Goal: Task Accomplishment & Management: Manage account settings

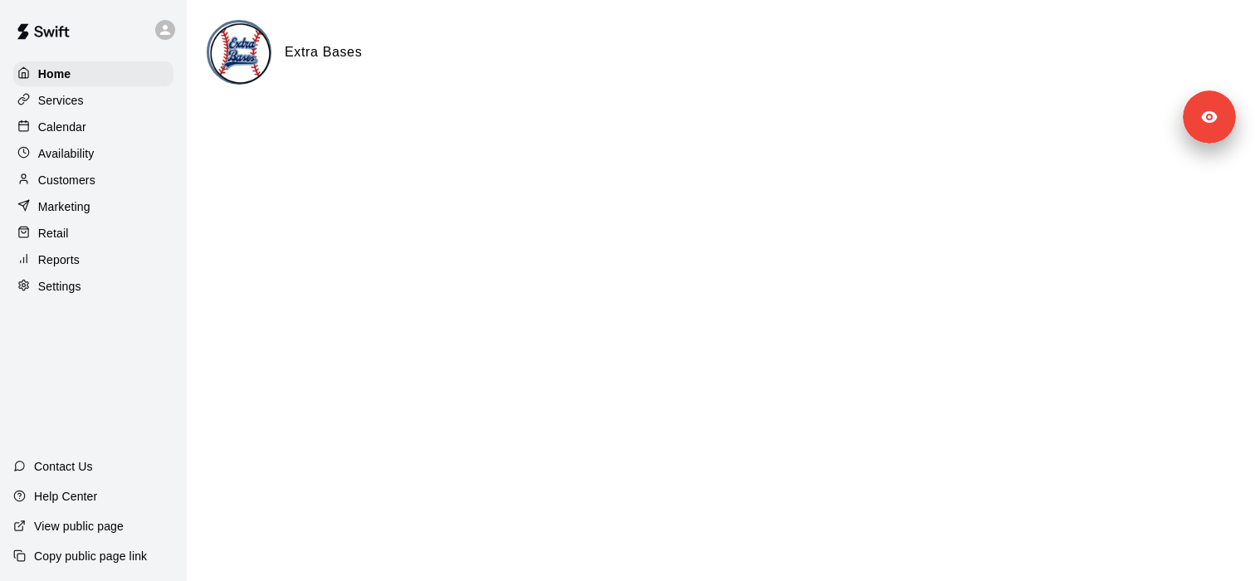
click at [86, 95] on div "Services" at bounding box center [93, 100] width 160 height 25
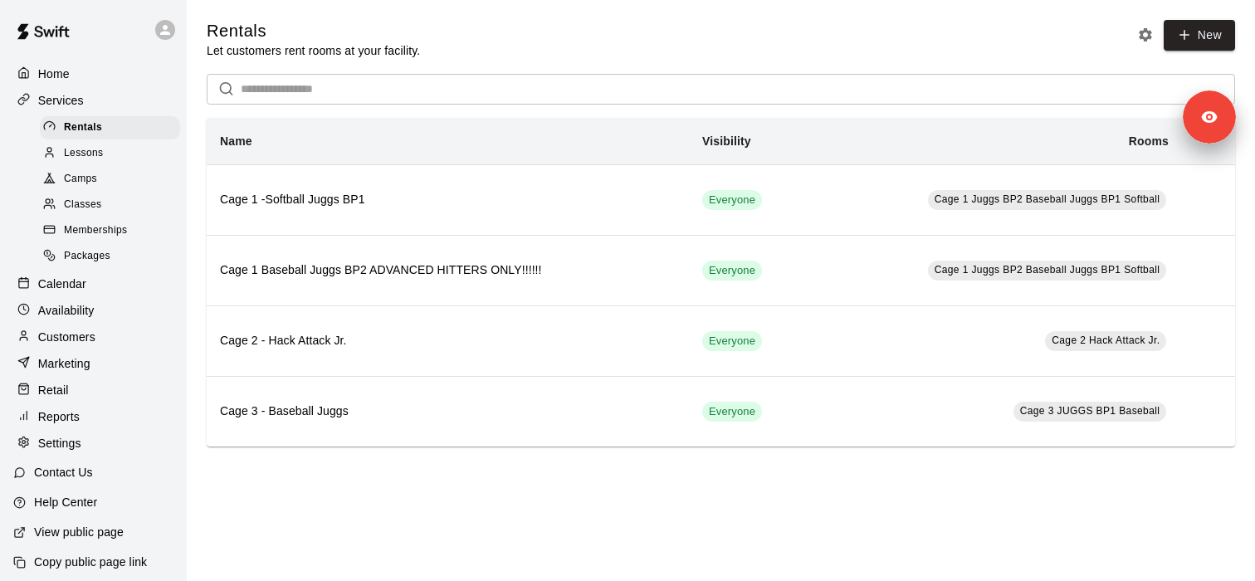
click at [100, 223] on span "Memberships" at bounding box center [95, 231] width 63 height 17
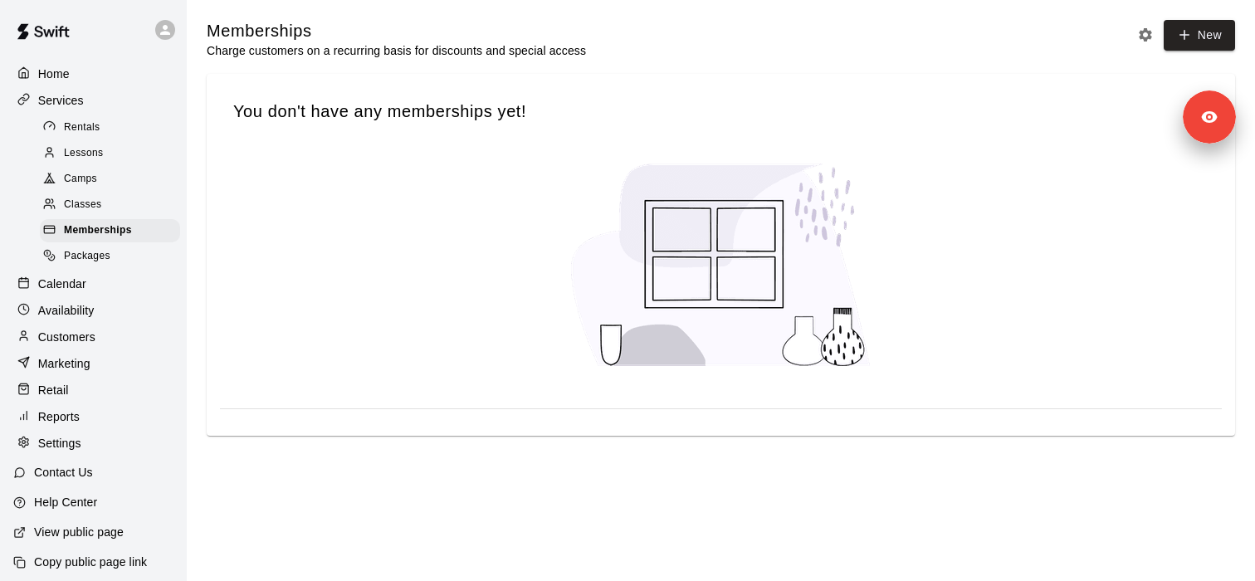
click at [100, 261] on span "Packages" at bounding box center [87, 256] width 46 height 17
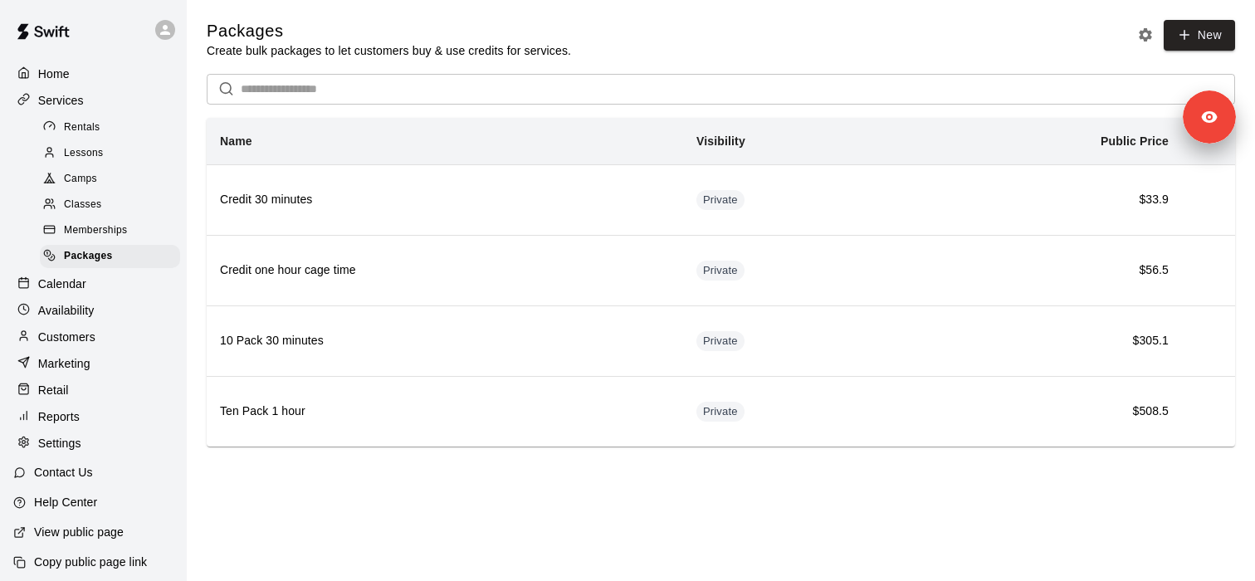
click at [110, 129] on div "Rentals" at bounding box center [110, 127] width 140 height 23
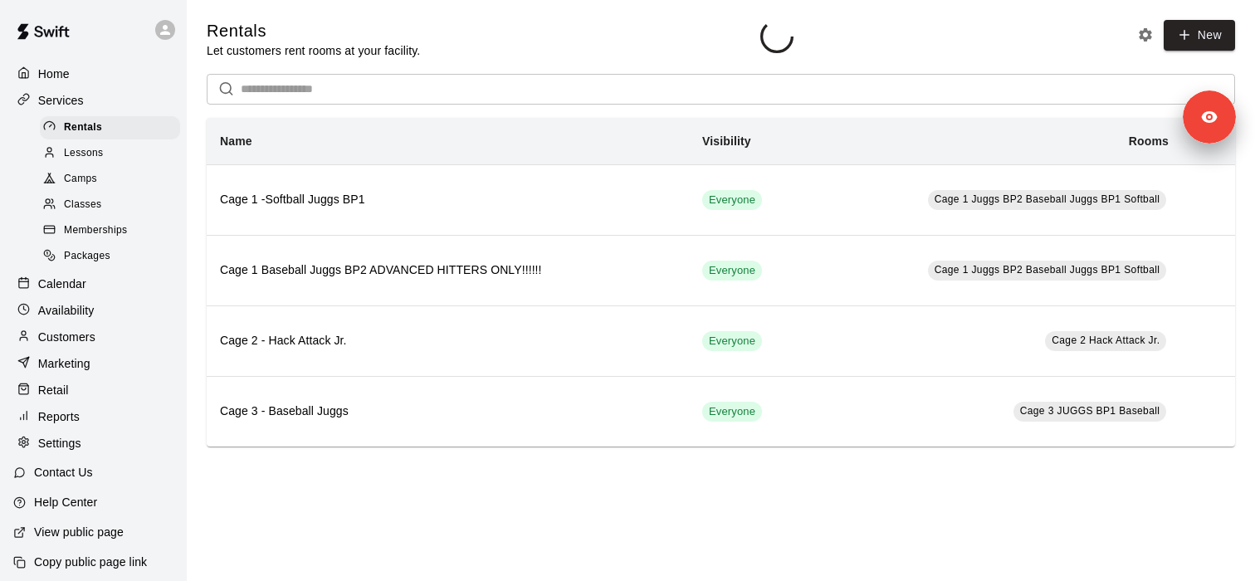
click at [110, 161] on div "Lessons" at bounding box center [110, 153] width 140 height 23
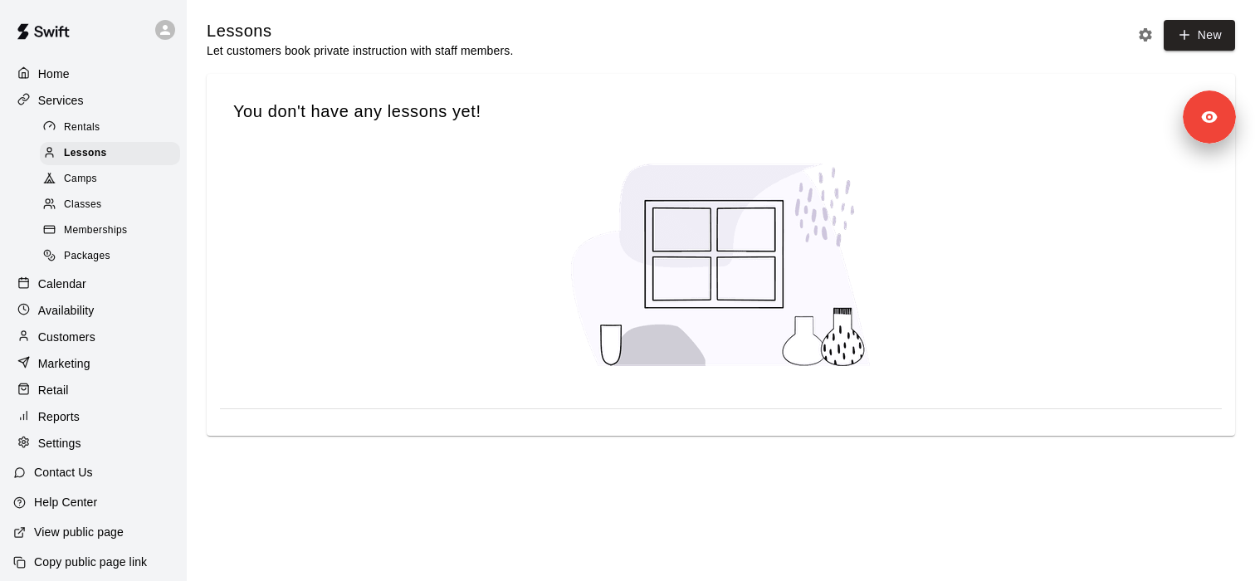
click at [118, 199] on div "Classes" at bounding box center [110, 204] width 140 height 23
click at [118, 226] on span "Memberships" at bounding box center [95, 231] width 63 height 17
click at [103, 201] on div "Classes" at bounding box center [110, 204] width 140 height 23
click at [103, 260] on span "Packages" at bounding box center [87, 256] width 46 height 17
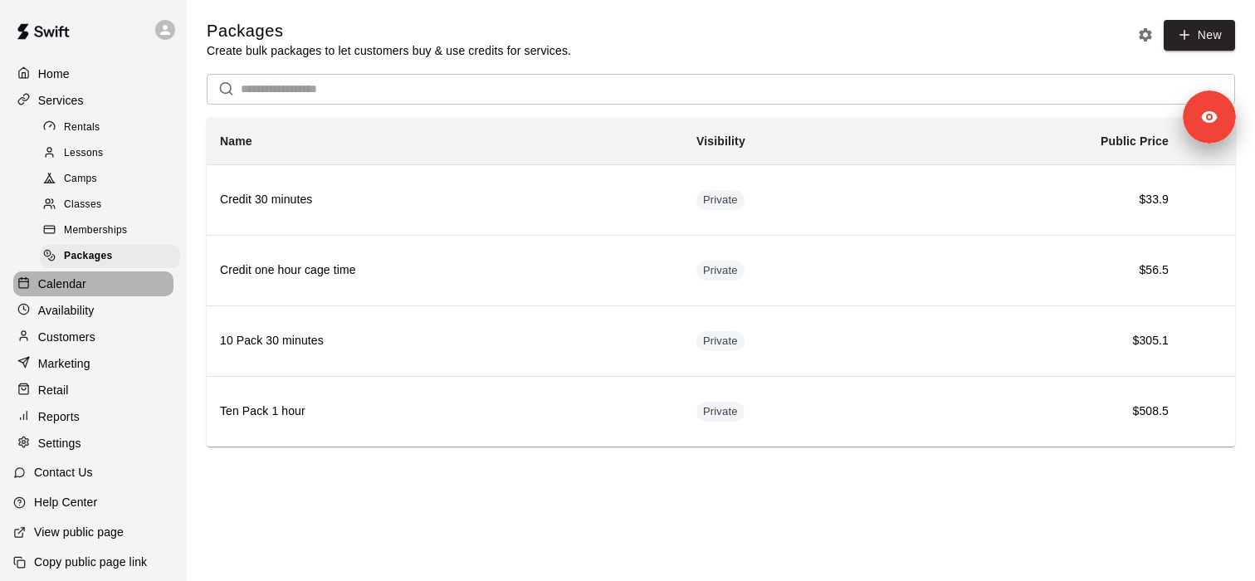
click at [91, 293] on div "Calendar" at bounding box center [93, 284] width 160 height 25
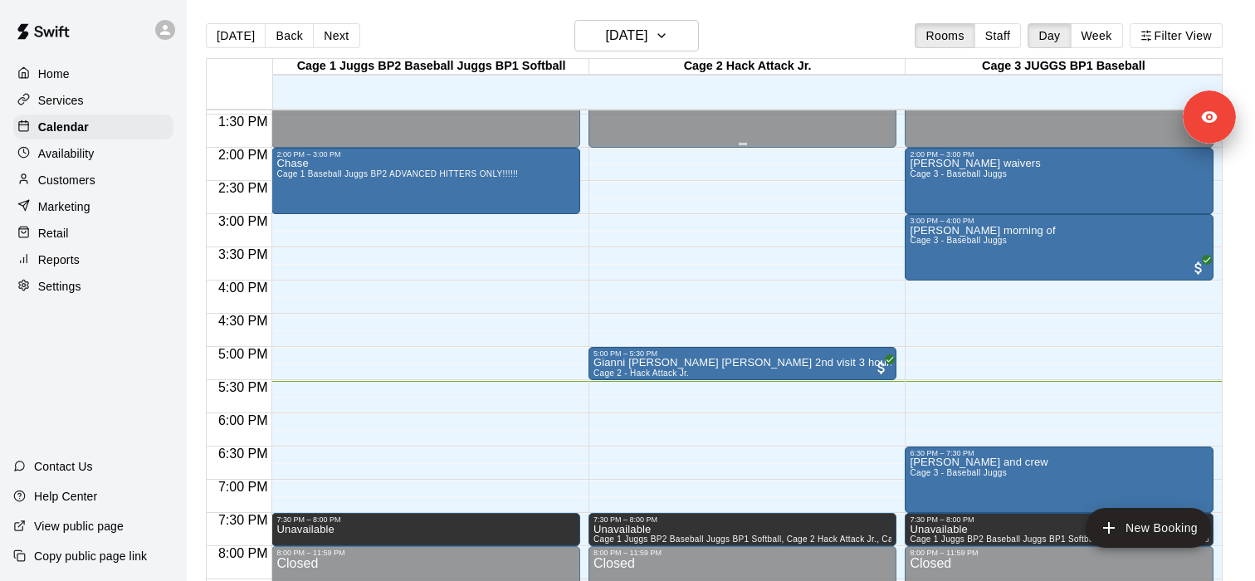
scroll to position [907, 0]
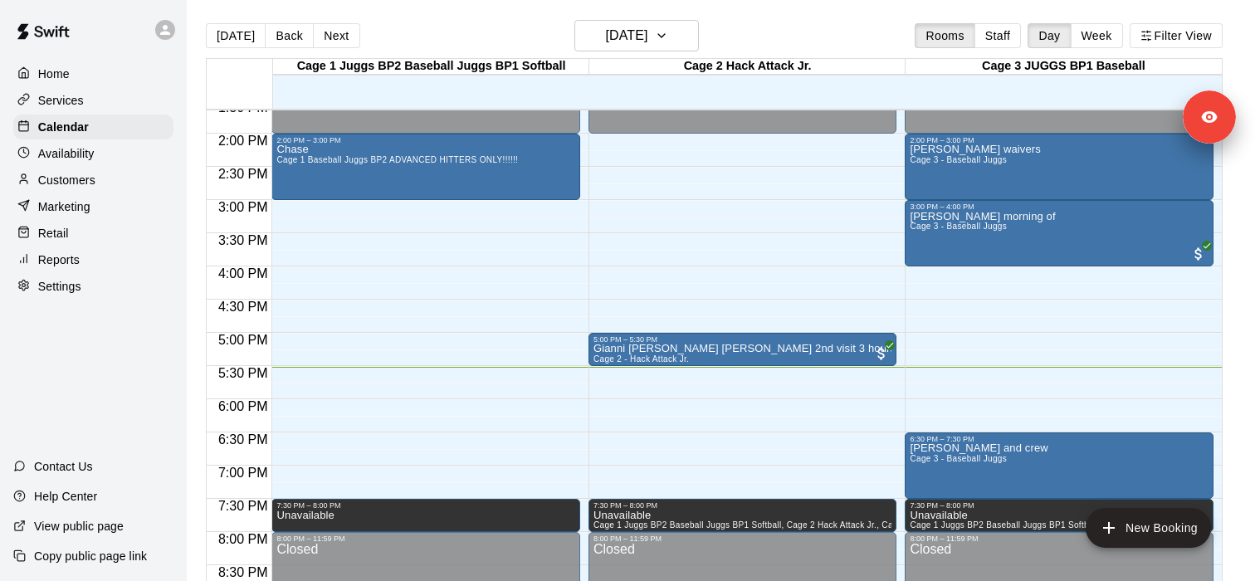
click at [102, 179] on div "Customers" at bounding box center [93, 180] width 160 height 25
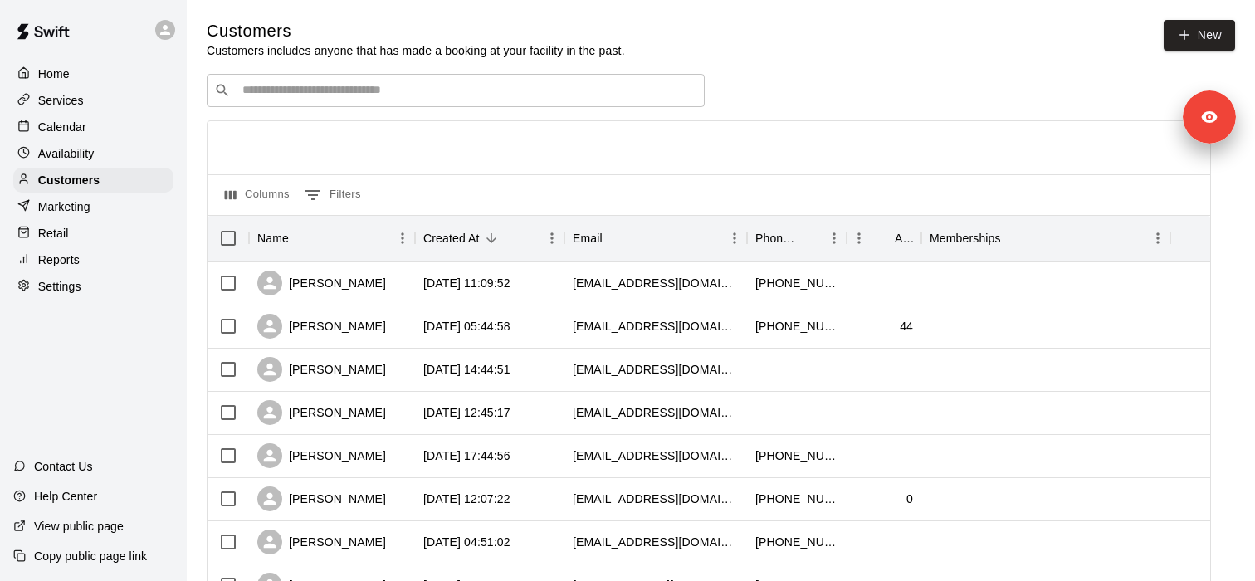
click at [455, 81] on div "​ ​" at bounding box center [456, 90] width 498 height 33
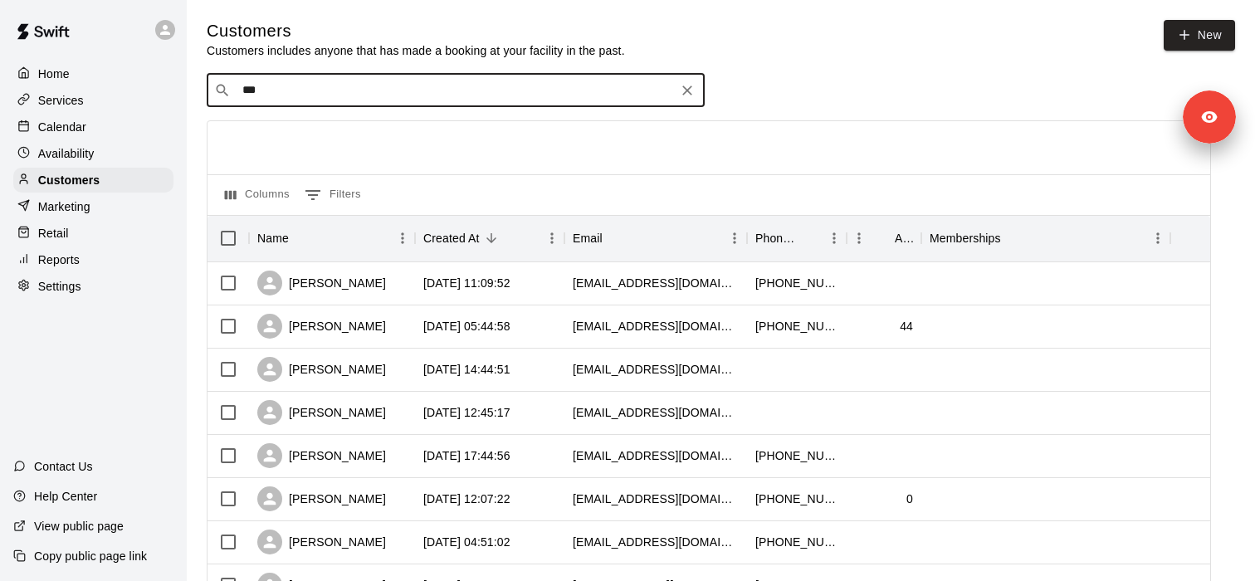
type input "****"
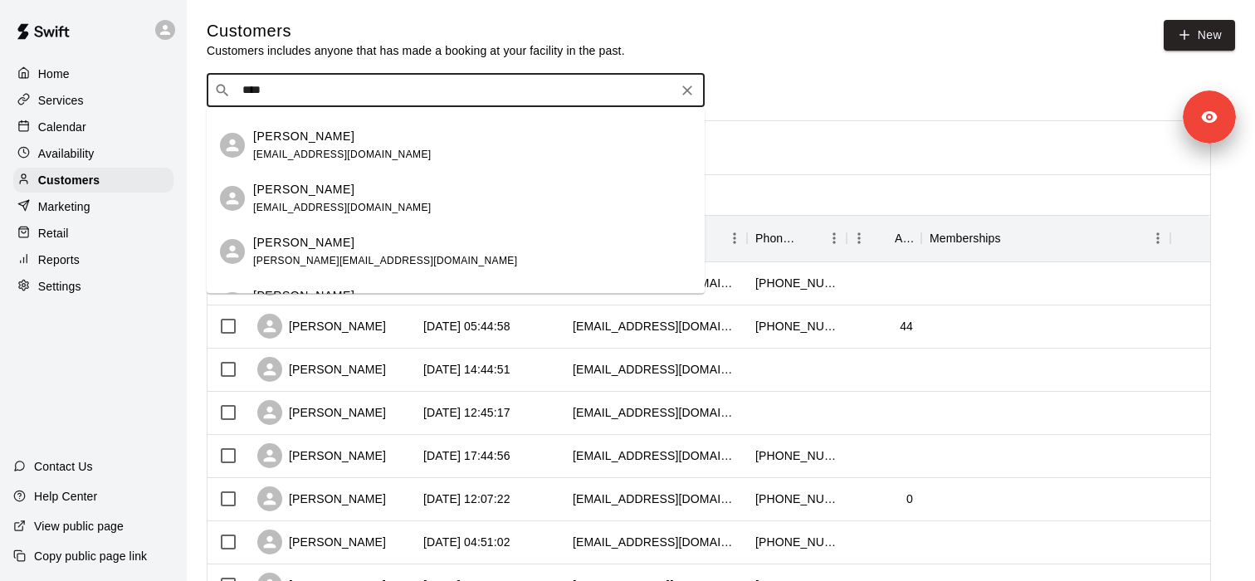
scroll to position [385, 0]
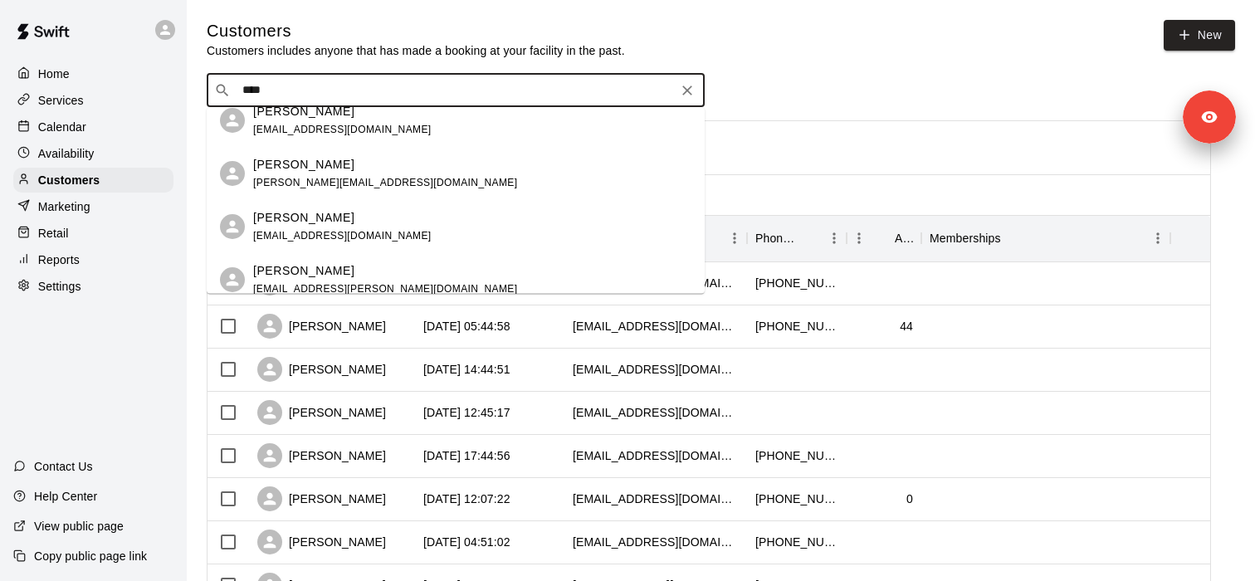
click at [374, 240] on span "[EMAIL_ADDRESS][DOMAIN_NAME]" at bounding box center [342, 236] width 179 height 12
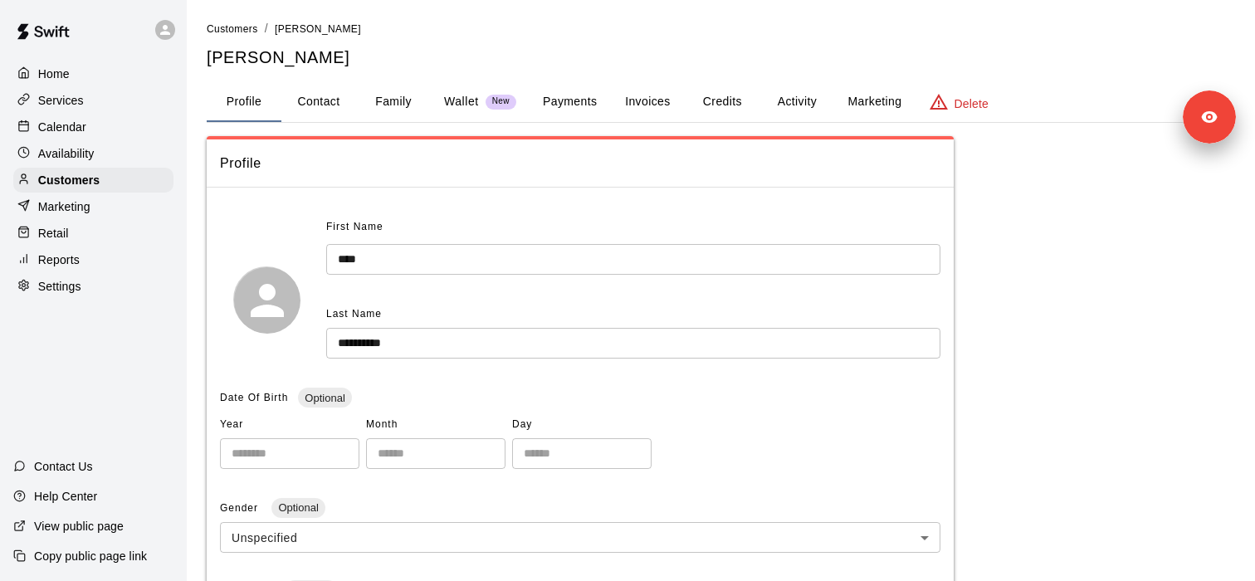
click at [797, 110] on button "Activity" at bounding box center [797, 102] width 75 height 40
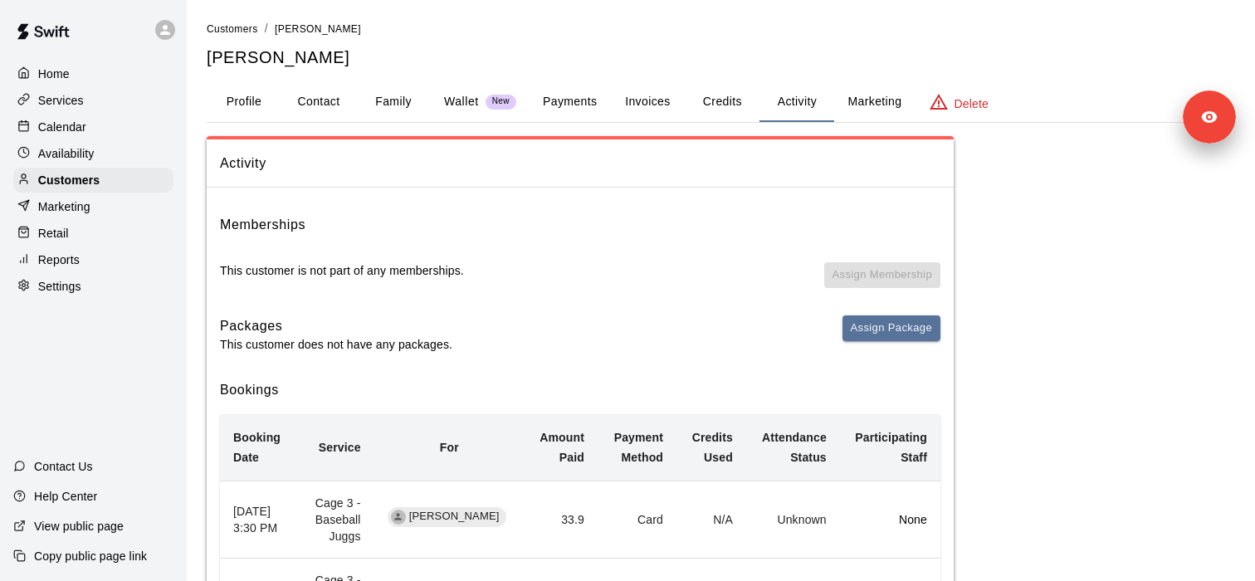
click at [442, 85] on button "Wallet New" at bounding box center [480, 102] width 99 height 40
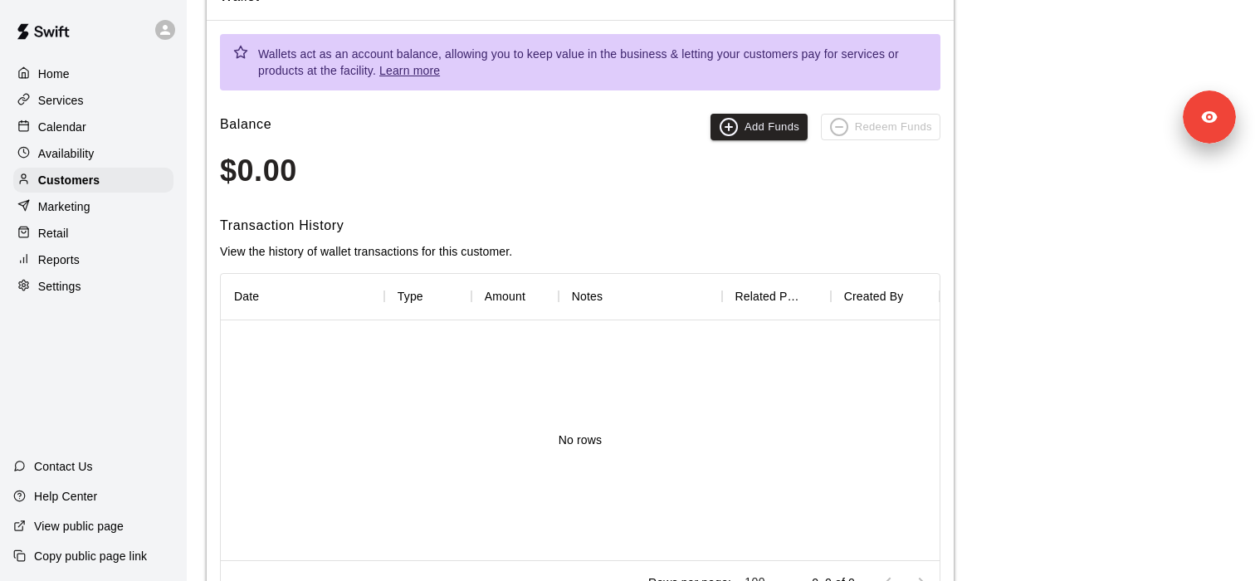
scroll to position [38, 0]
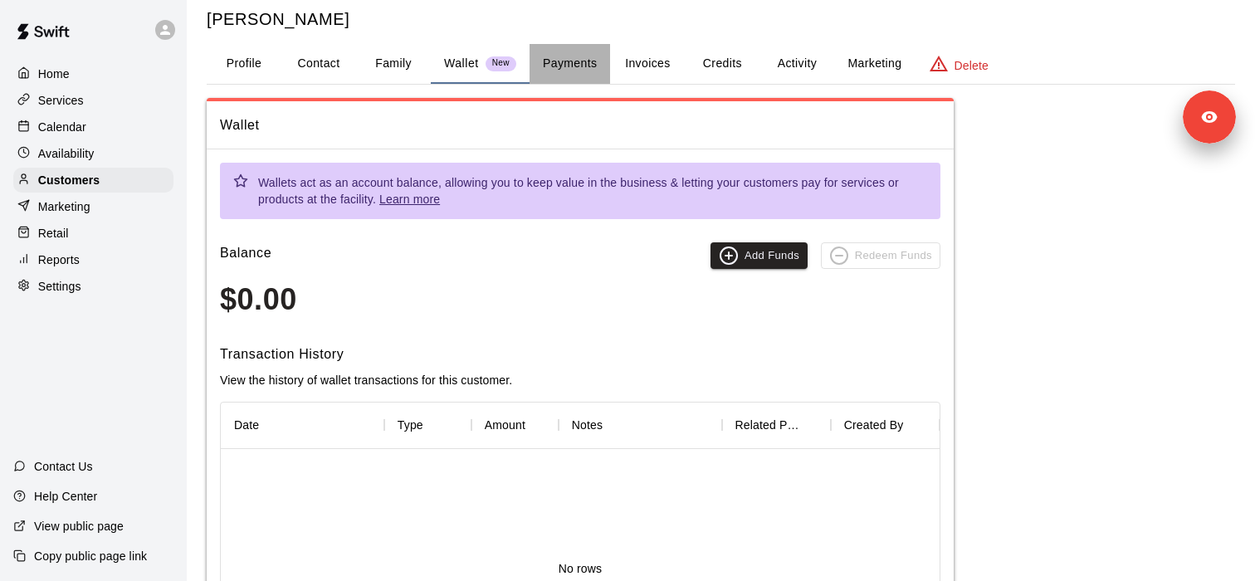
click at [560, 62] on button "Payments" at bounding box center [570, 64] width 81 height 40
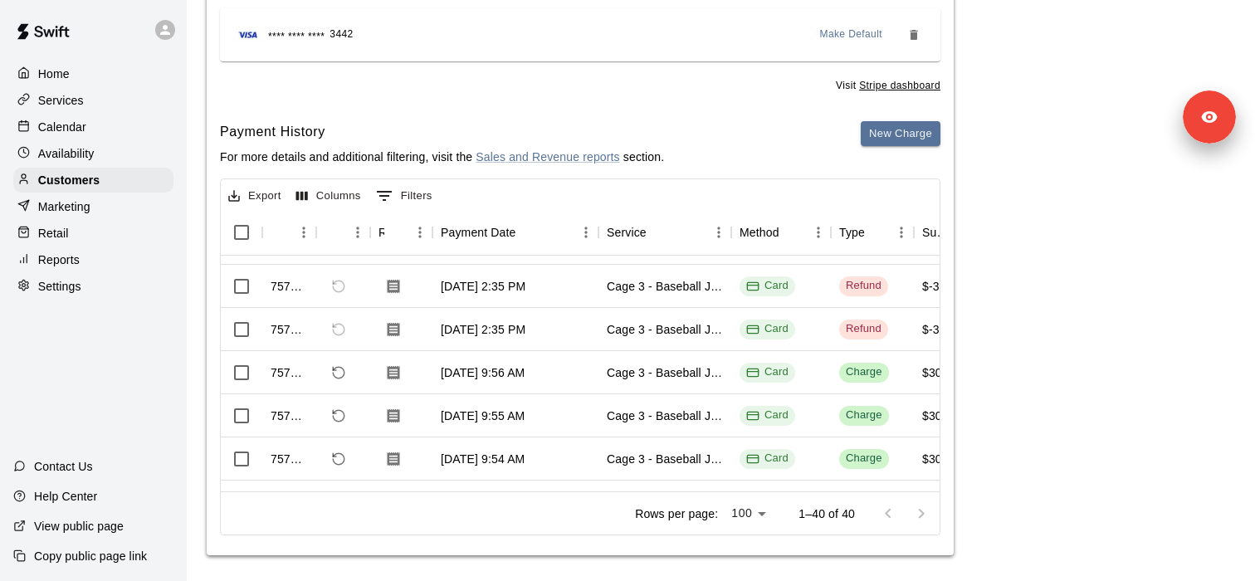
scroll to position [561, 0]
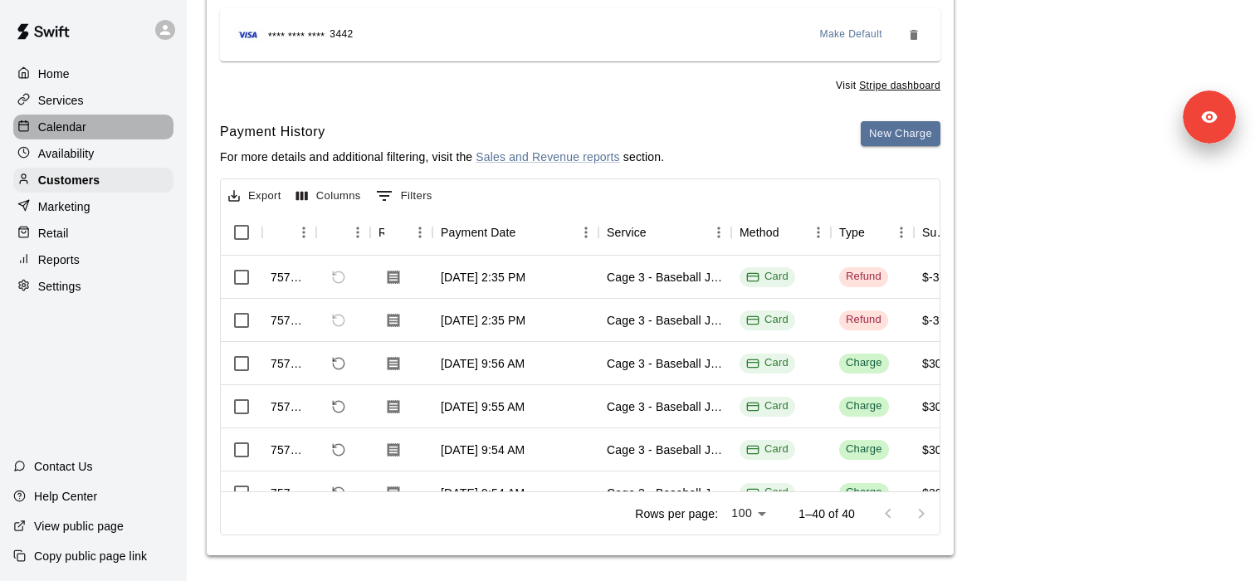
click at [113, 116] on div "Calendar" at bounding box center [93, 127] width 160 height 25
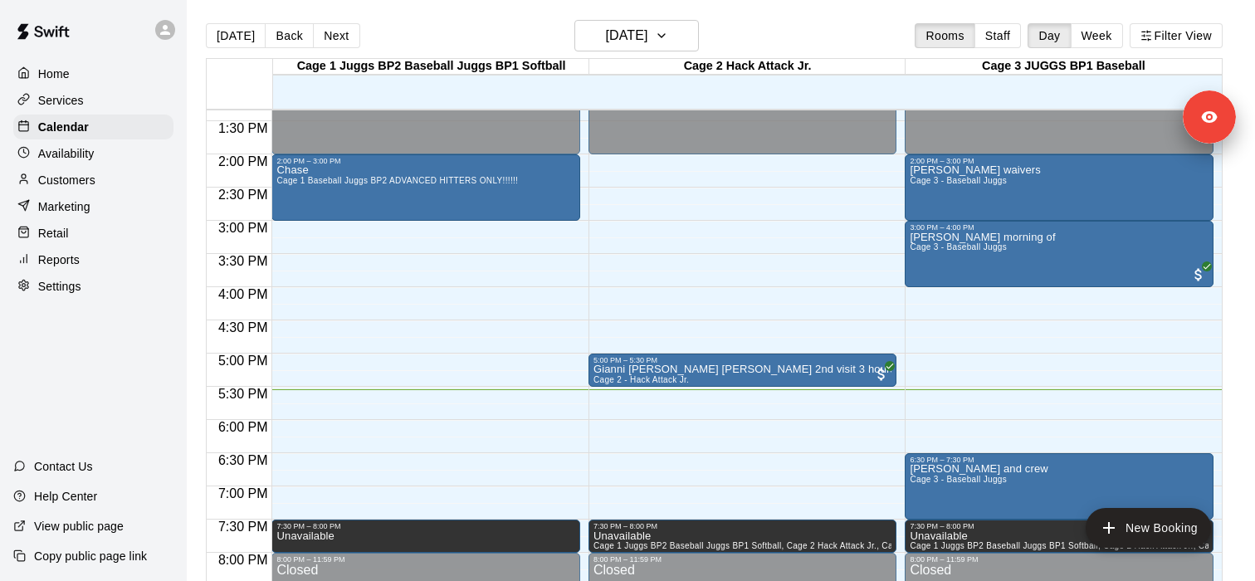
scroll to position [787, 0]
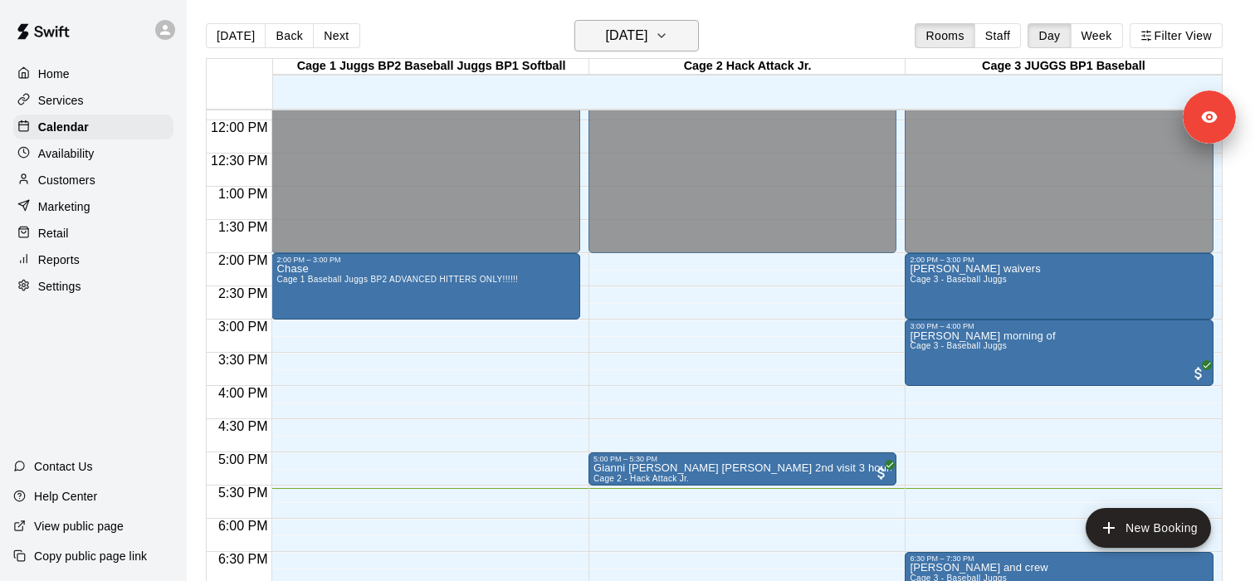
click at [629, 37] on h6 "[DATE]" at bounding box center [626, 35] width 42 height 23
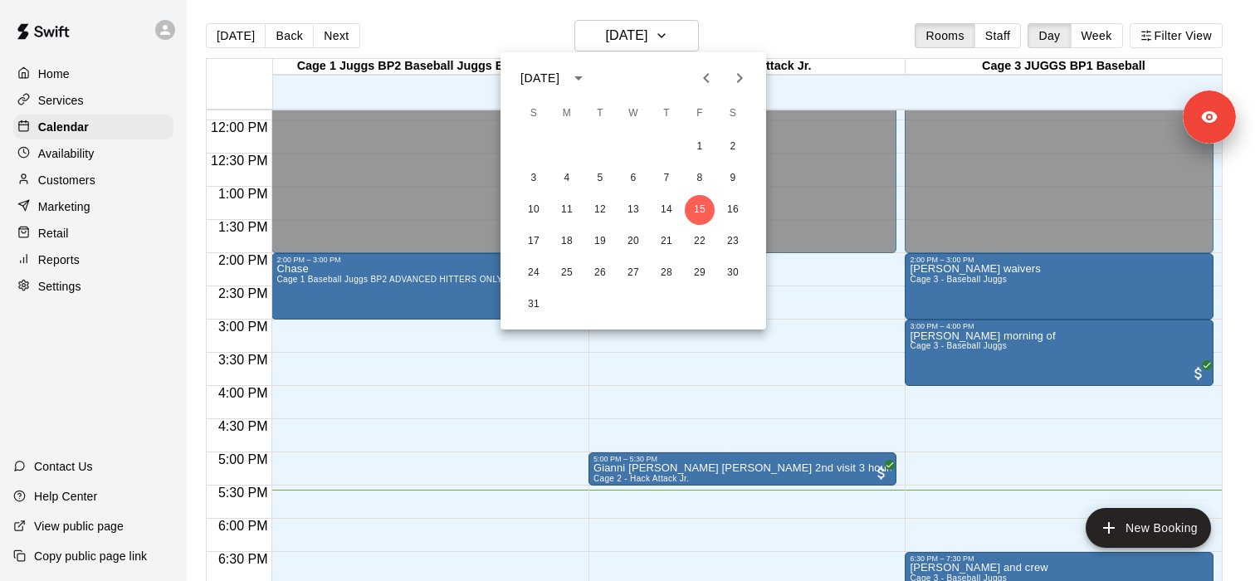
click at [100, 198] on div at bounding box center [627, 290] width 1255 height 581
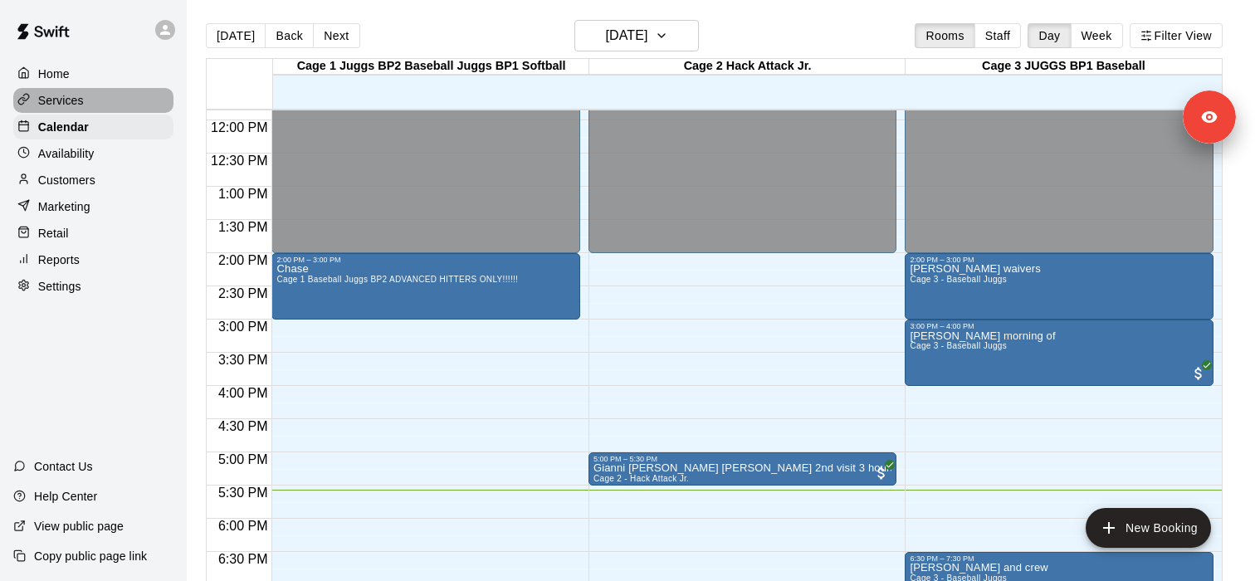
click at [78, 99] on p "Services" at bounding box center [61, 100] width 46 height 17
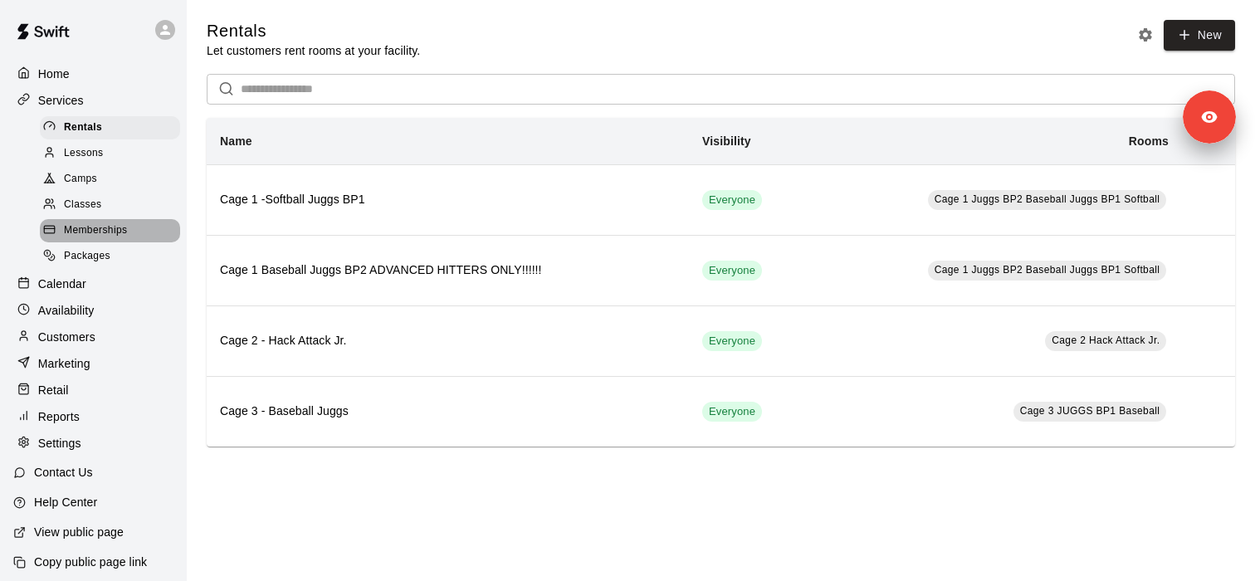
click at [136, 220] on div "Memberships" at bounding box center [110, 230] width 140 height 23
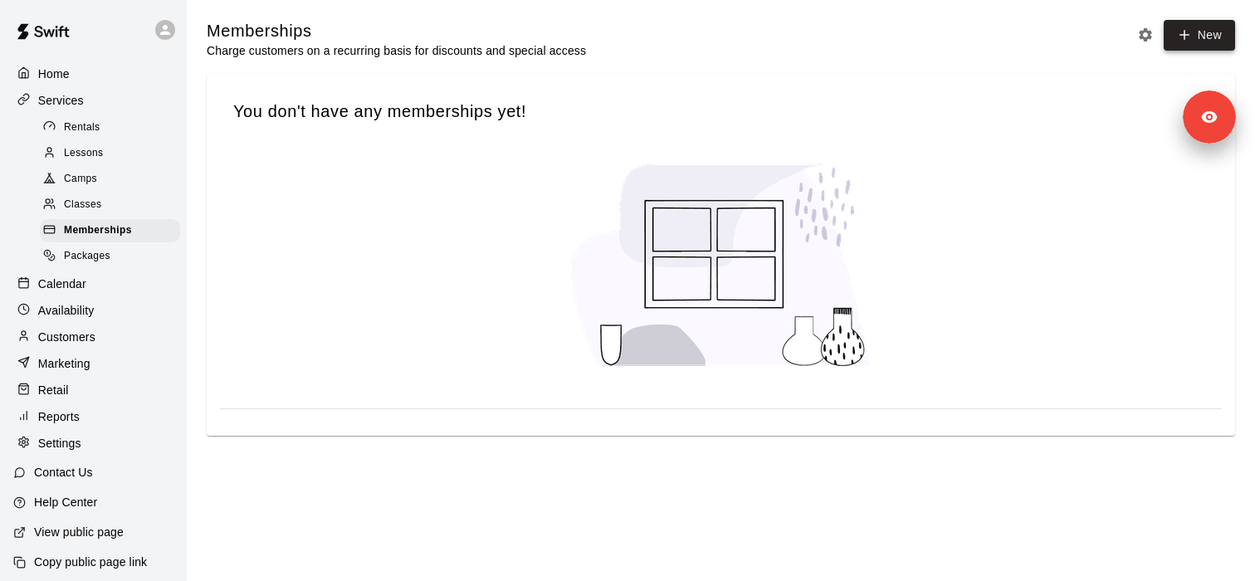
click at [1211, 46] on link "New" at bounding box center [1199, 35] width 71 height 31
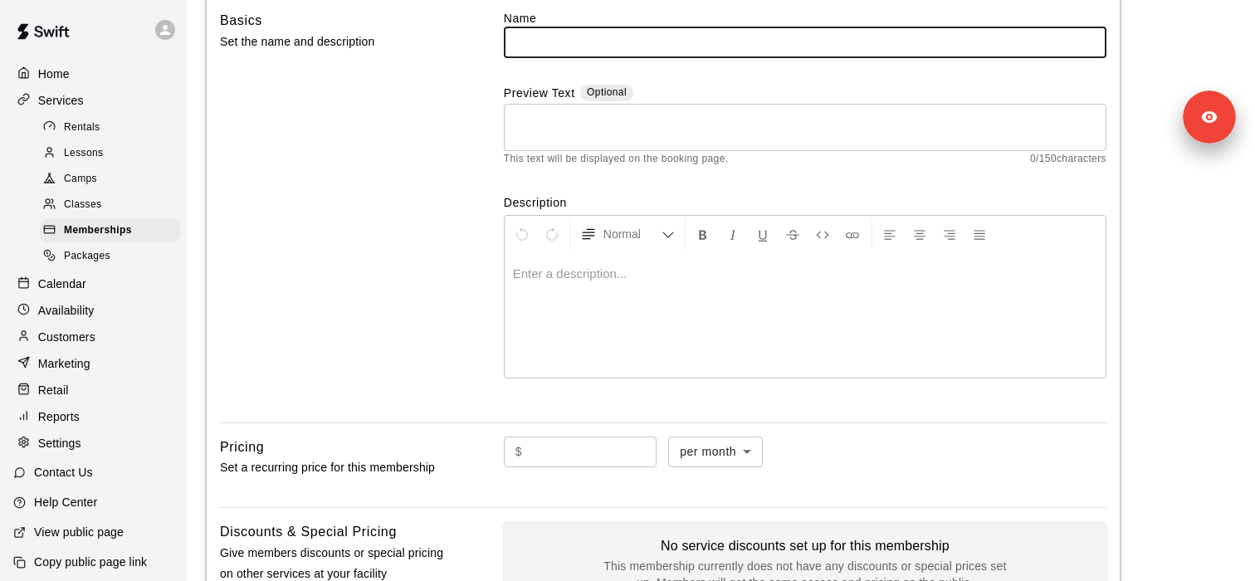
scroll to position [96, 0]
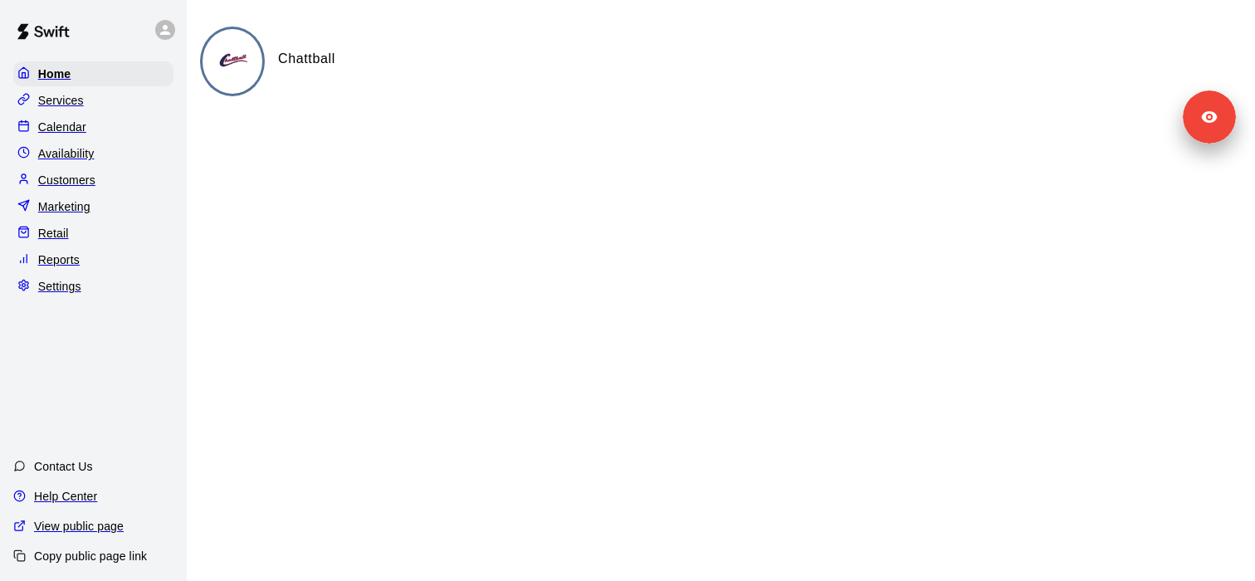
click at [120, 101] on div "Services" at bounding box center [93, 100] width 160 height 25
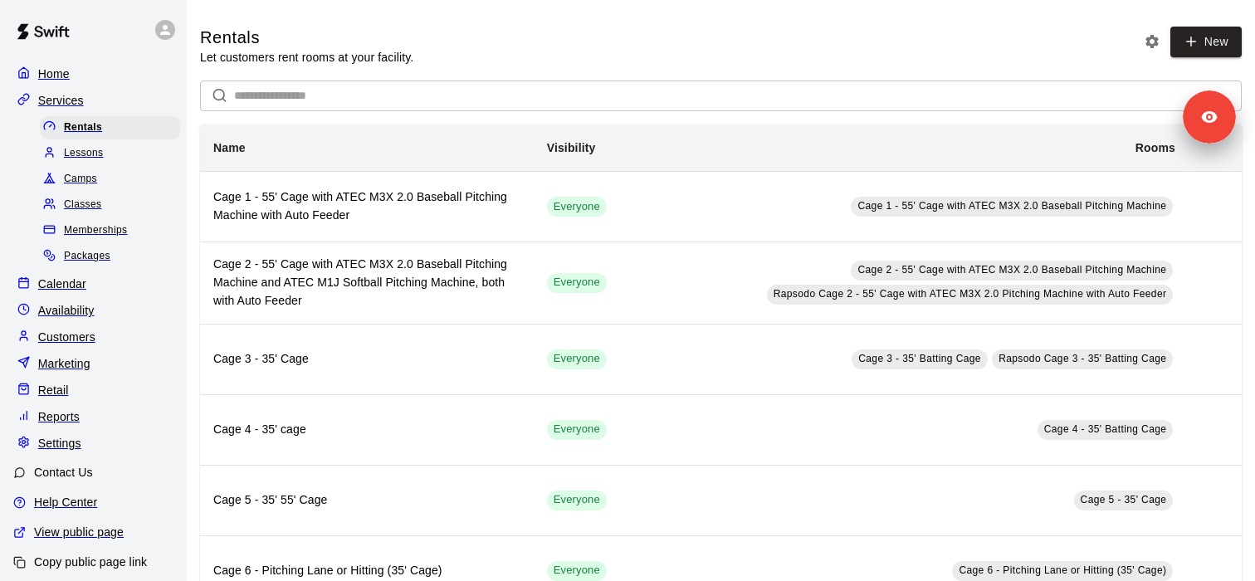
click at [120, 178] on div "Camps" at bounding box center [110, 179] width 140 height 23
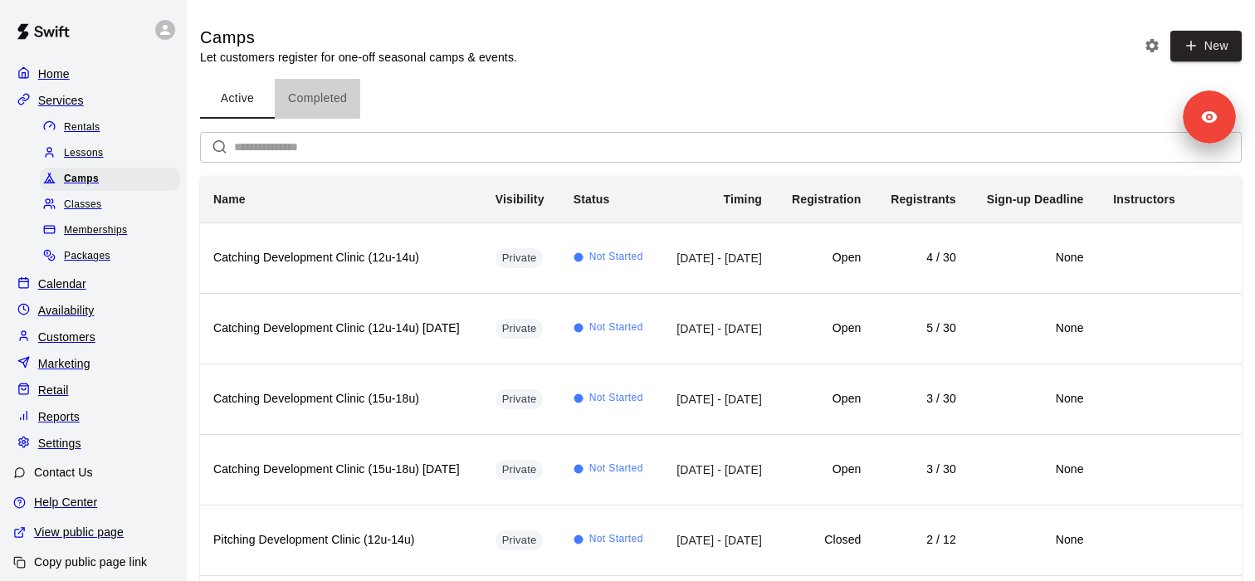
click at [335, 91] on button "Completed" at bounding box center [318, 99] width 86 height 40
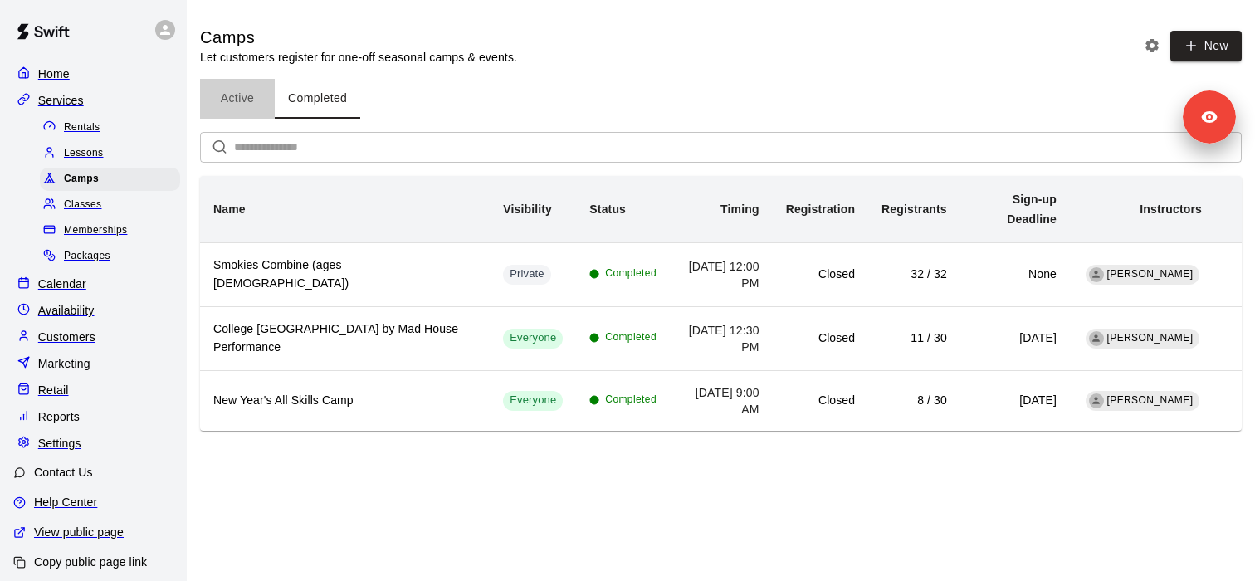
click at [233, 88] on button "Active" at bounding box center [237, 99] width 75 height 40
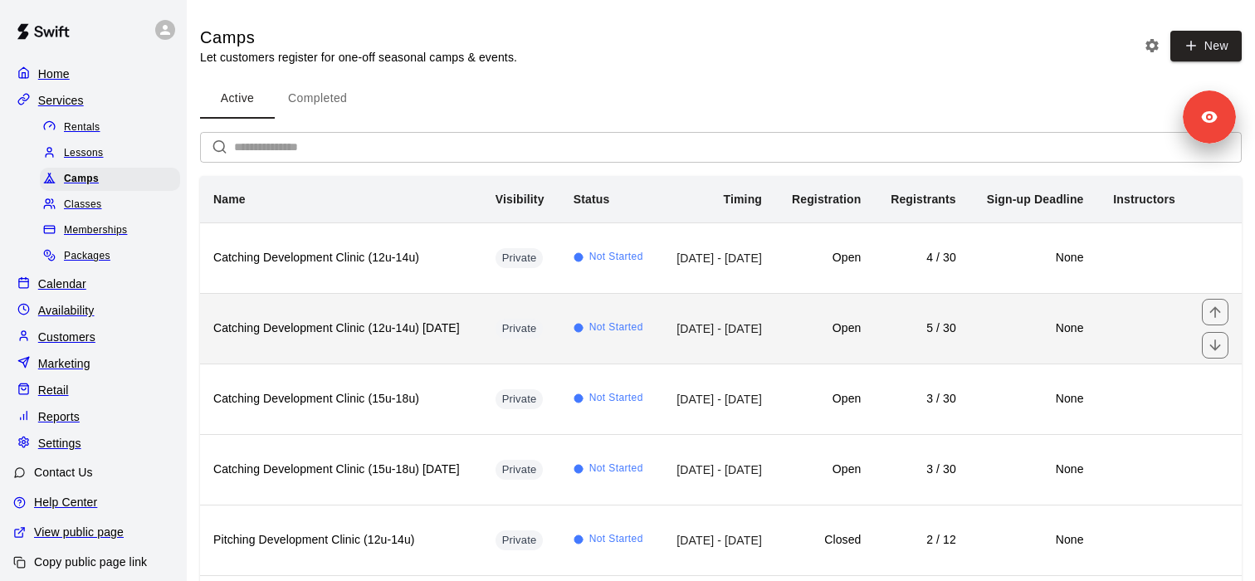
scroll to position [125, 0]
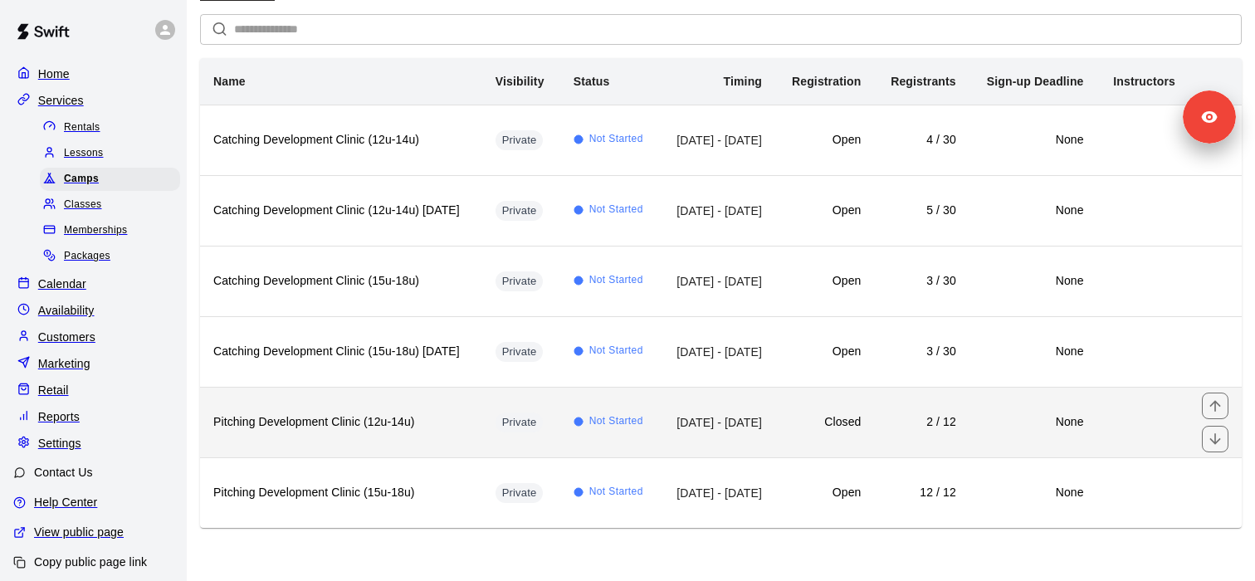
click at [402, 442] on th "Pitching Development Clinic (12u-14u)" at bounding box center [341, 422] width 282 height 71
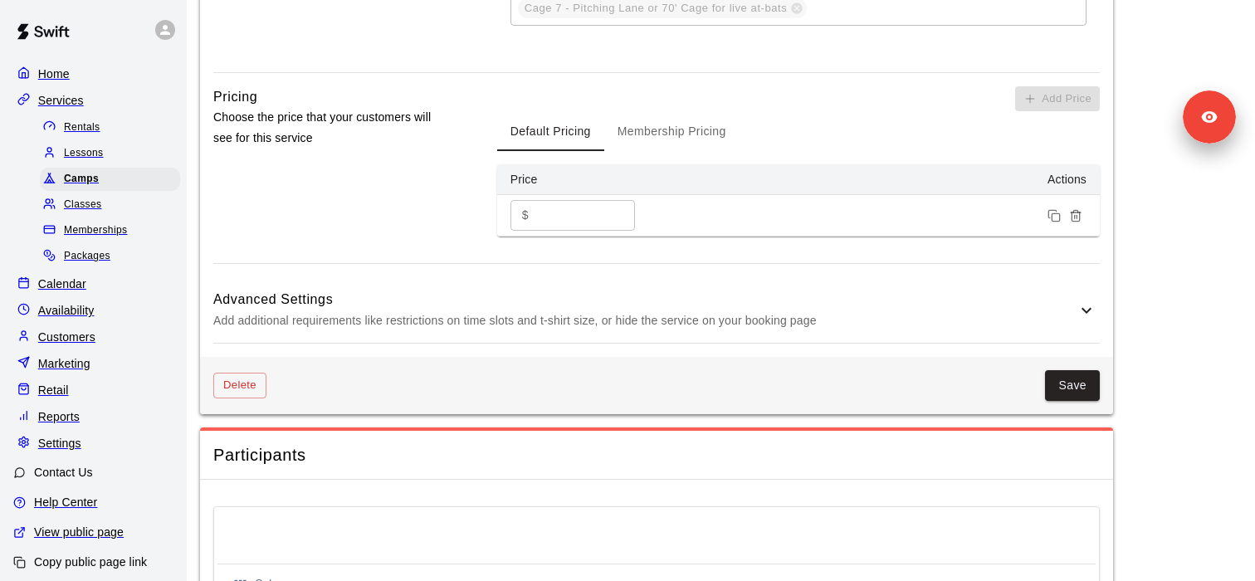
scroll to position [1145, 0]
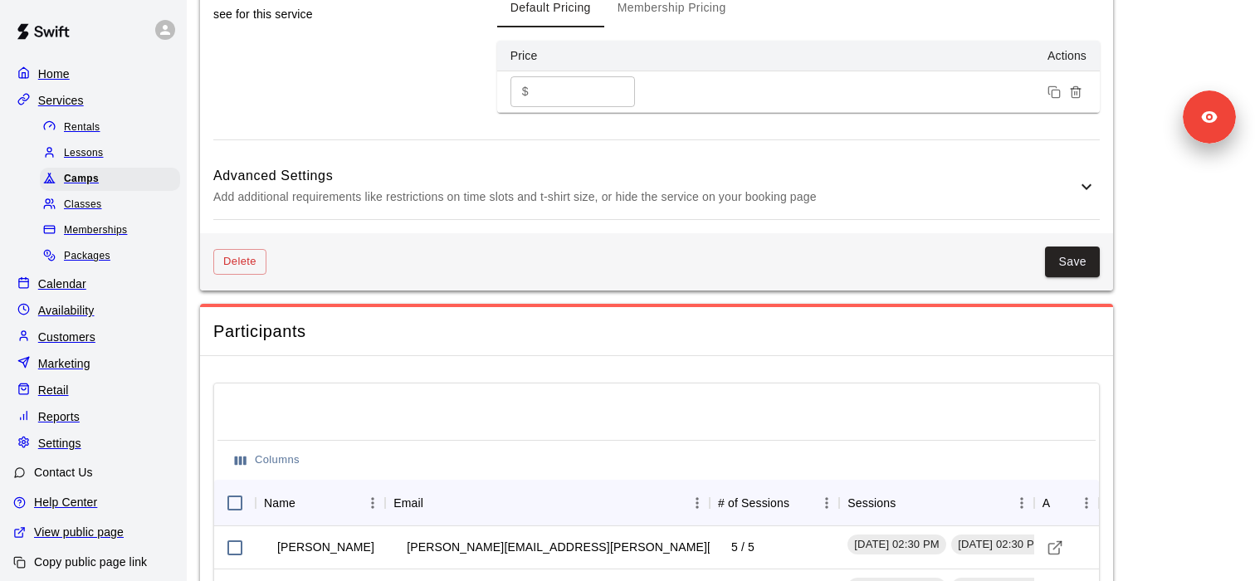
click at [662, 27] on button "Membership Pricing" at bounding box center [671, 8] width 135 height 40
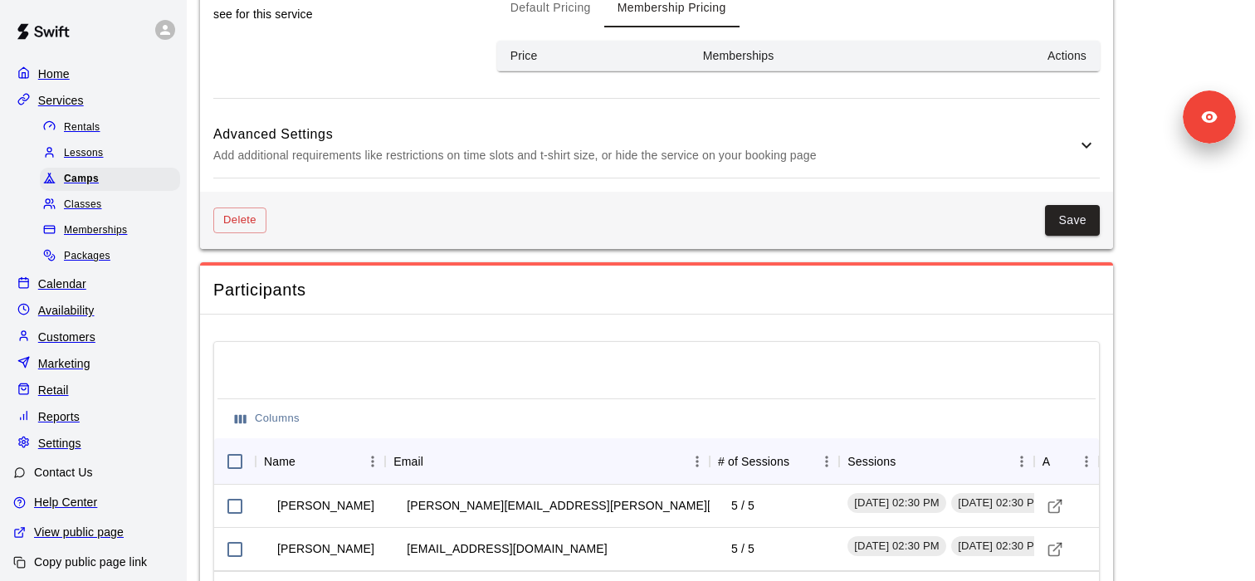
click at [555, 27] on button "Default Pricing" at bounding box center [550, 8] width 107 height 40
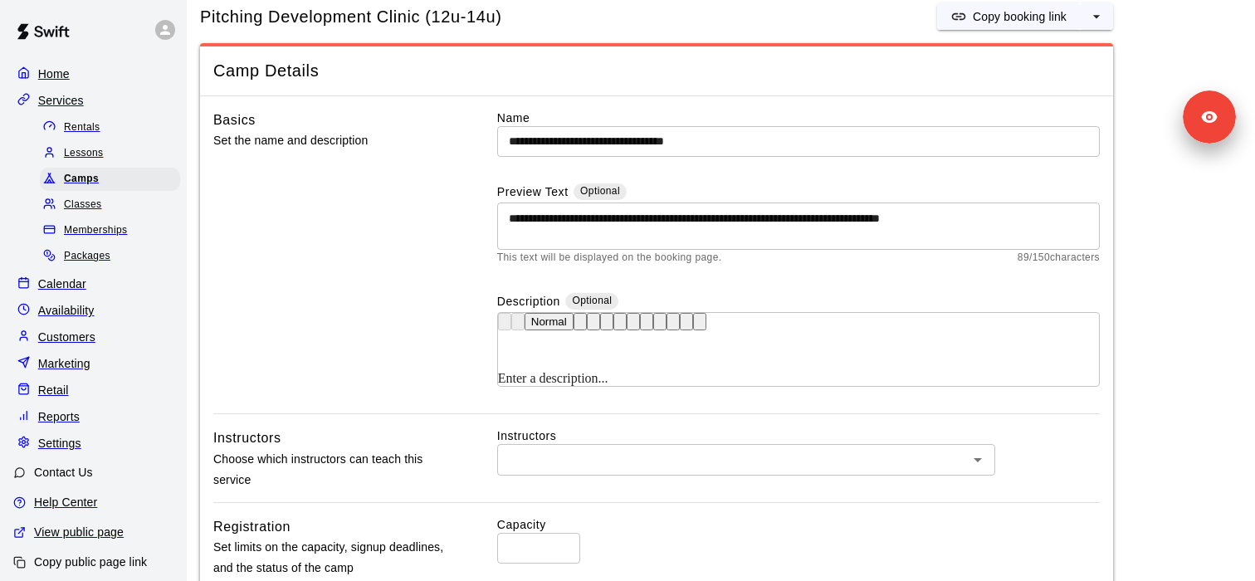
scroll to position [0, 0]
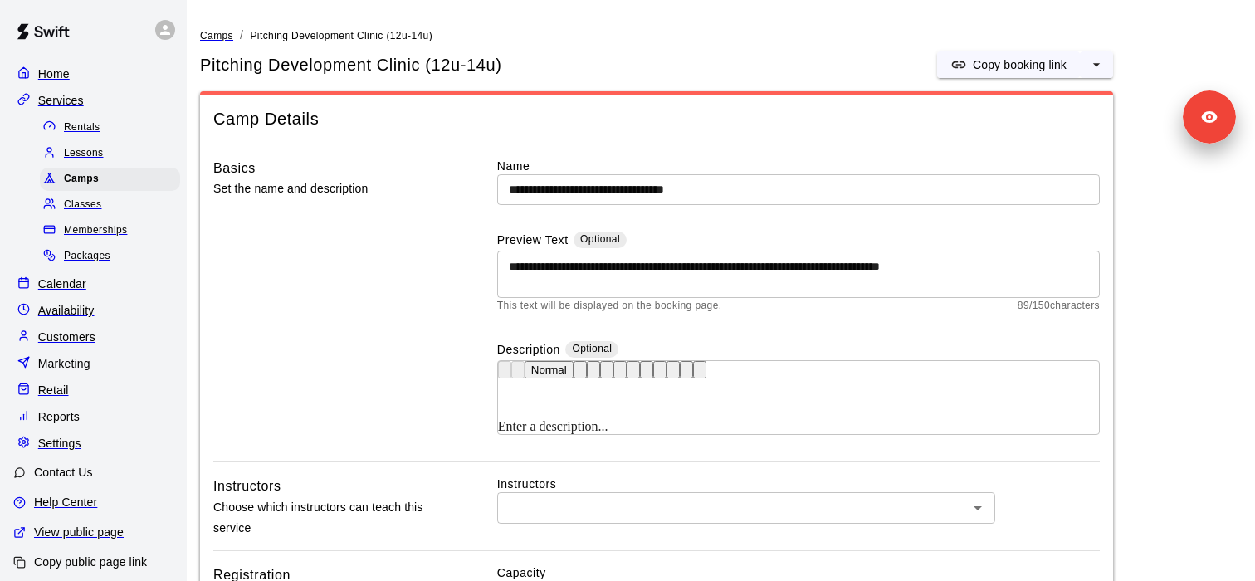
click at [287, 58] on h5 "Pitching Development Clinic (12u-14u)" at bounding box center [350, 65] width 301 height 22
copy div "Pitching Development Clinic (12u-14u) Copy booking link"
click at [88, 418] on div "Reports" at bounding box center [93, 416] width 160 height 25
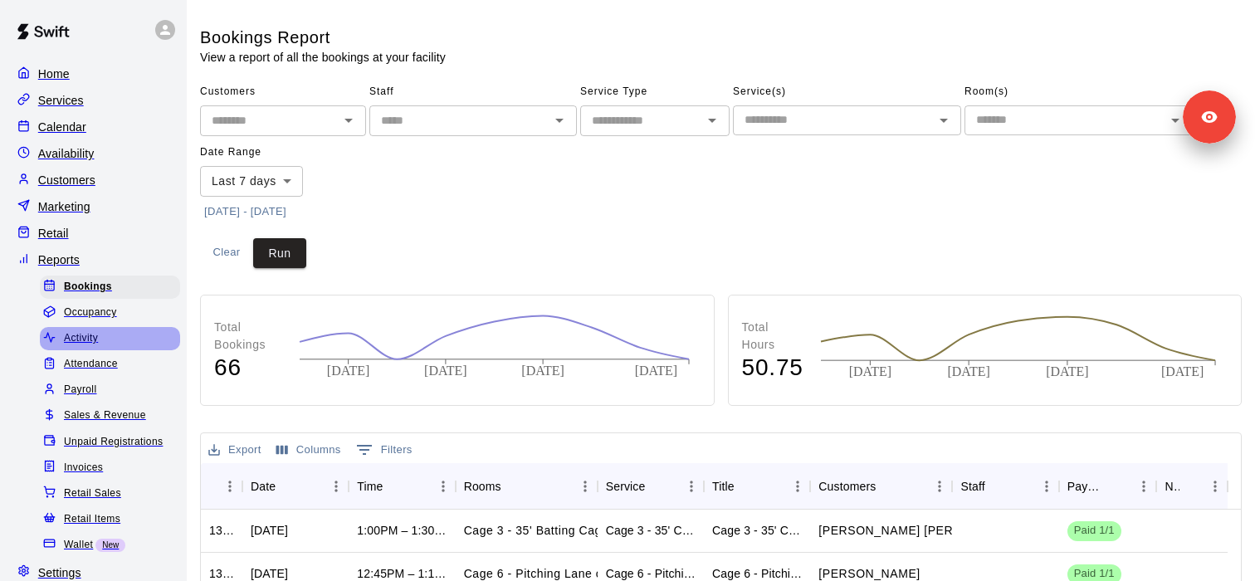
click at [91, 337] on span "Activity" at bounding box center [81, 338] width 34 height 17
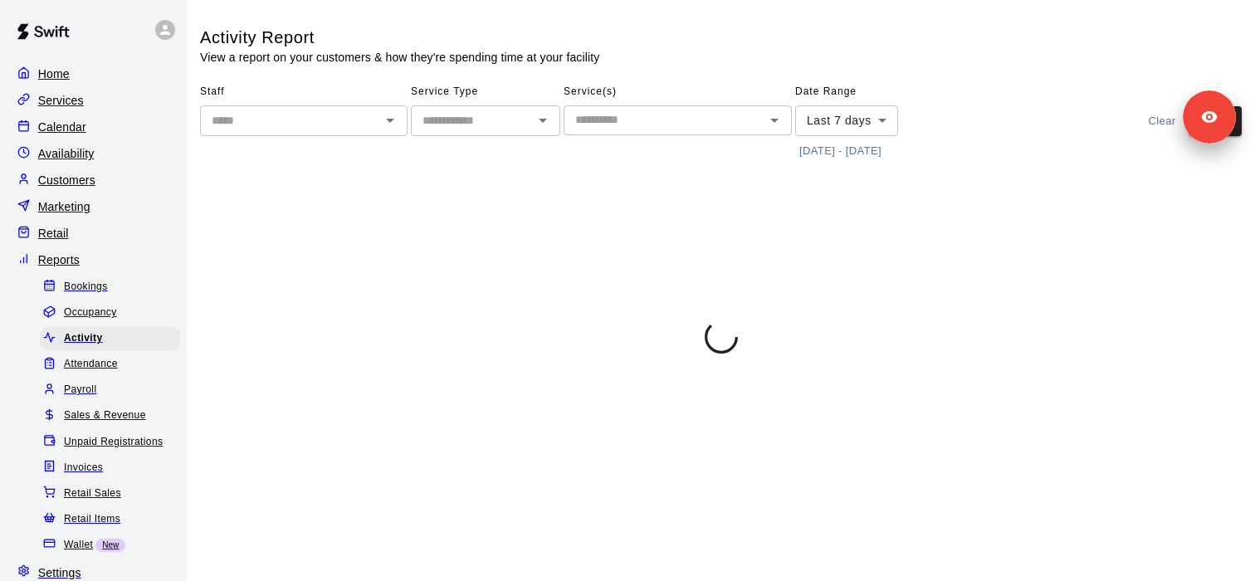
click at [502, 117] on input "text" at bounding box center [472, 120] width 112 height 21
click at [490, 205] on li "Camps" at bounding box center [492, 204] width 149 height 27
type input "*****"
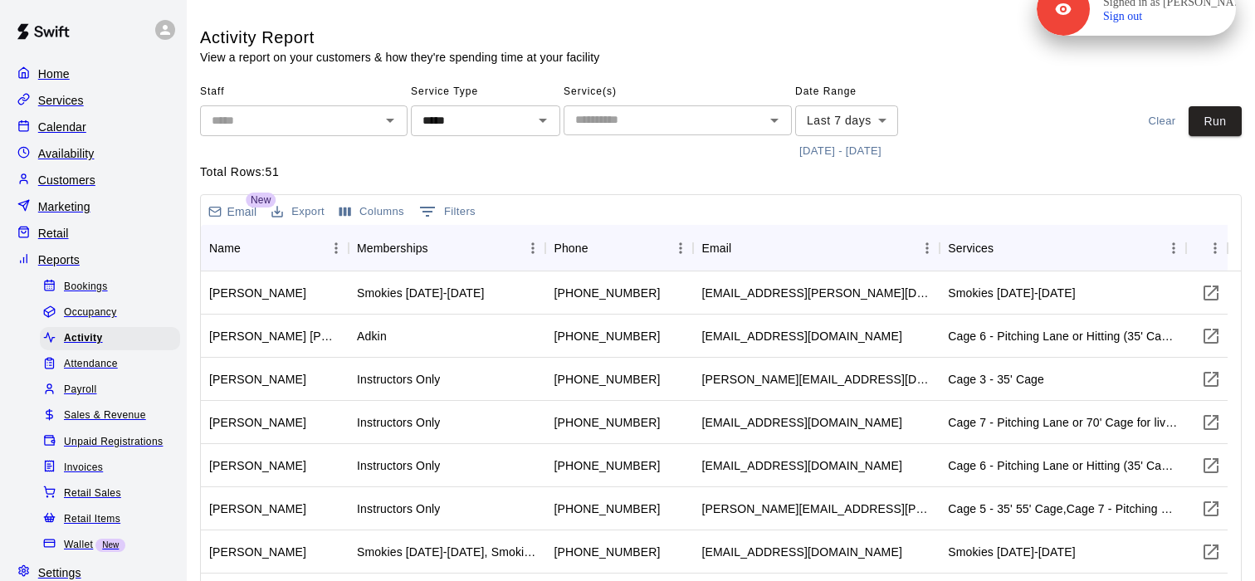
drag, startPoint x: 1192, startPoint y: 121, endPoint x: 1192, endPoint y: 11, distance: 110.4
click at [1192, 11] on div "Signed in as Jim Finch Sign out" at bounding box center [1179, 9] width 179 height 29
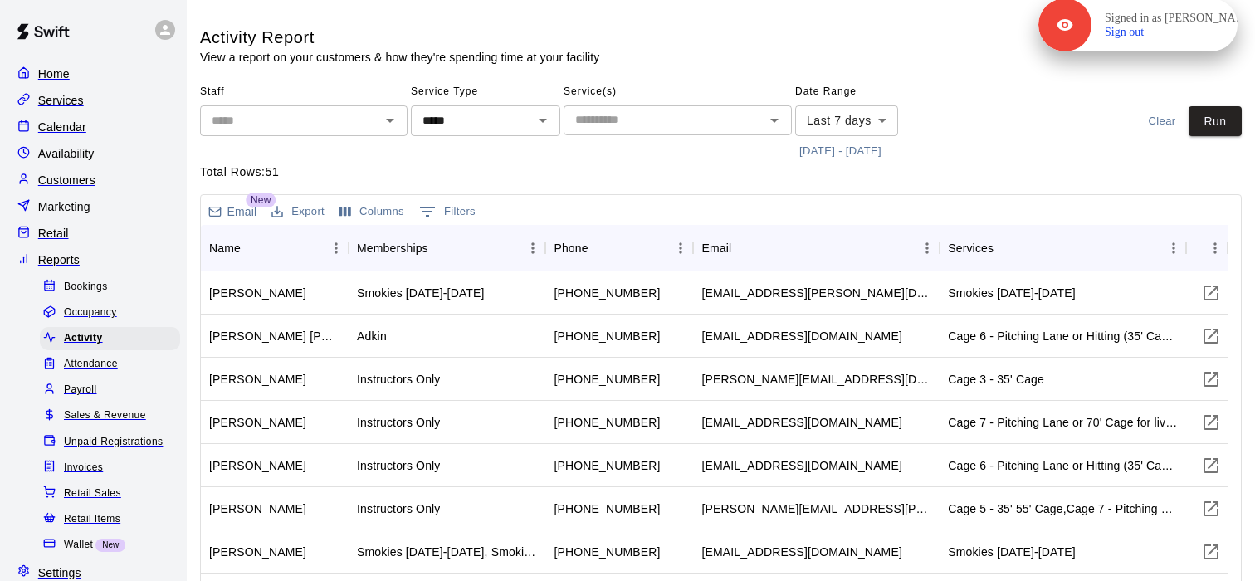
drag, startPoint x: 1200, startPoint y: 113, endPoint x: 1201, endPoint y: 27, distance: 86.4
click at [1201, 26] on p "Signed in as Jim Finch" at bounding box center [1178, 18] width 146 height 15
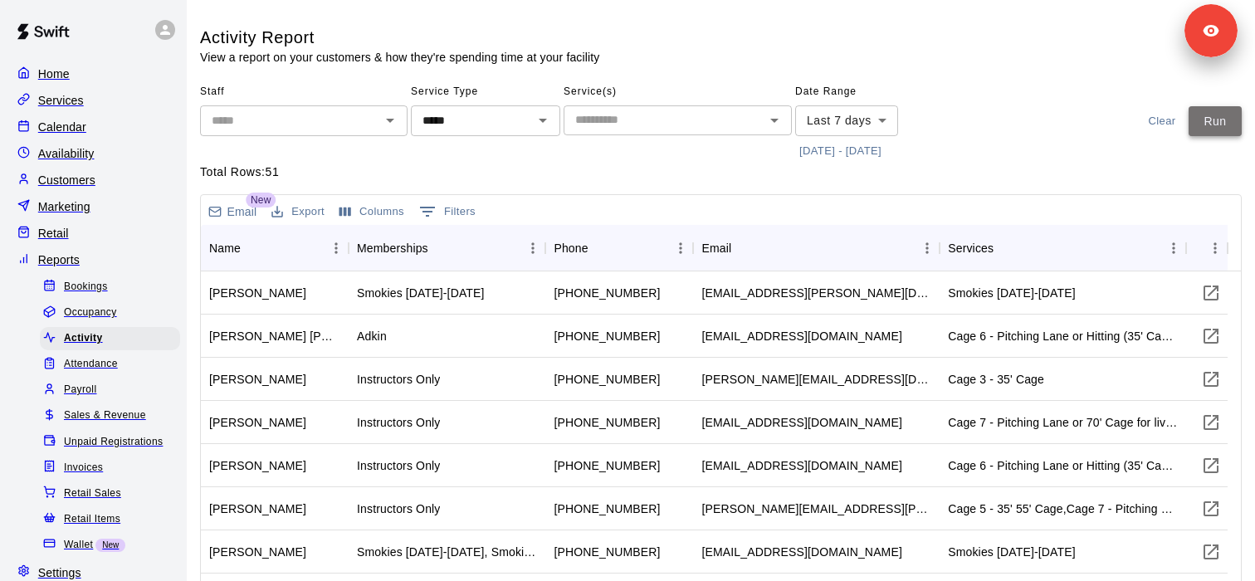
click at [1206, 118] on button "Run" at bounding box center [1215, 121] width 53 height 31
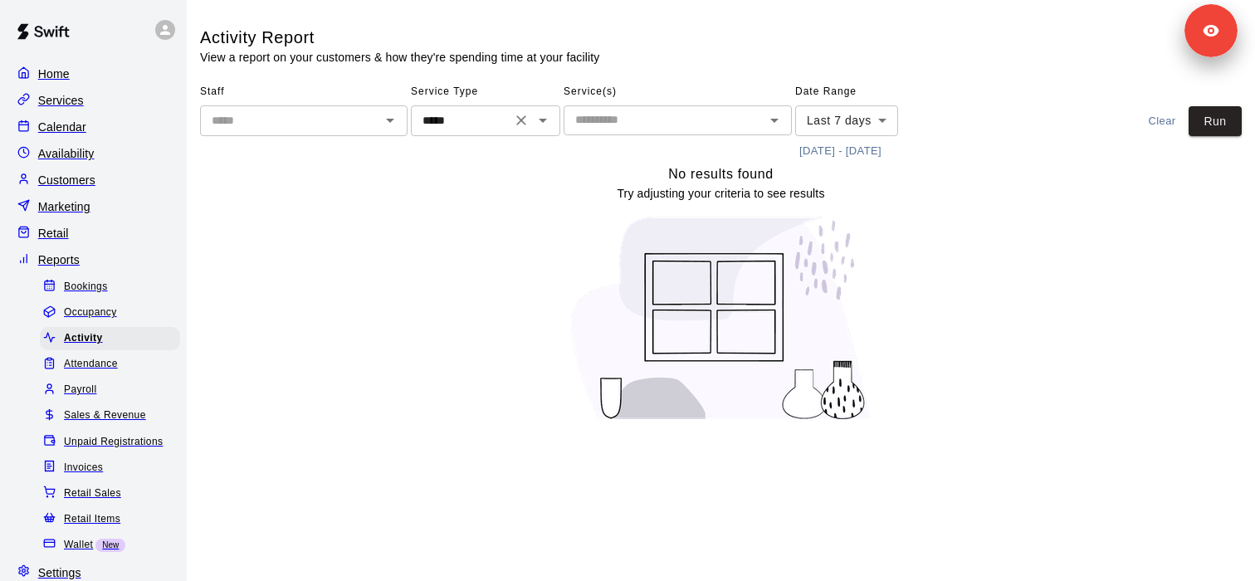
click at [478, 117] on input "*****" at bounding box center [461, 120] width 91 height 21
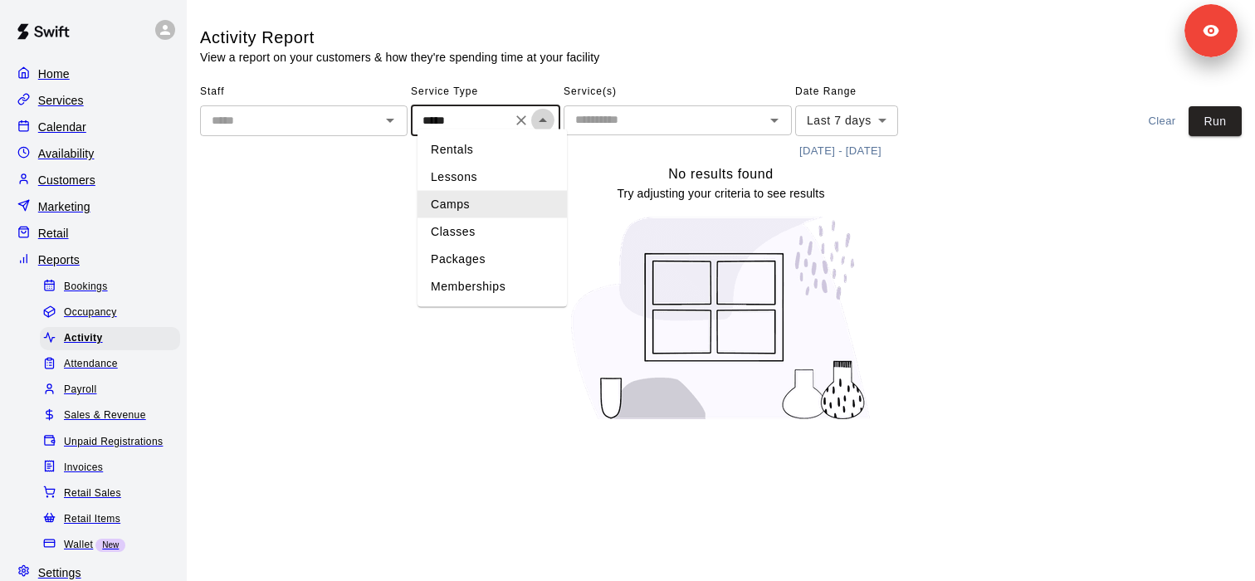
click at [541, 113] on icon "Close" at bounding box center [543, 120] width 20 height 20
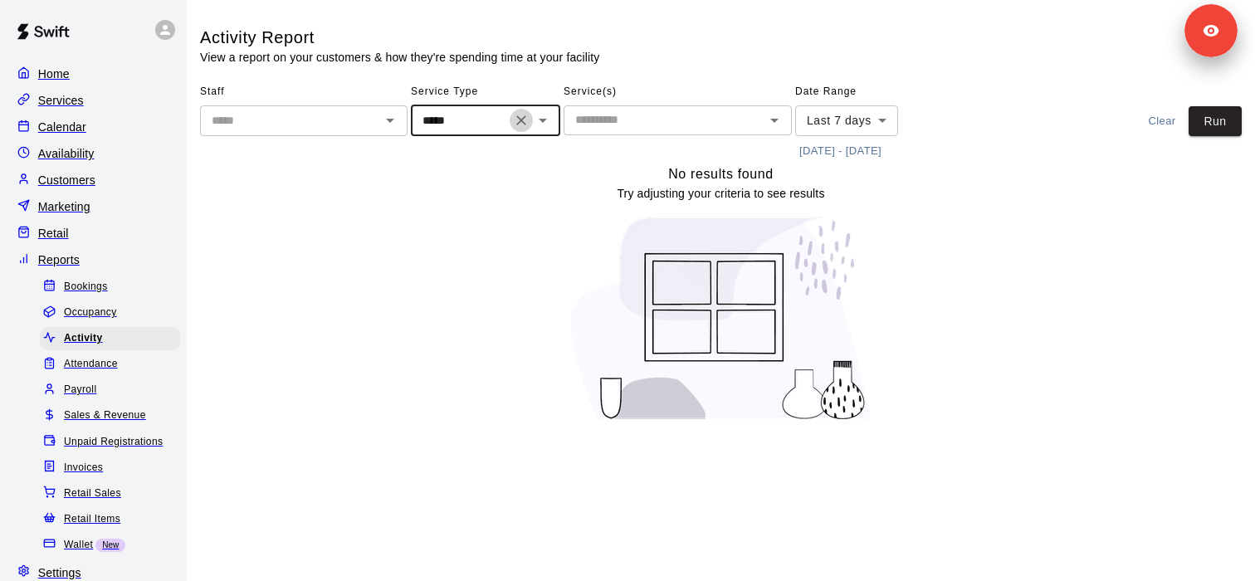
click at [530, 116] on icon "Clear" at bounding box center [521, 120] width 17 height 17
click at [340, 125] on div "​" at bounding box center [304, 120] width 208 height 31
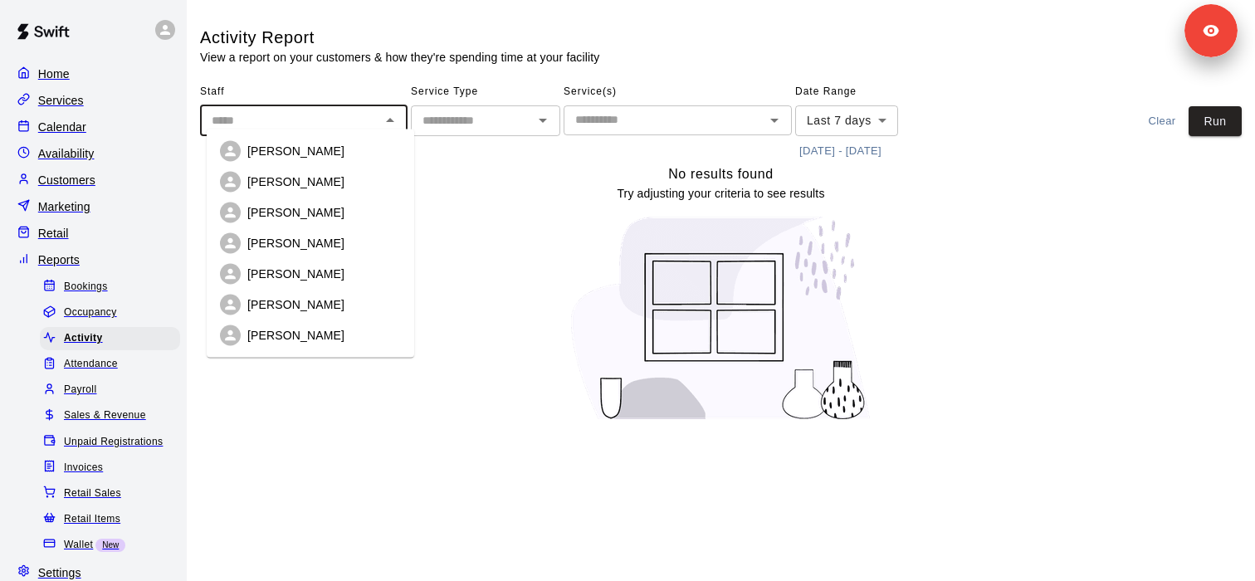
click at [492, 174] on div "No results found Try adjusting your criteria to see results" at bounding box center [721, 300] width 1042 height 272
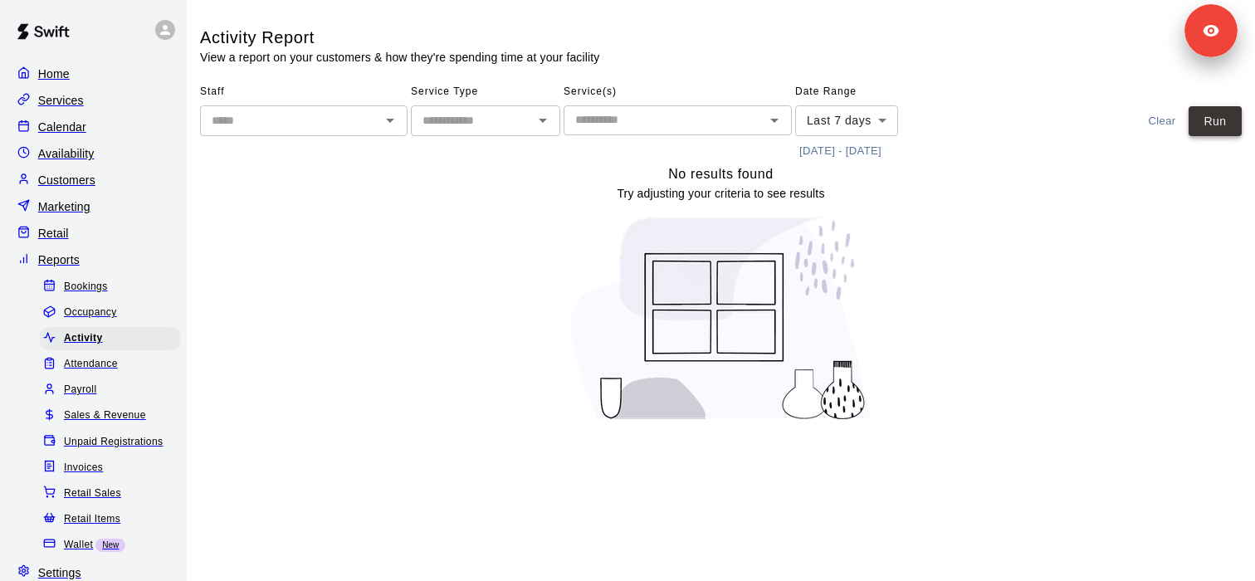
click at [1228, 115] on button "Run" at bounding box center [1215, 121] width 53 height 31
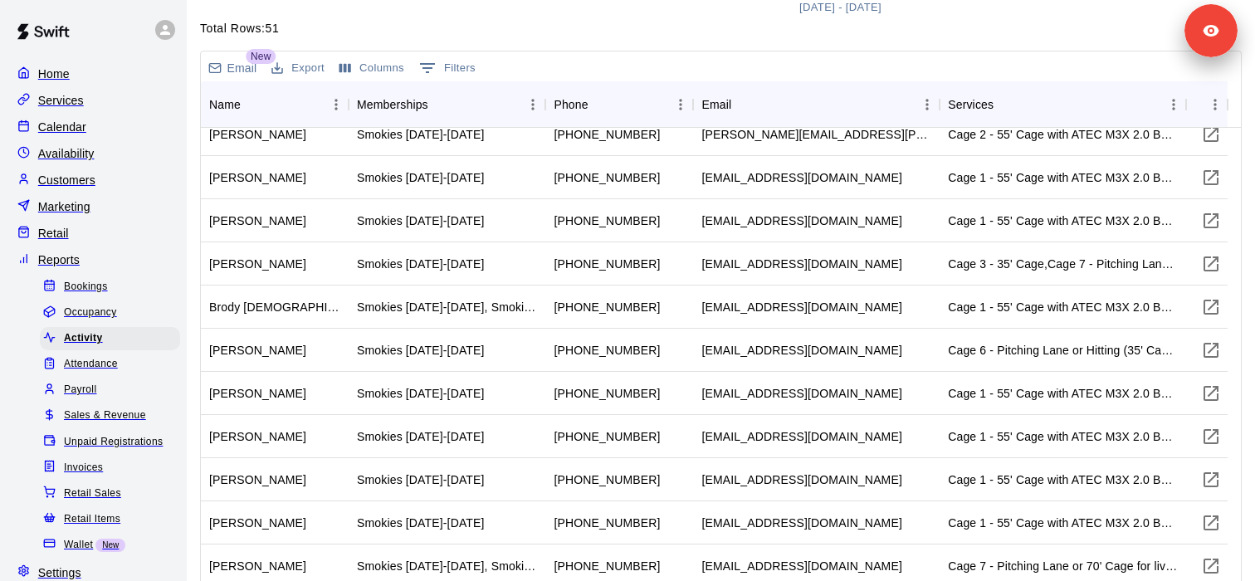
scroll to position [194, 0]
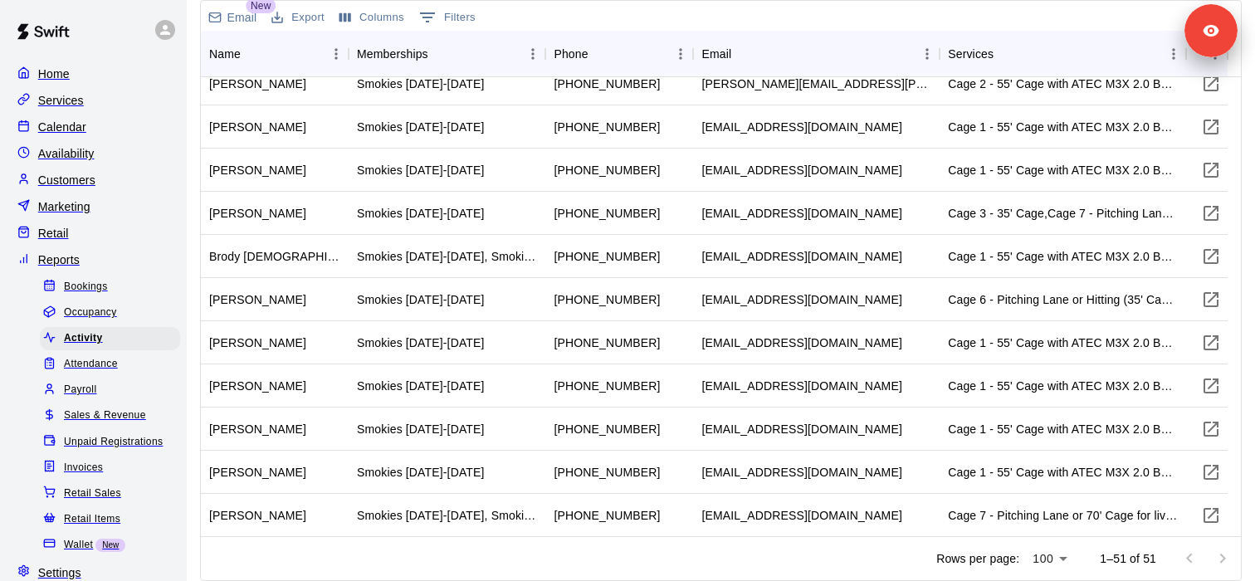
click at [82, 131] on p "Calendar" at bounding box center [62, 127] width 48 height 17
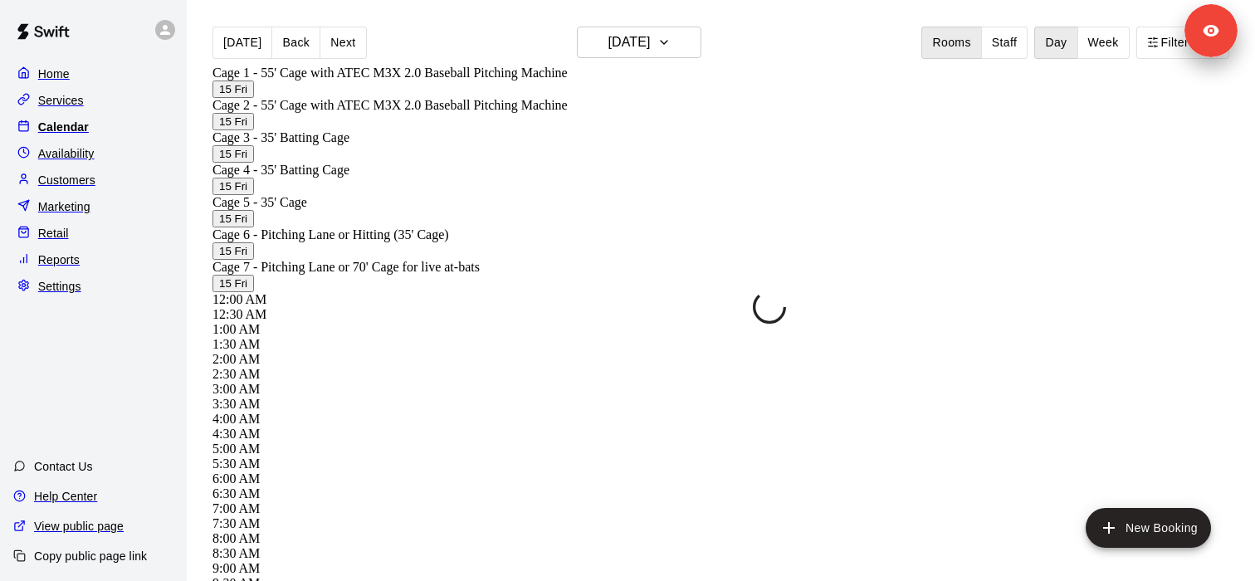
scroll to position [1055, 0]
click at [95, 100] on div "Services" at bounding box center [93, 100] width 160 height 25
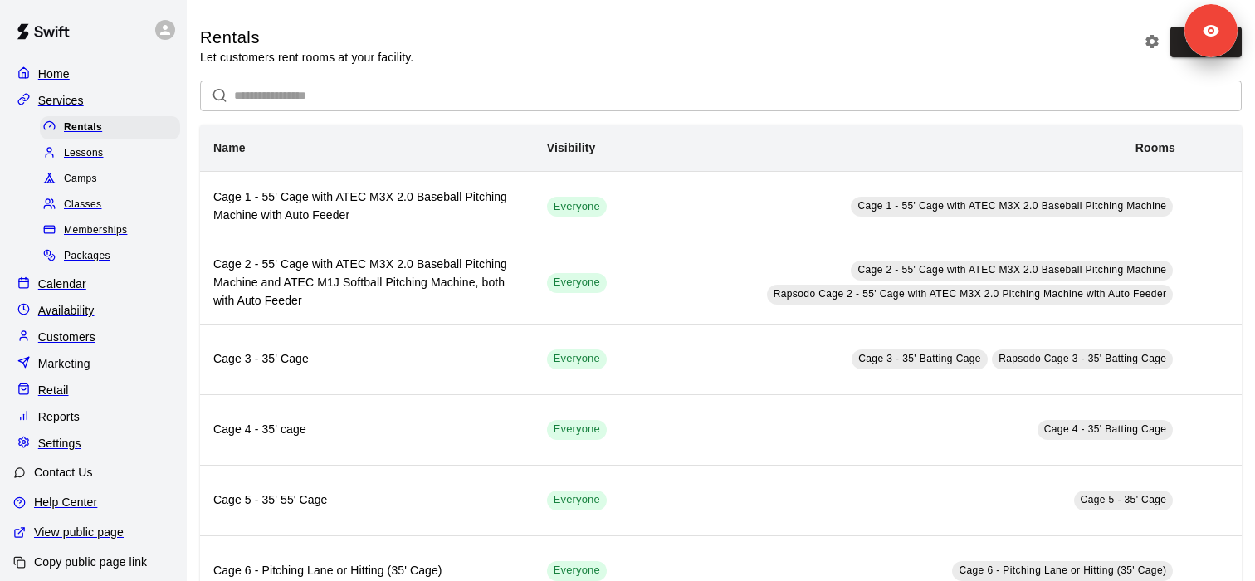
click at [116, 181] on div "Camps" at bounding box center [110, 179] width 140 height 23
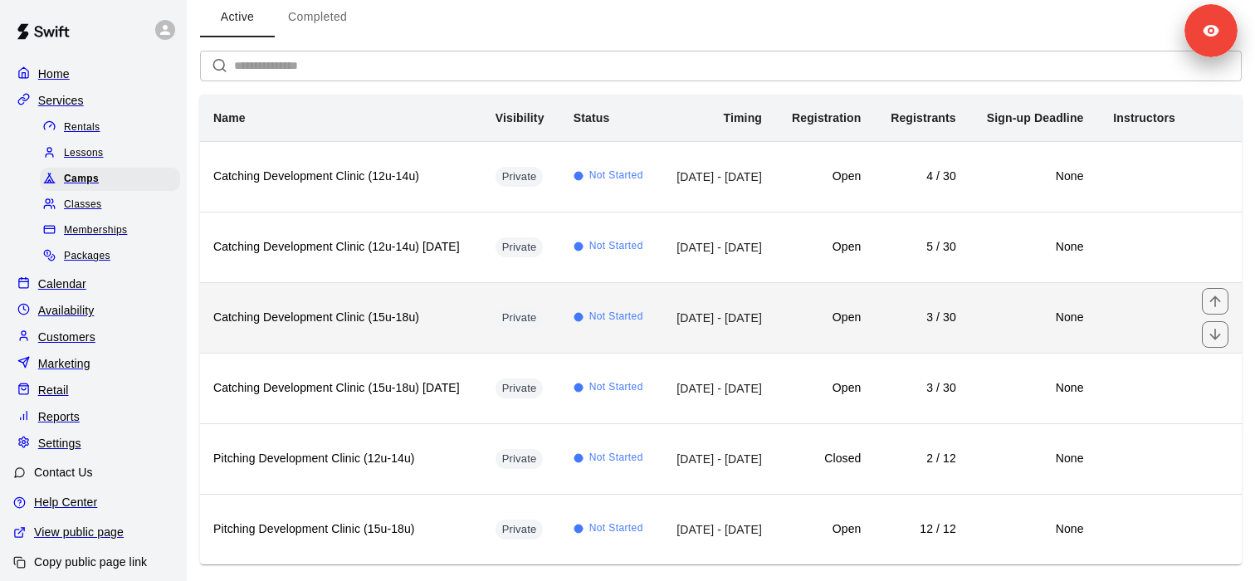
scroll to position [125, 0]
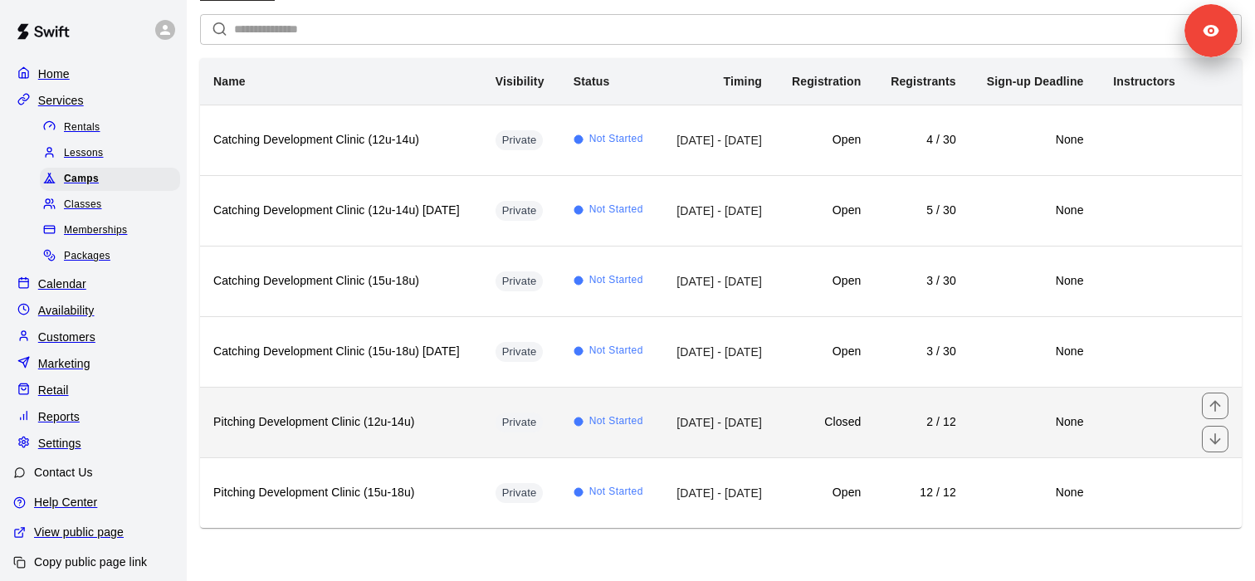
click at [713, 433] on td "Aug 21, 2025 - Sep 18, 2025" at bounding box center [717, 422] width 115 height 71
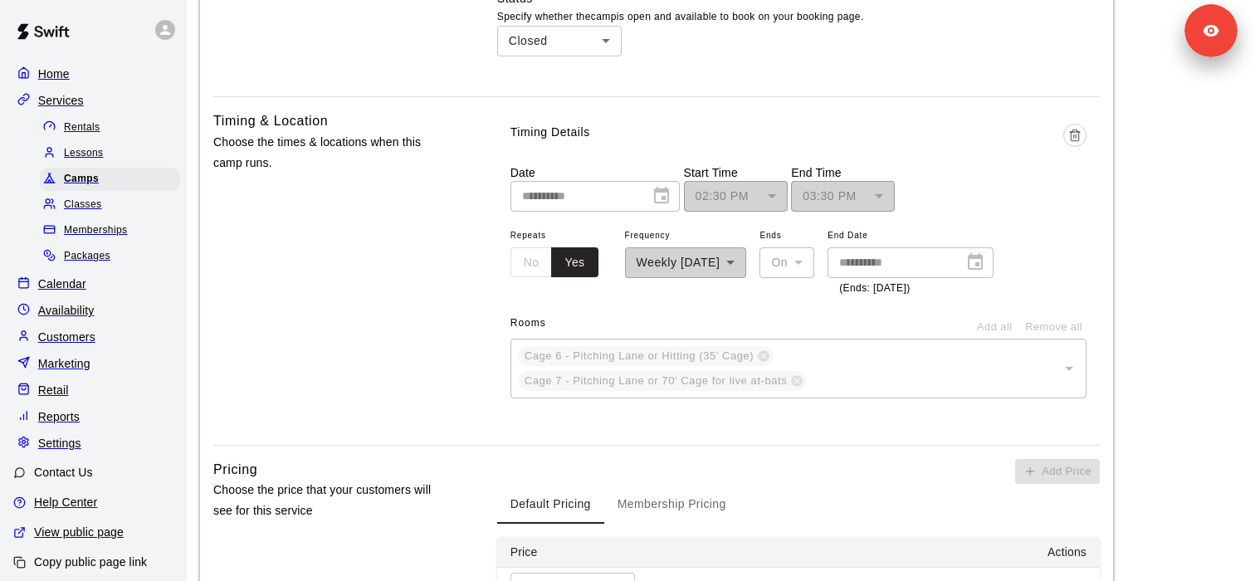
scroll to position [652, 0]
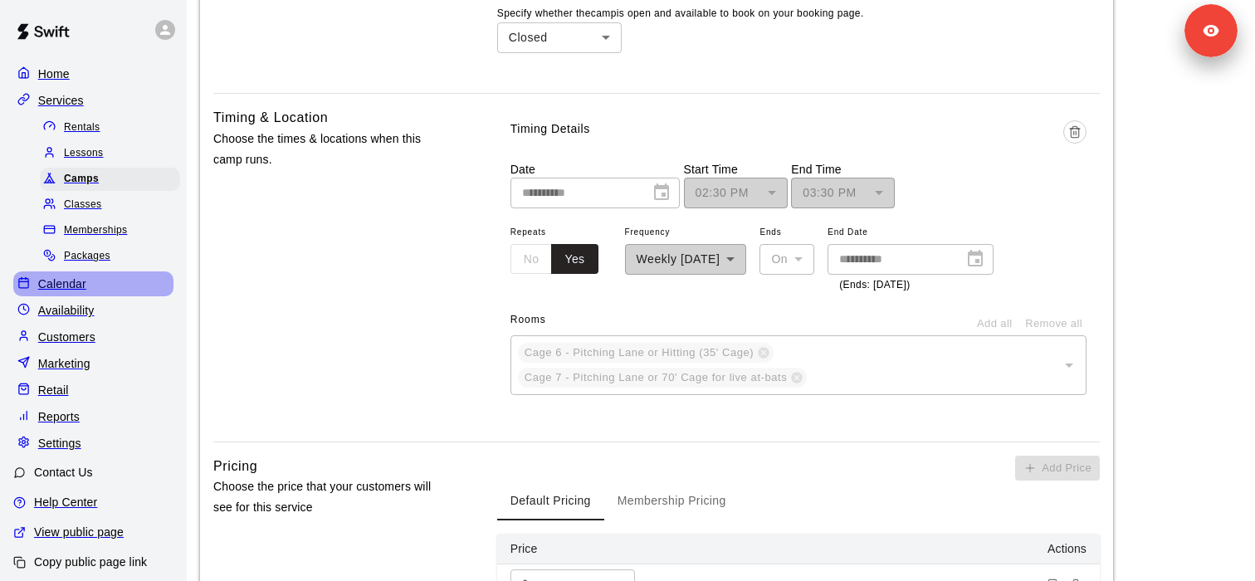
click at [86, 287] on p "Calendar" at bounding box center [62, 284] width 48 height 17
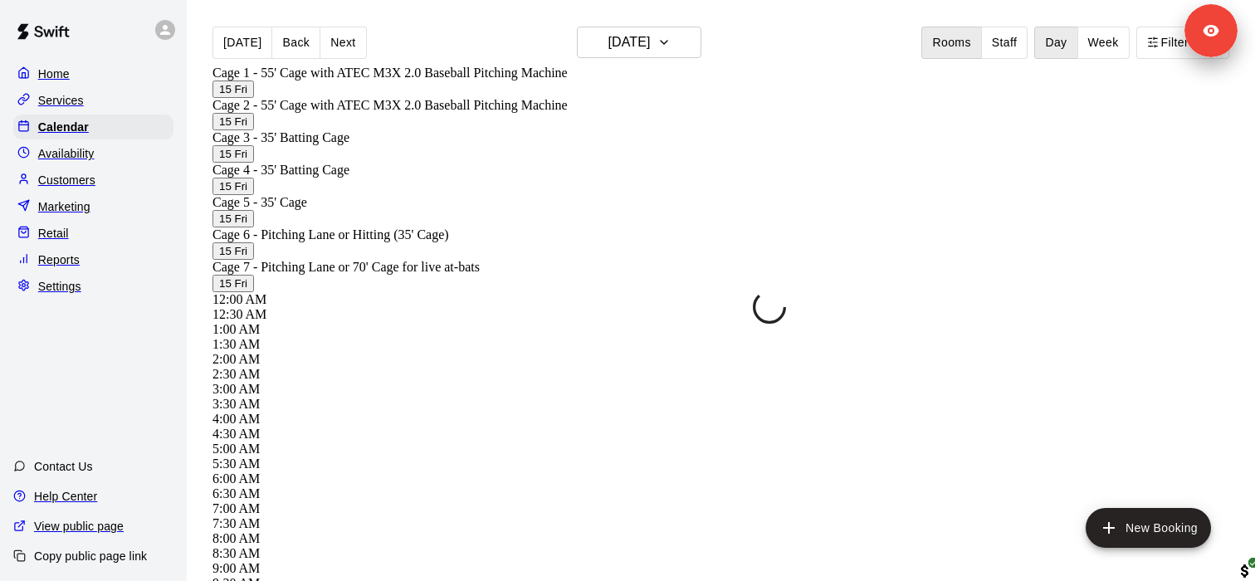
scroll to position [1055, 0]
click at [650, 46] on h6 "[DATE]" at bounding box center [629, 42] width 42 height 23
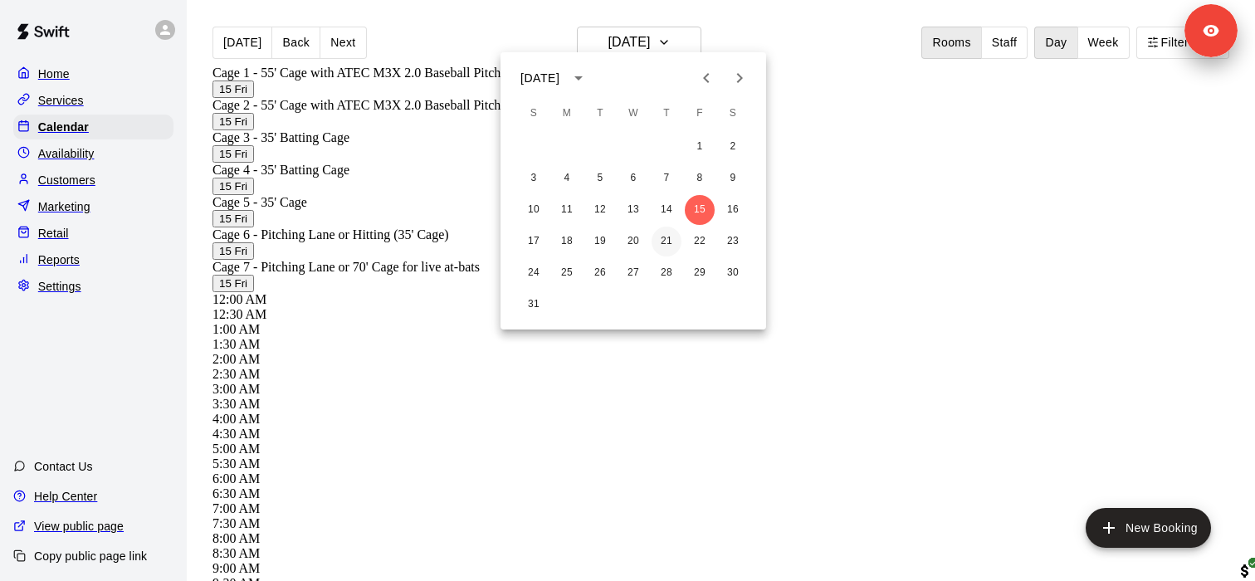
click at [668, 244] on button "21" at bounding box center [667, 242] width 30 height 30
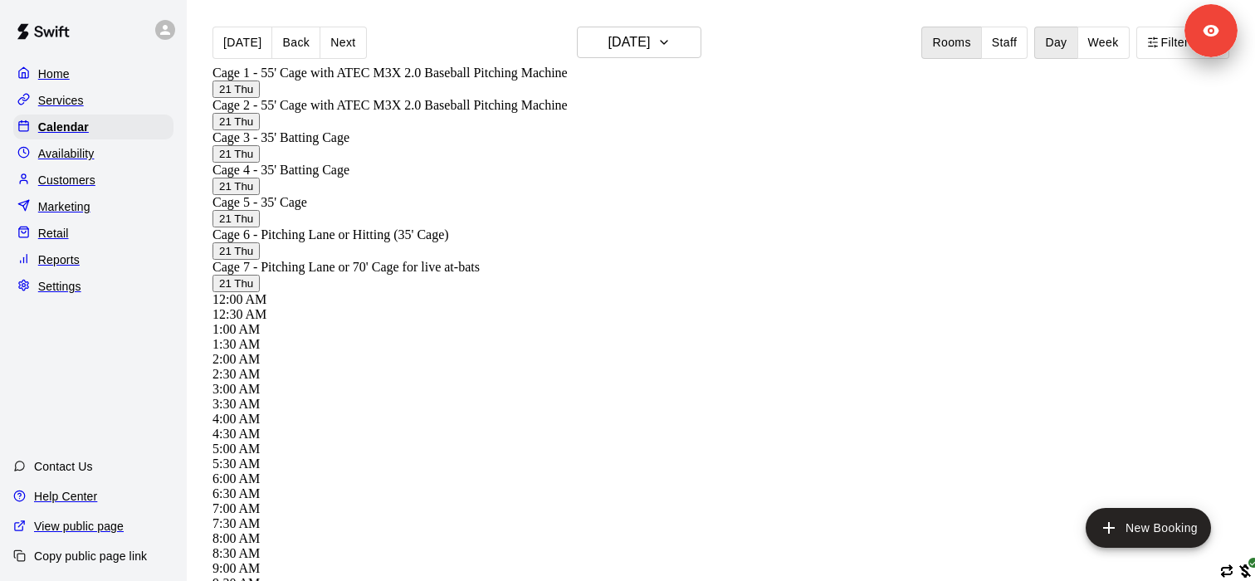
click at [1090, 34] on button "Week" at bounding box center [1104, 43] width 52 height 32
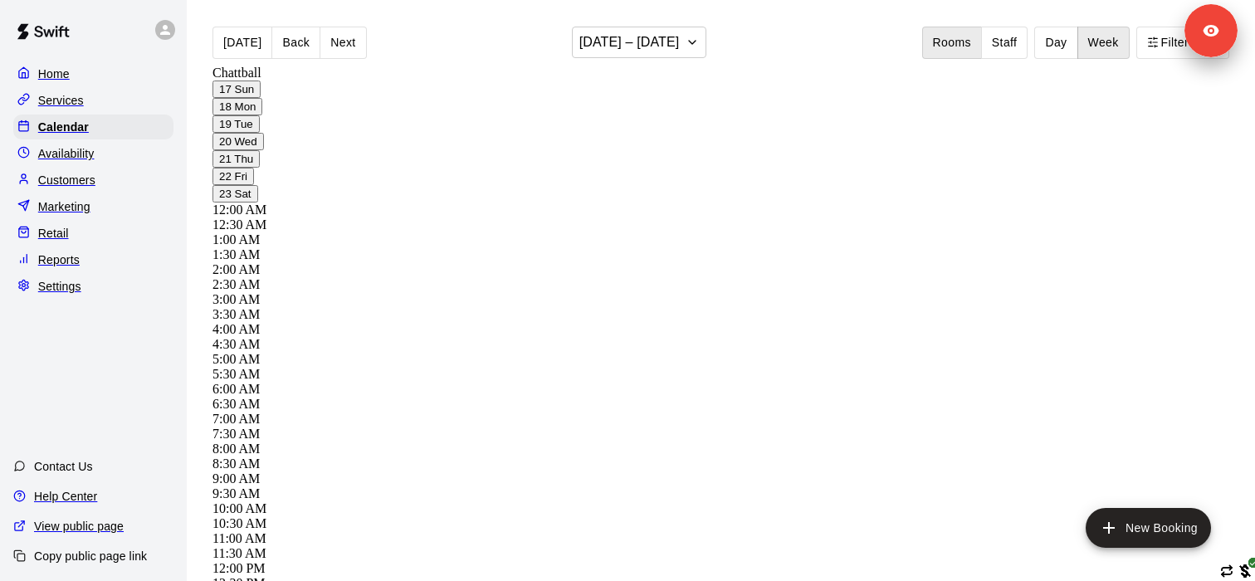
scroll to position [1020, 0]
click at [840, 368] on icon "edit" at bounding box center [837, 365] width 20 height 20
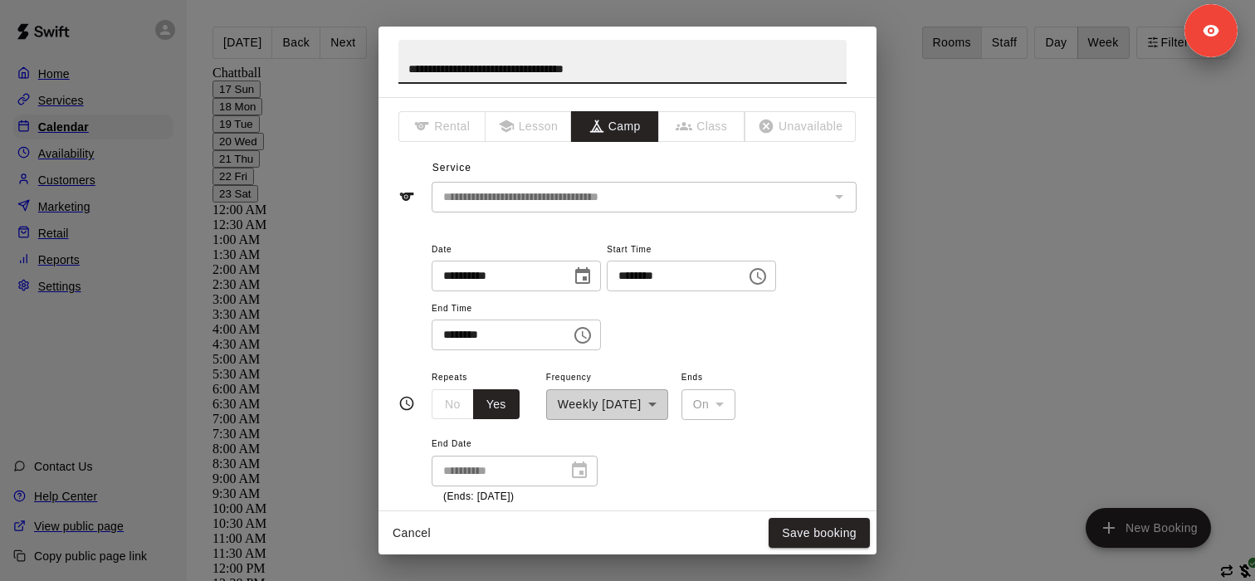
click at [873, 59] on icon "Close" at bounding box center [881, 62] width 17 height 17
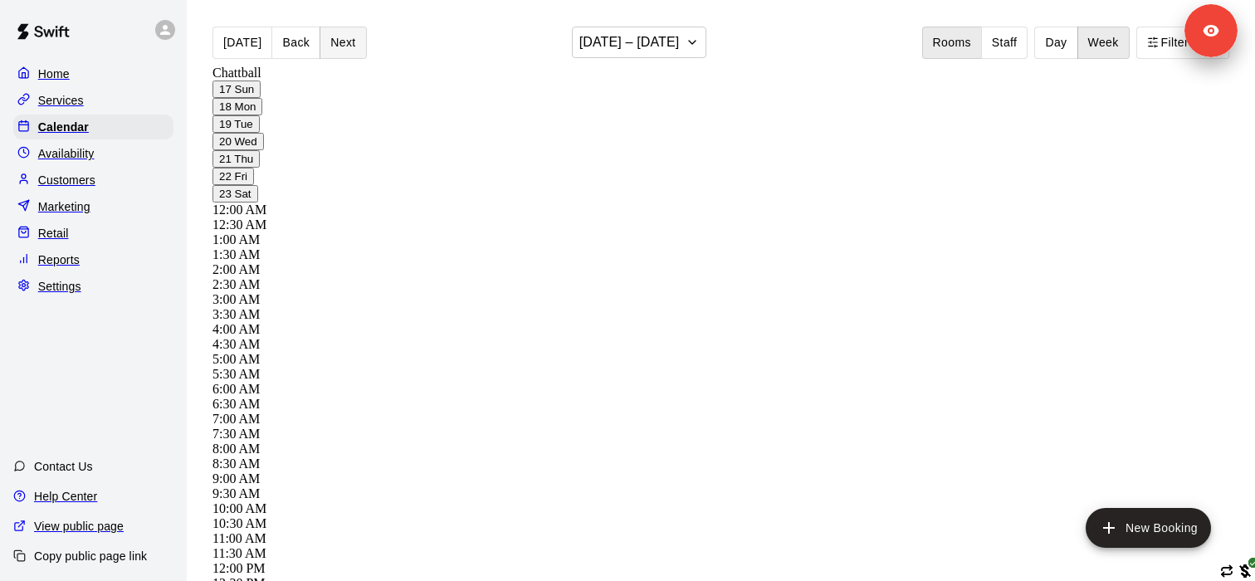
click at [322, 42] on button "Next" at bounding box center [343, 43] width 46 height 32
click at [321, 42] on button "Next" at bounding box center [343, 43] width 46 height 32
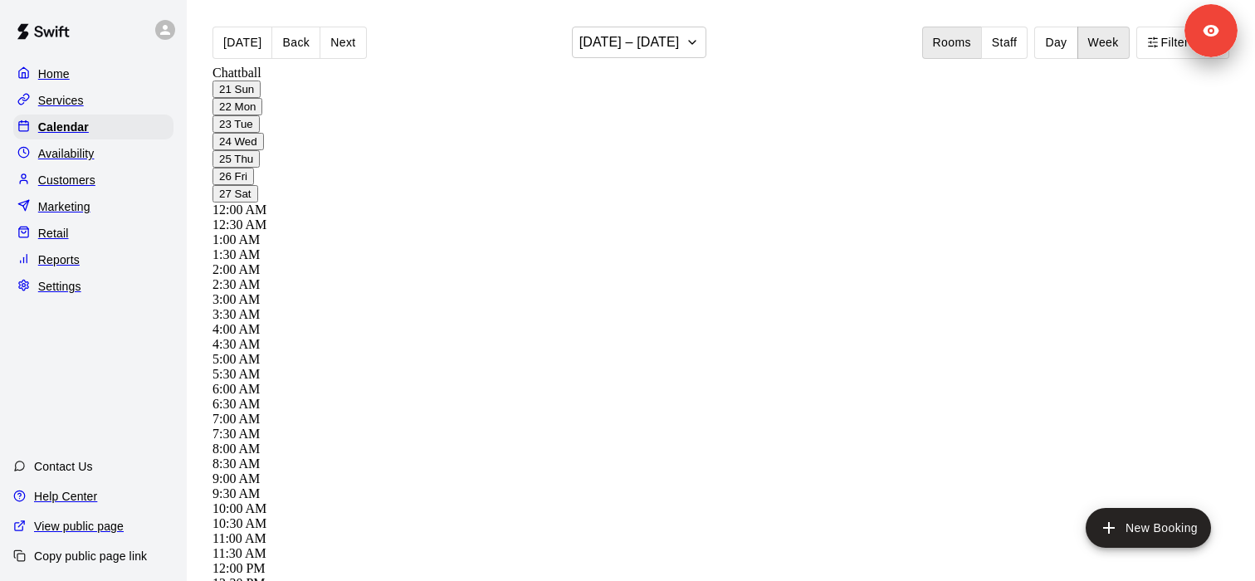
click at [321, 42] on button "Next" at bounding box center [343, 43] width 46 height 32
click at [325, 38] on button "Next" at bounding box center [343, 43] width 46 height 32
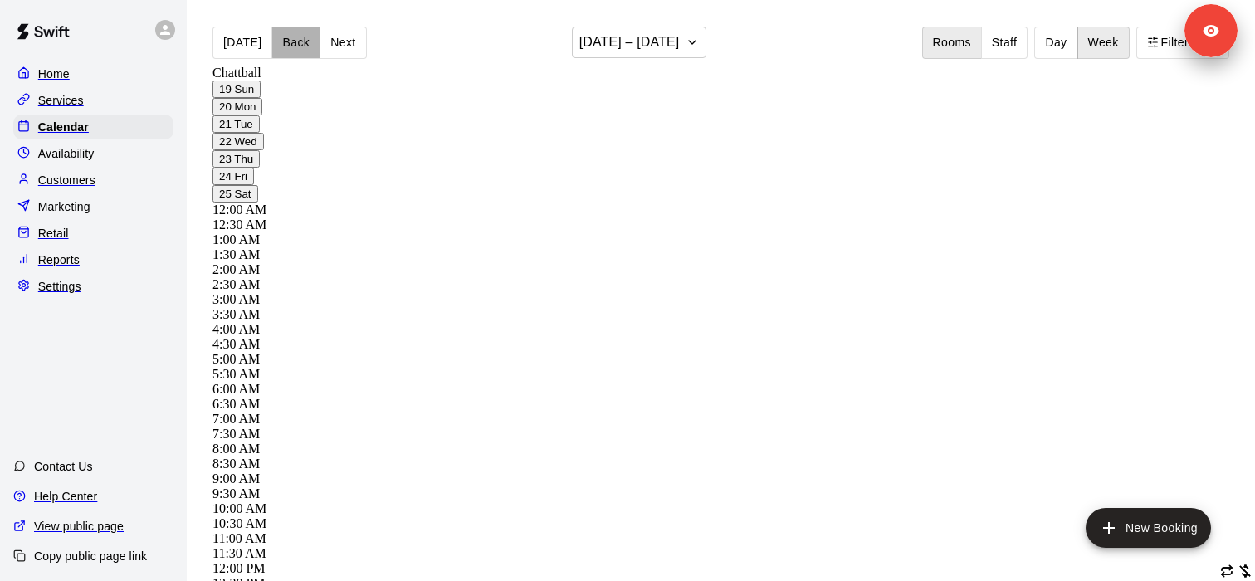
click at [289, 38] on button "Back" at bounding box center [296, 43] width 49 height 32
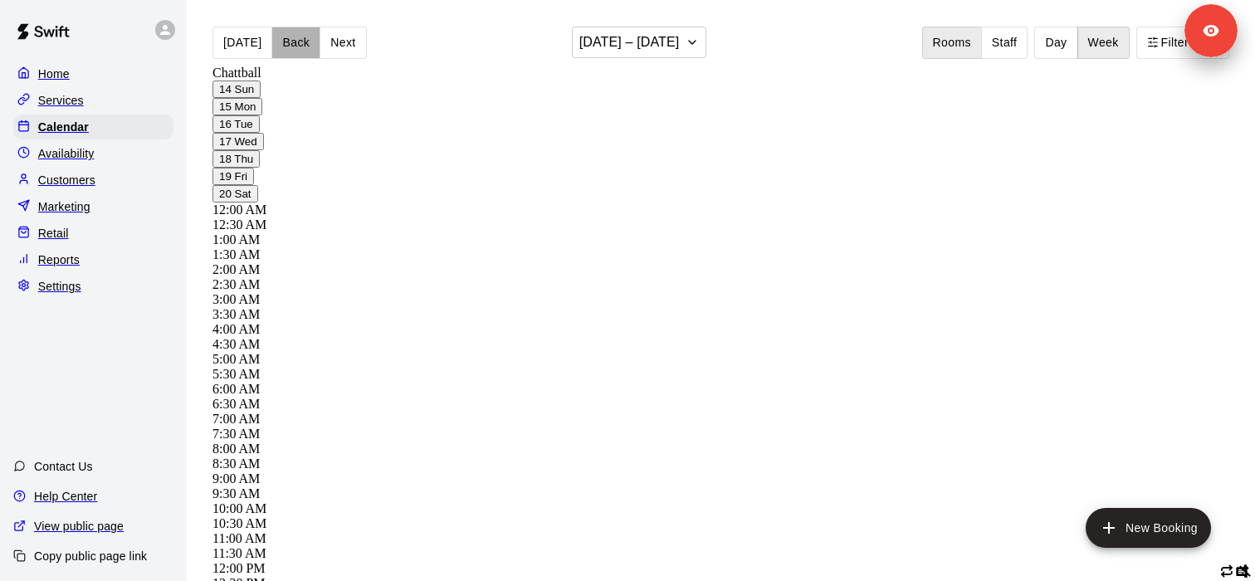
click at [289, 38] on button "Back" at bounding box center [296, 43] width 49 height 32
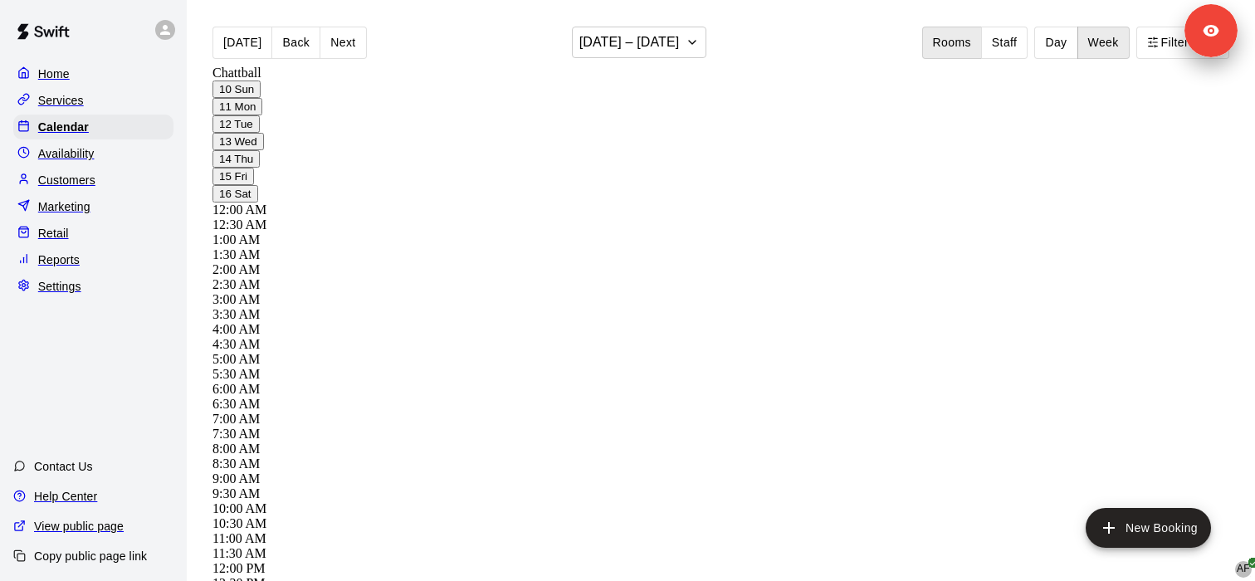
click at [96, 92] on div "Services" at bounding box center [93, 100] width 160 height 25
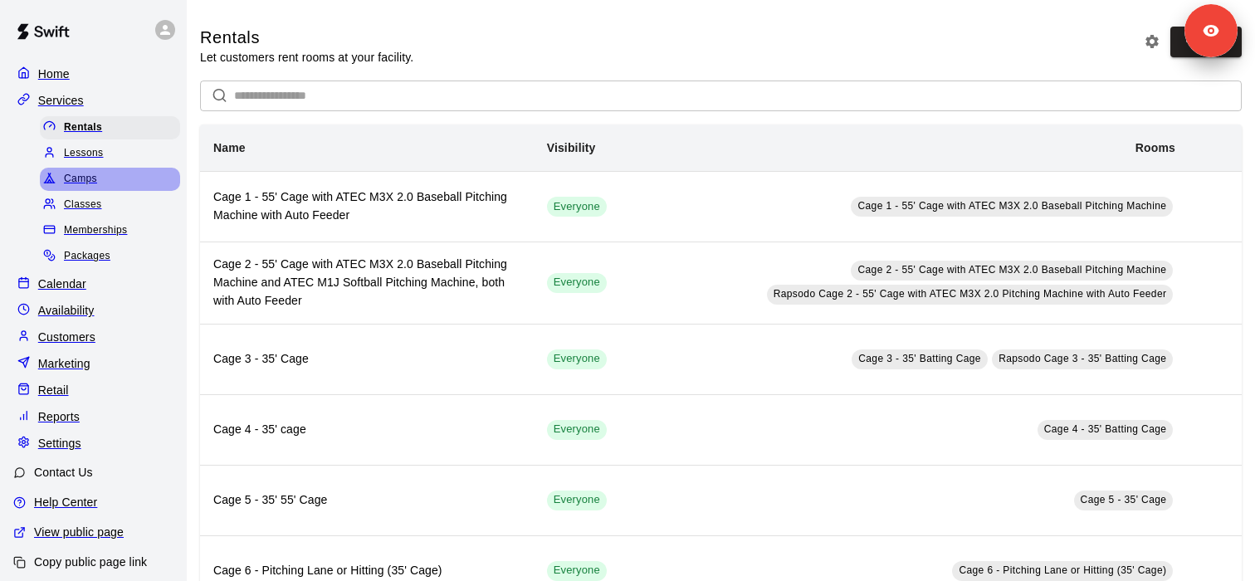
click at [106, 184] on div "Camps" at bounding box center [110, 179] width 140 height 23
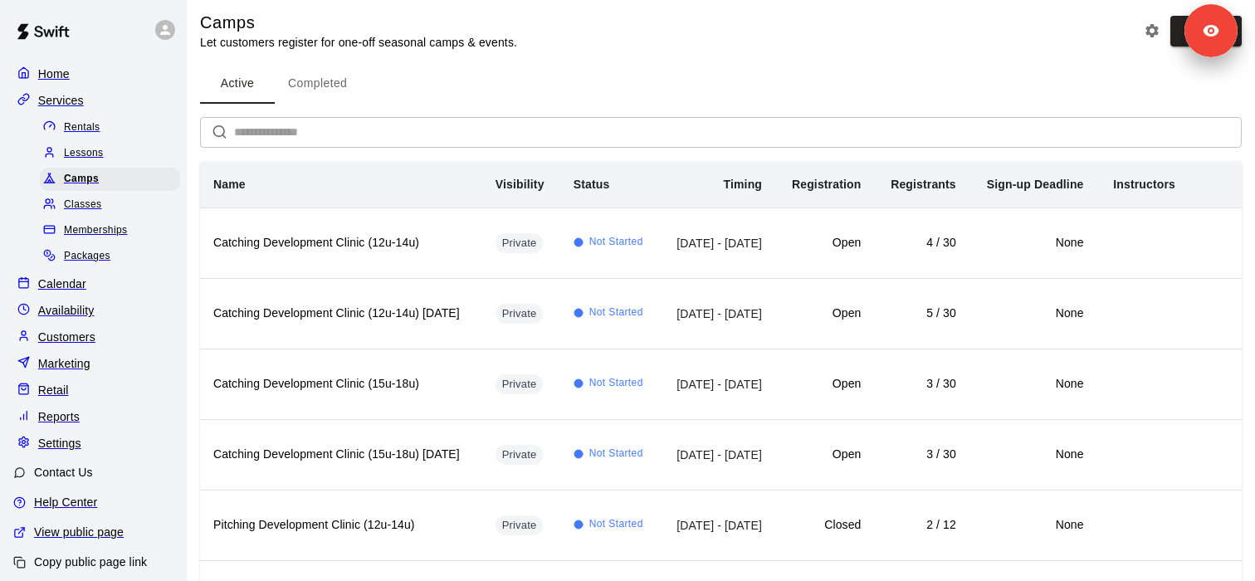
scroll to position [9, 0]
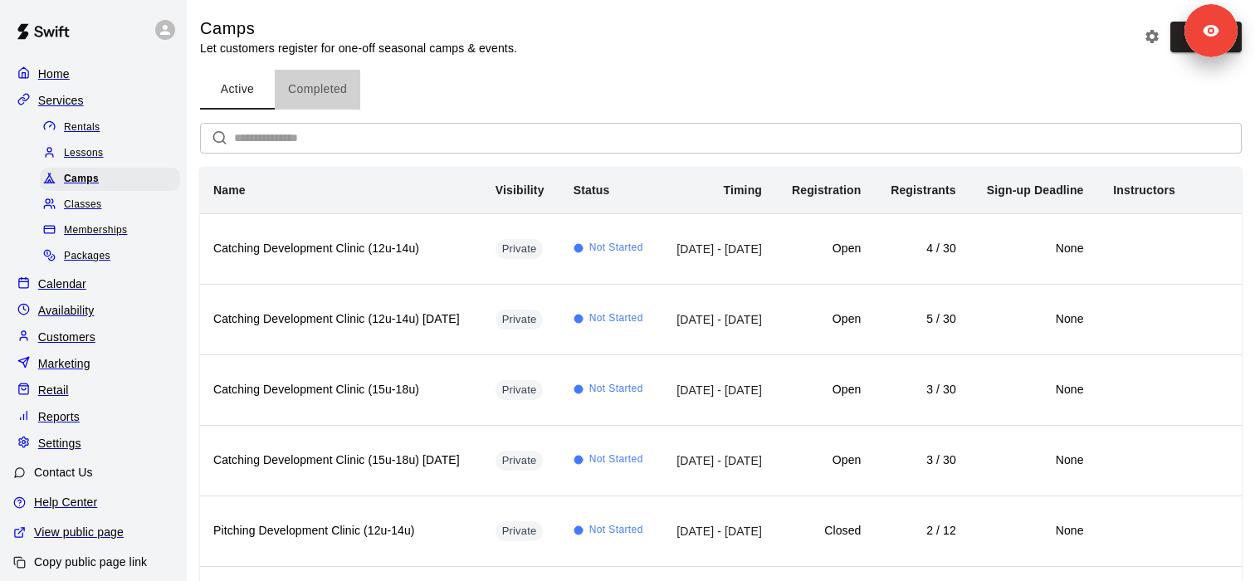
click at [317, 75] on button "Completed" at bounding box center [318, 90] width 86 height 40
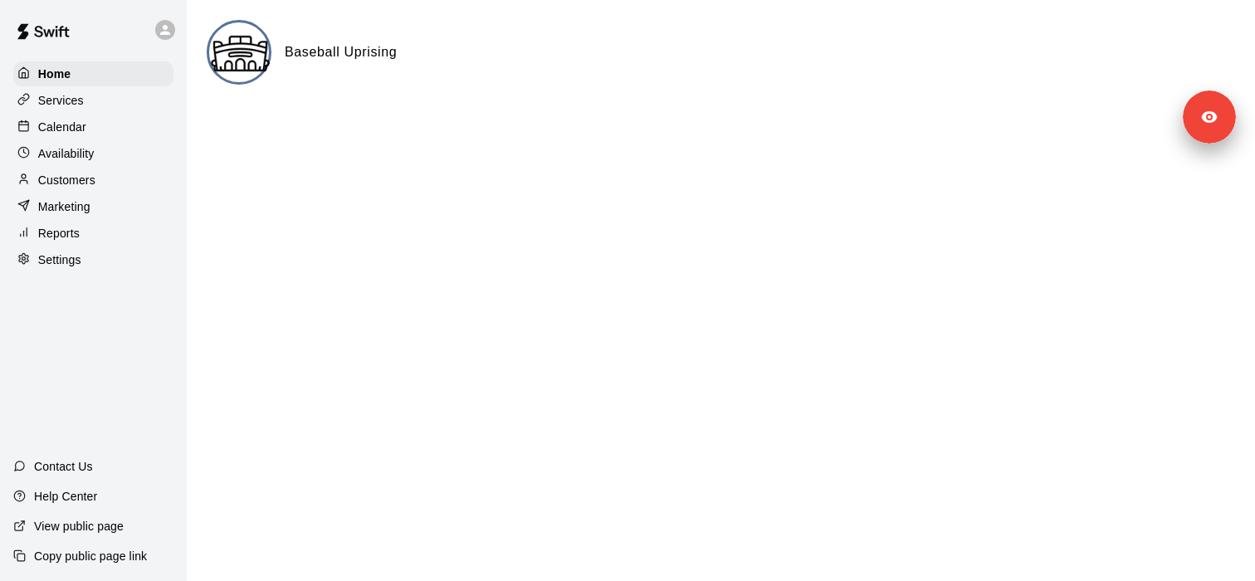
click at [69, 256] on p "Settings" at bounding box center [59, 260] width 43 height 17
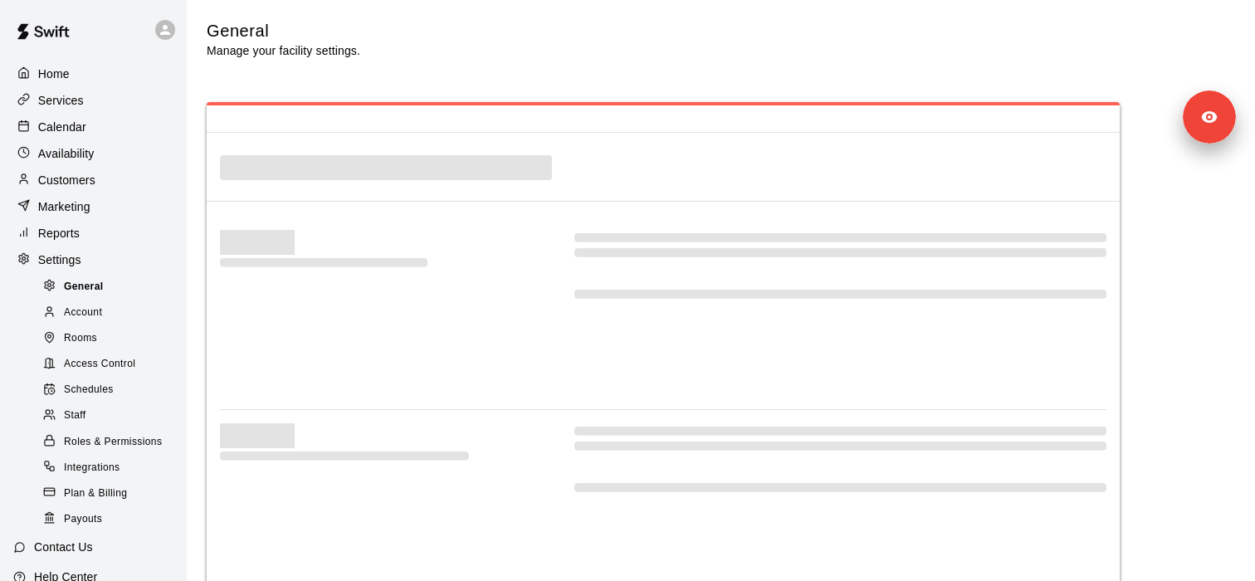
select select "**"
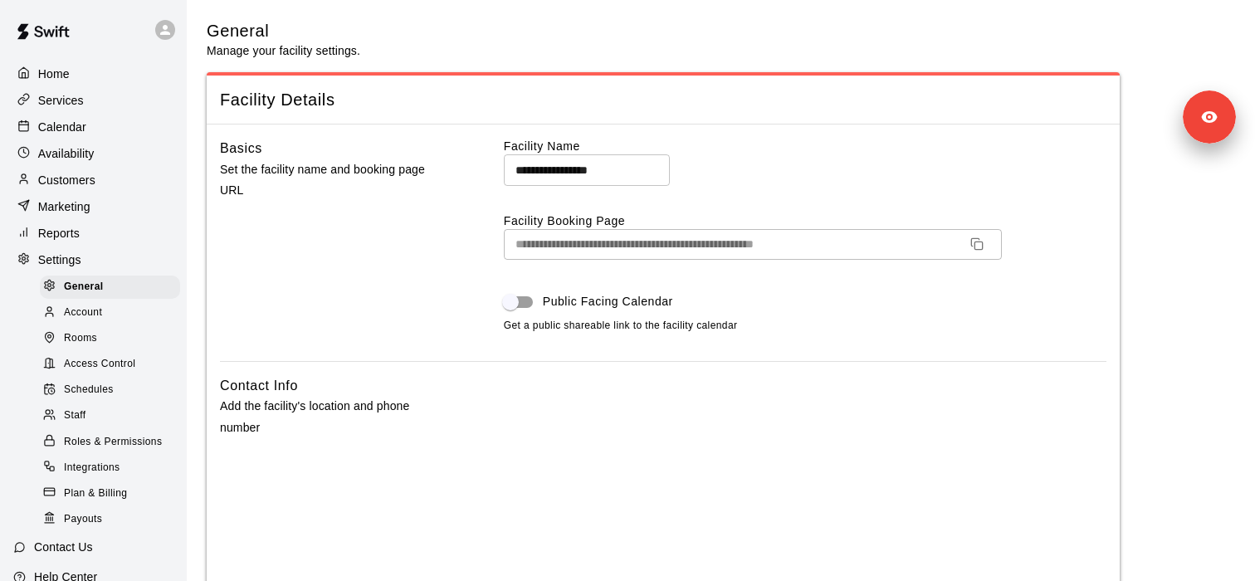
click at [144, 350] on link "Rooms" at bounding box center [113, 339] width 147 height 26
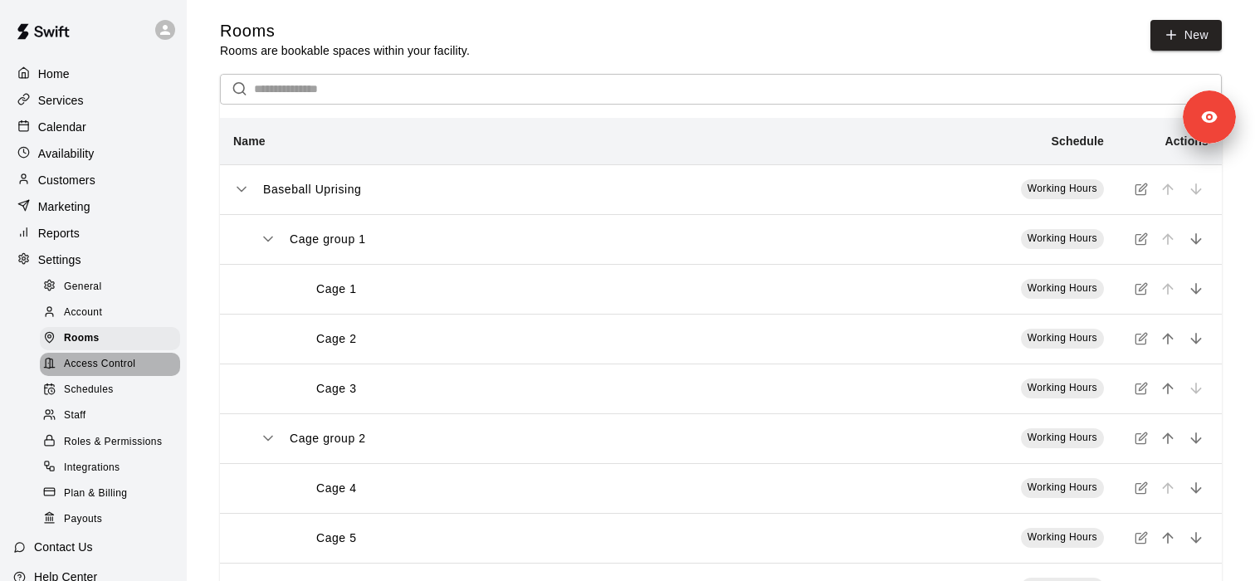
click at [135, 374] on div "Access Control" at bounding box center [110, 364] width 140 height 23
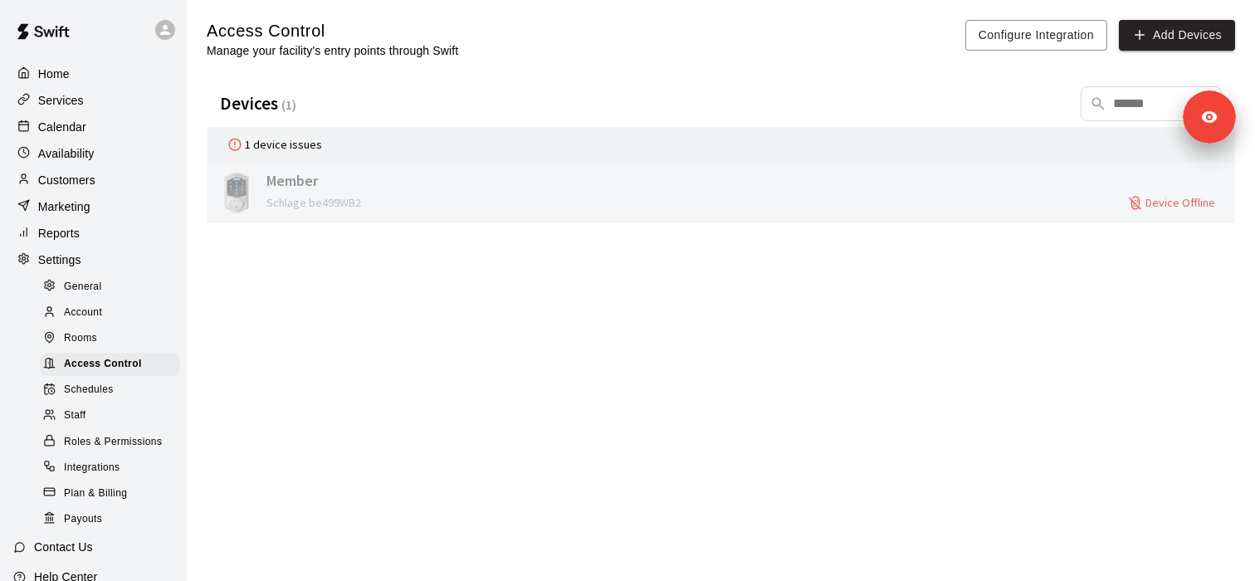
click at [404, 200] on span "Schlage be499WB2" at bounding box center [346, 203] width 158 height 16
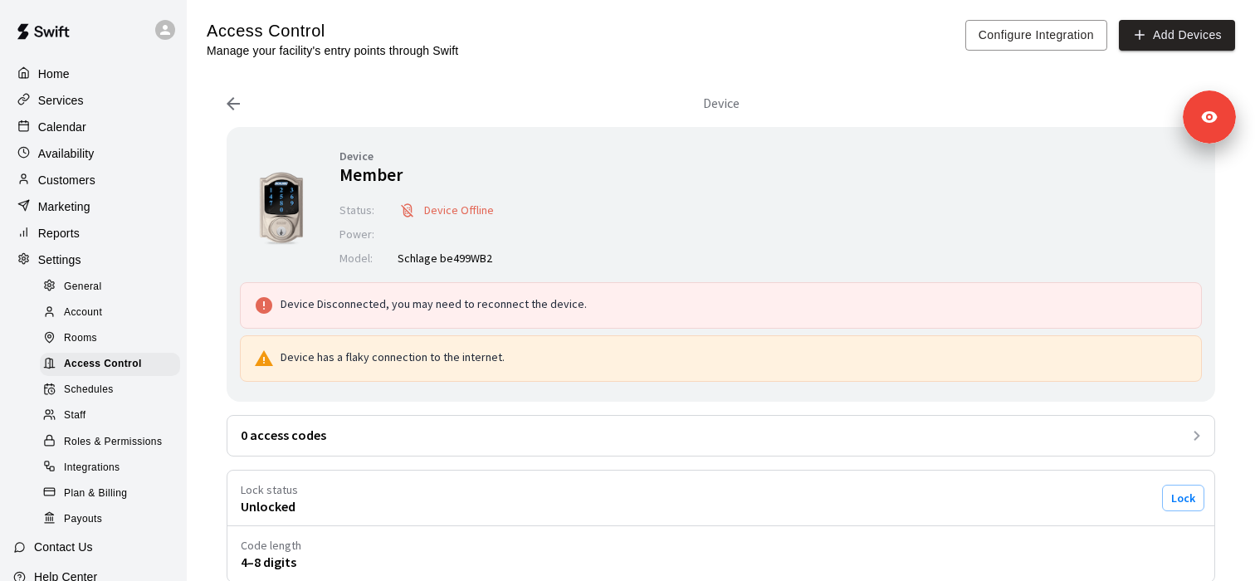
click at [447, 331] on div "Device Disconnected, you may need to reconnect the device. Device has a flaky c…" at bounding box center [721, 332] width 962 height 100
click at [480, 191] on div "Device Member Status : Device Offline Power : Model : Schlage be499WB2" at bounding box center [417, 208] width 154 height 122
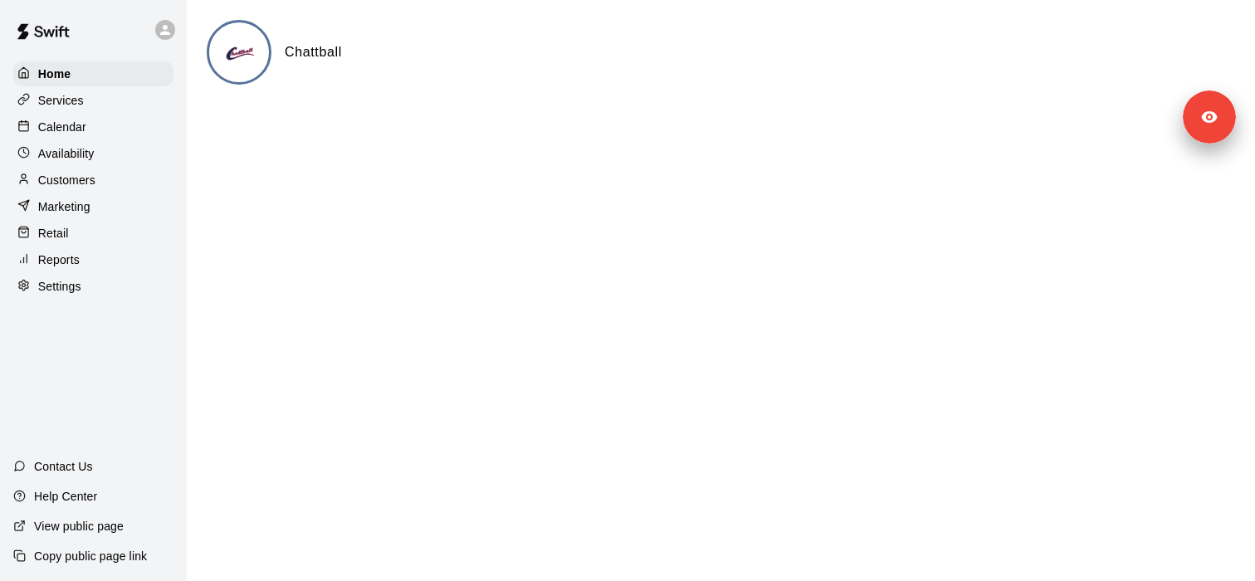
click at [91, 104] on div "Services" at bounding box center [93, 100] width 160 height 25
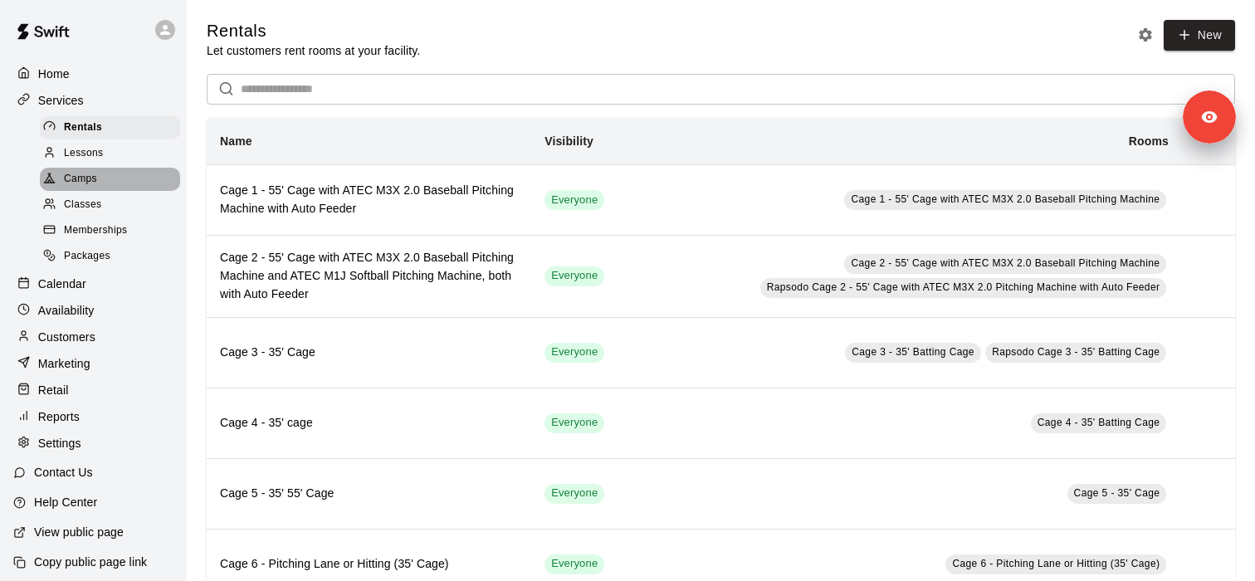
click at [129, 187] on div "Camps" at bounding box center [110, 179] width 140 height 23
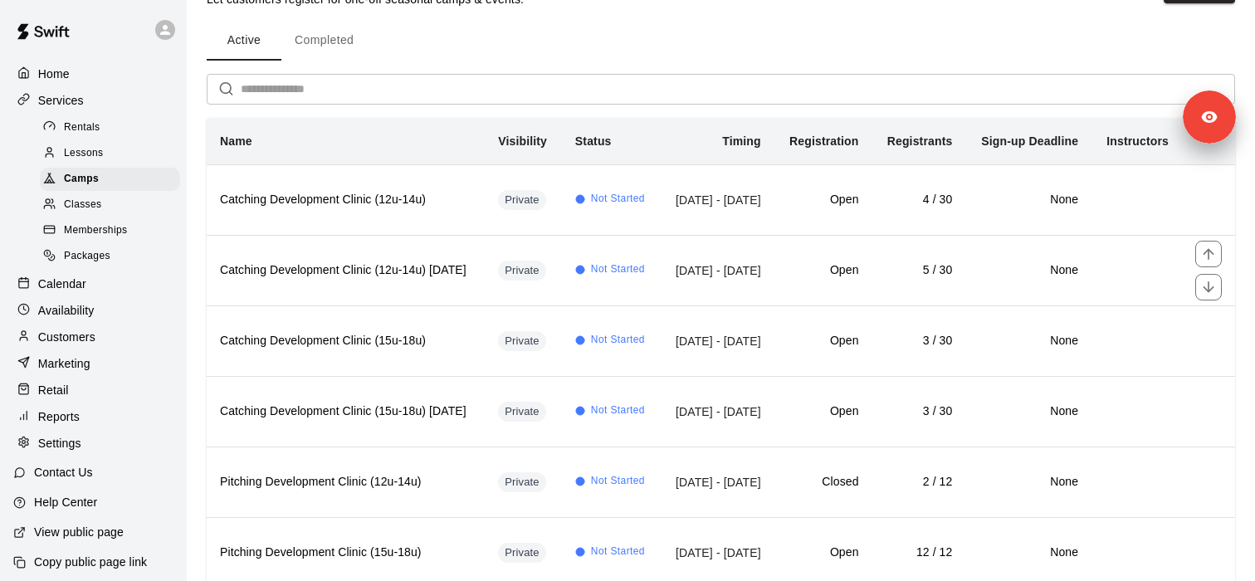
scroll to position [125, 0]
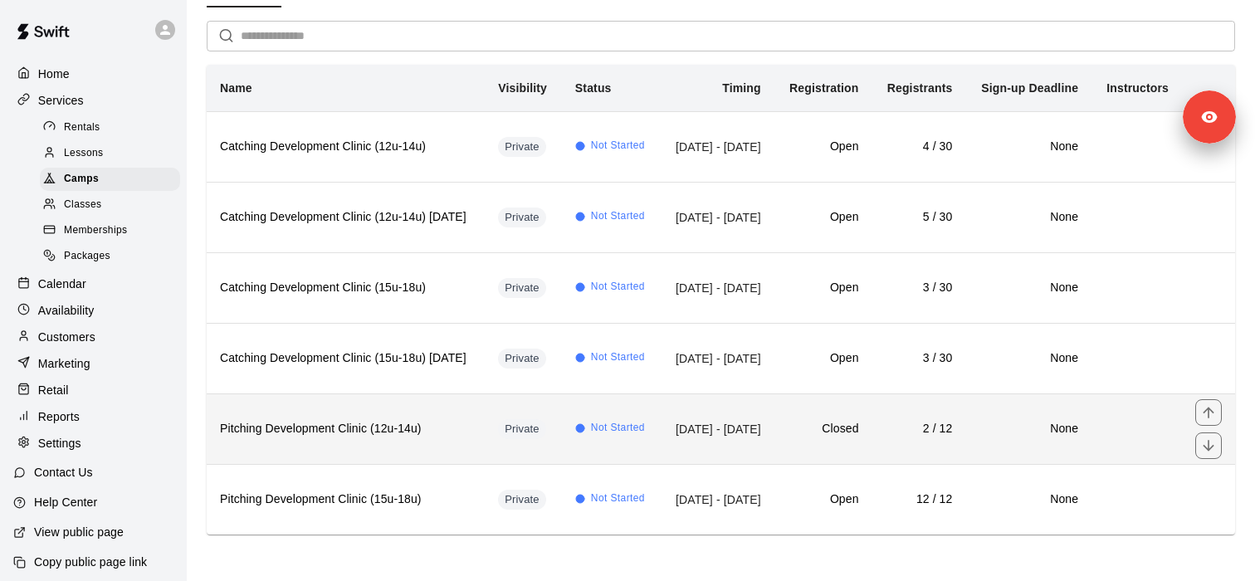
click at [428, 420] on h6 "Pitching Development Clinic (12u-14u)" at bounding box center [346, 429] width 252 height 18
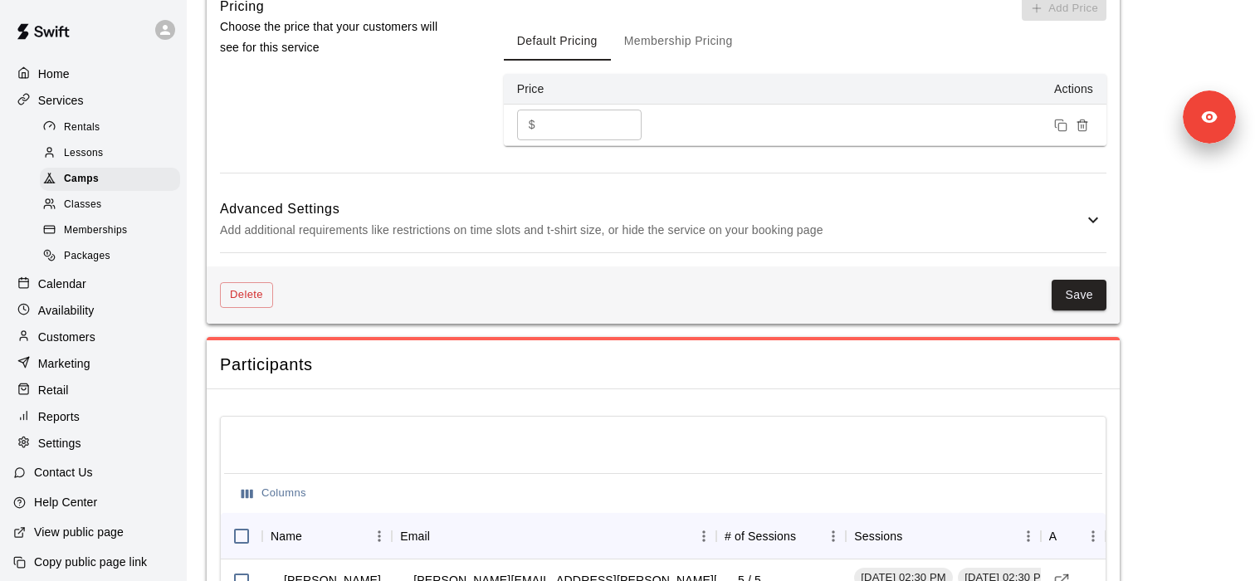
scroll to position [1234, 0]
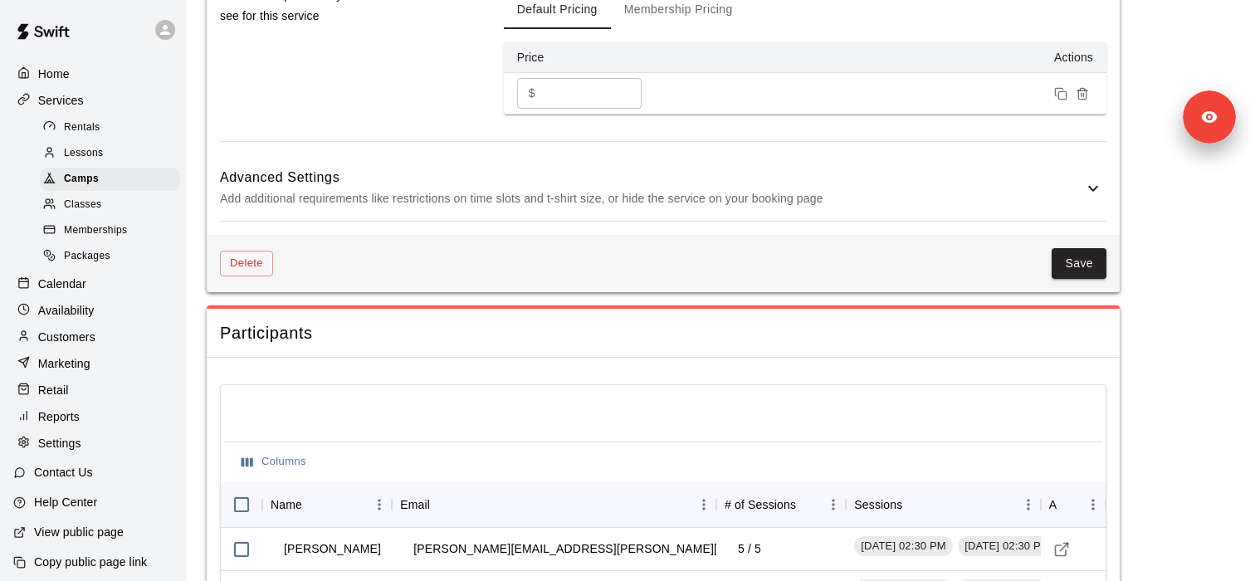
click at [511, 211] on div "Advanced Settings Add additional requirements like restrictions on time slots a…" at bounding box center [663, 188] width 887 height 66
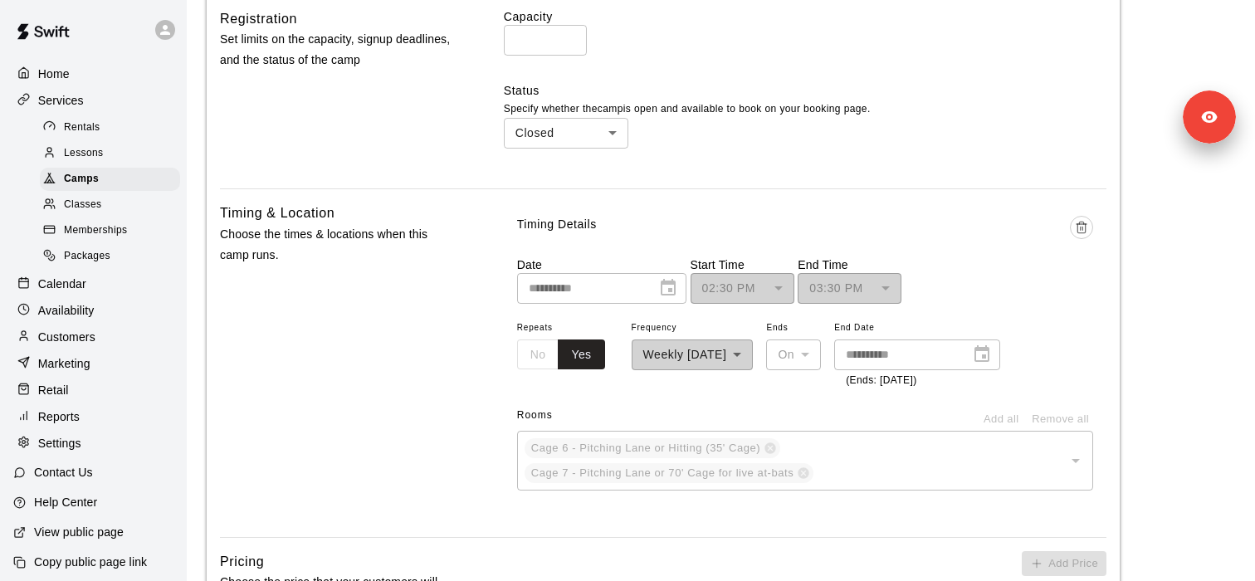
scroll to position [680, 0]
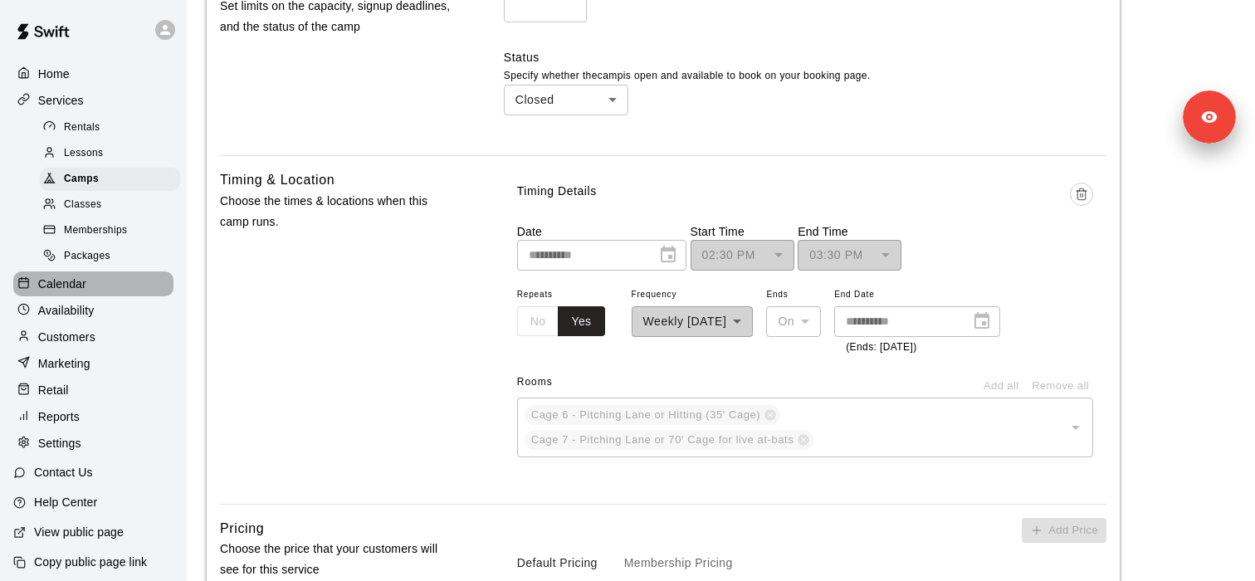
click at [91, 282] on div "Calendar" at bounding box center [93, 284] width 160 height 25
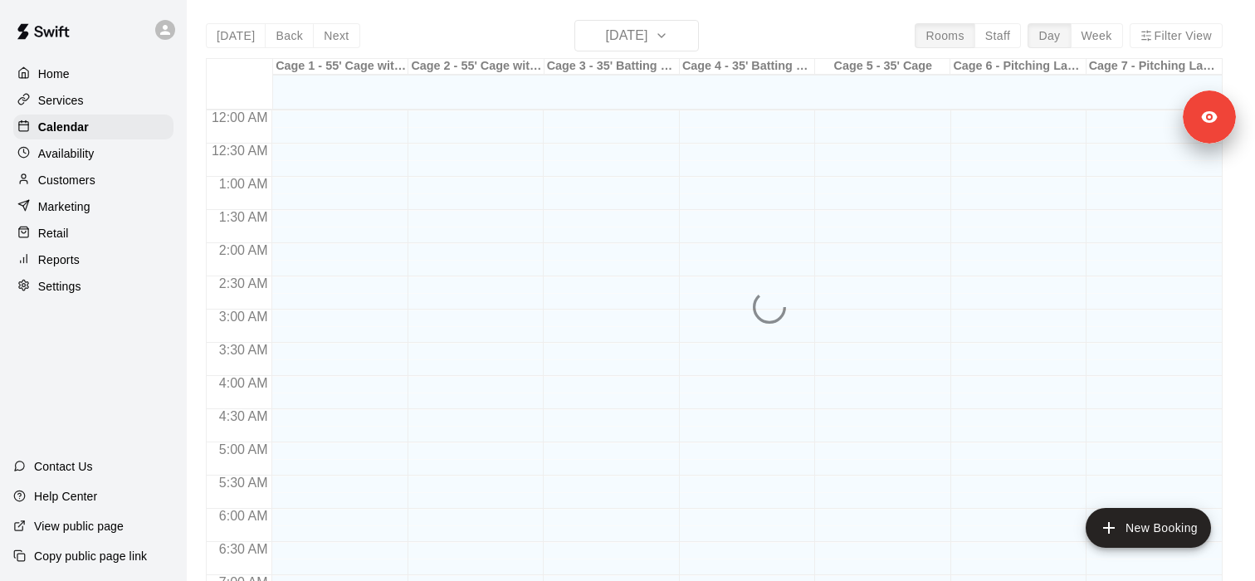
scroll to position [1055, 0]
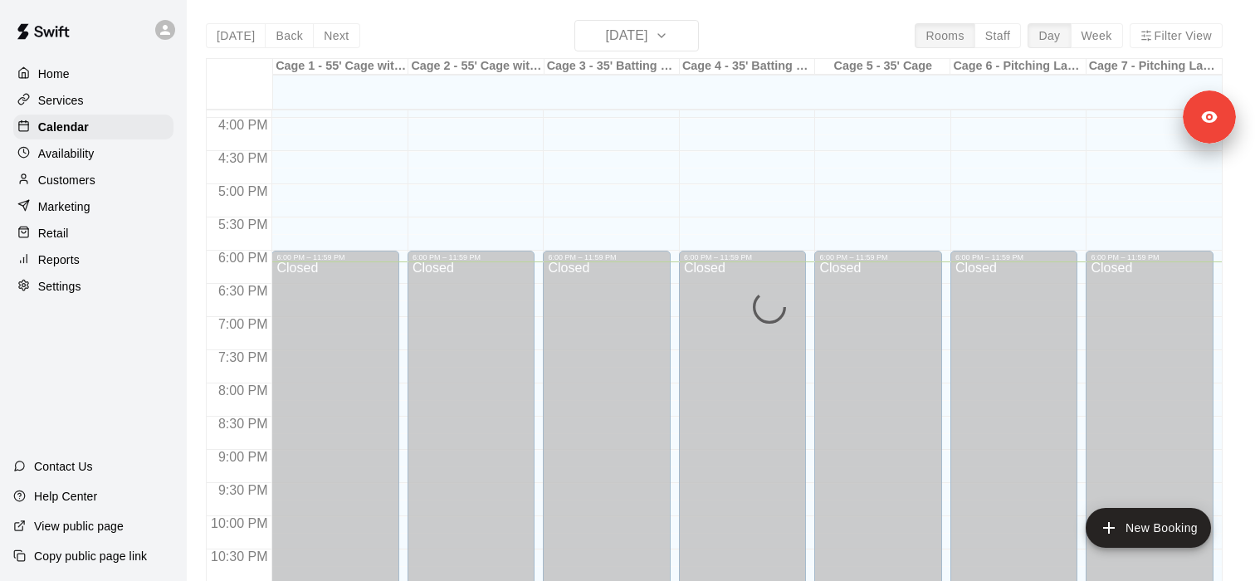
click at [663, 32] on div "Today Back Next Friday Aug 15 Rooms Staff Day Week Filter View Cage 1 - 55' Cag…" at bounding box center [714, 310] width 1017 height 581
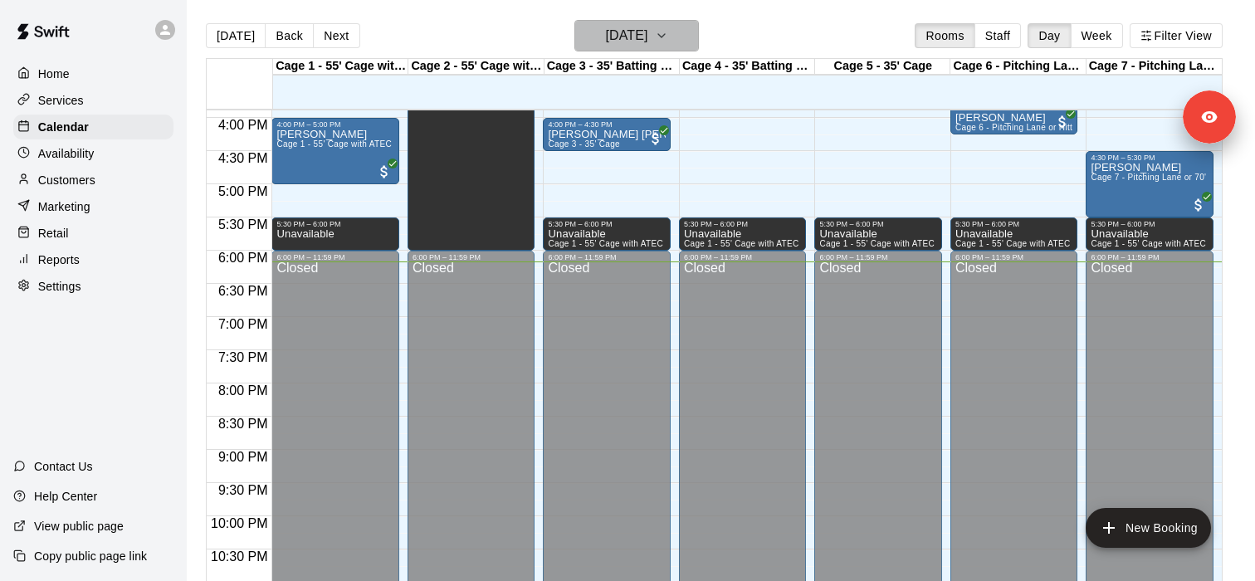
click at [682, 47] on button "[DATE]" at bounding box center [637, 36] width 125 height 32
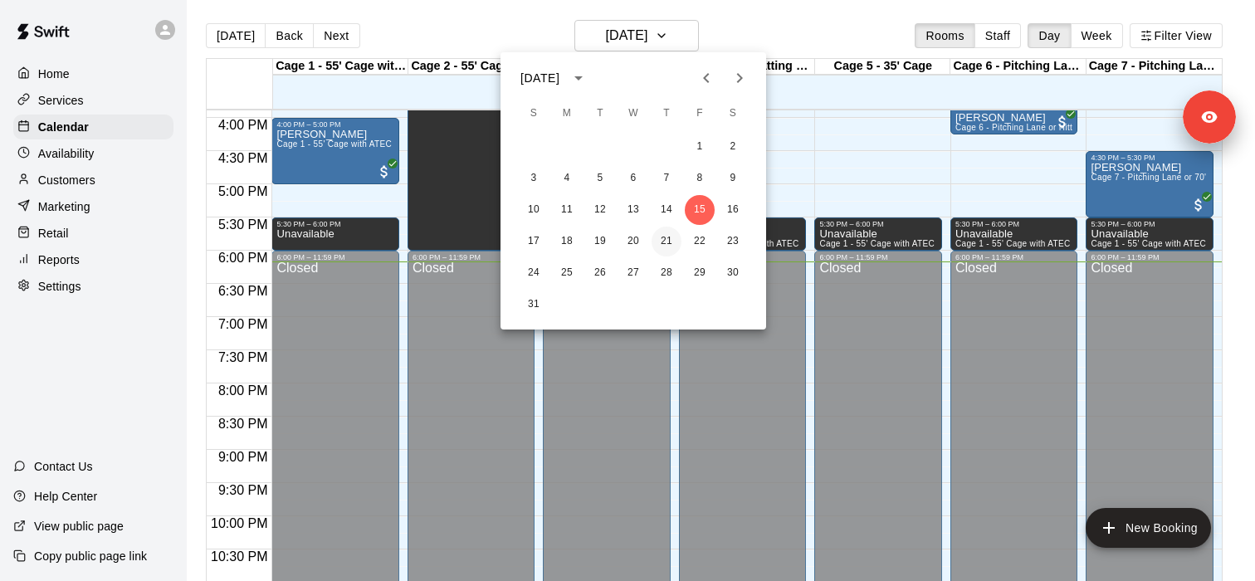
click at [665, 247] on button "21" at bounding box center [667, 242] width 30 height 30
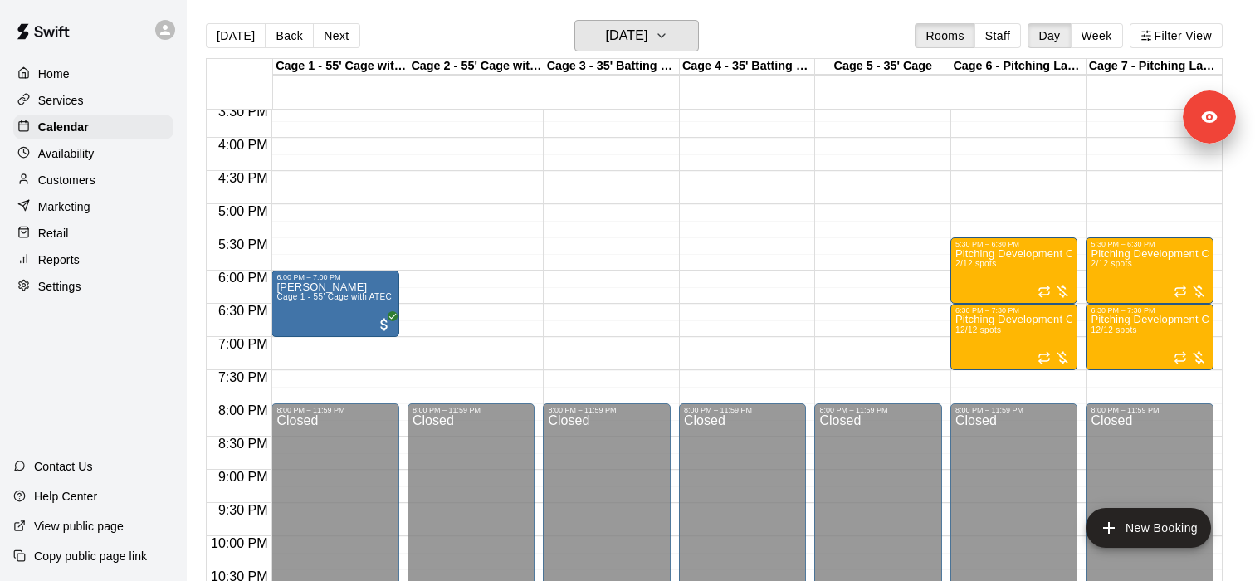
scroll to position [1027, 0]
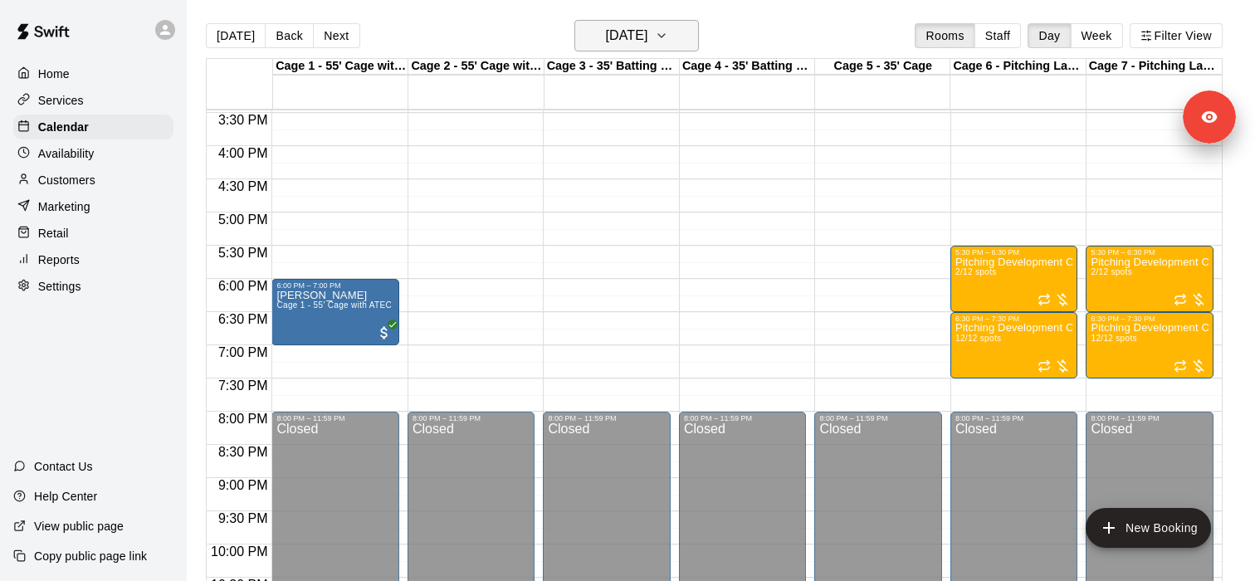
click at [629, 47] on h6 "Thursday Aug 21" at bounding box center [626, 35] width 42 height 23
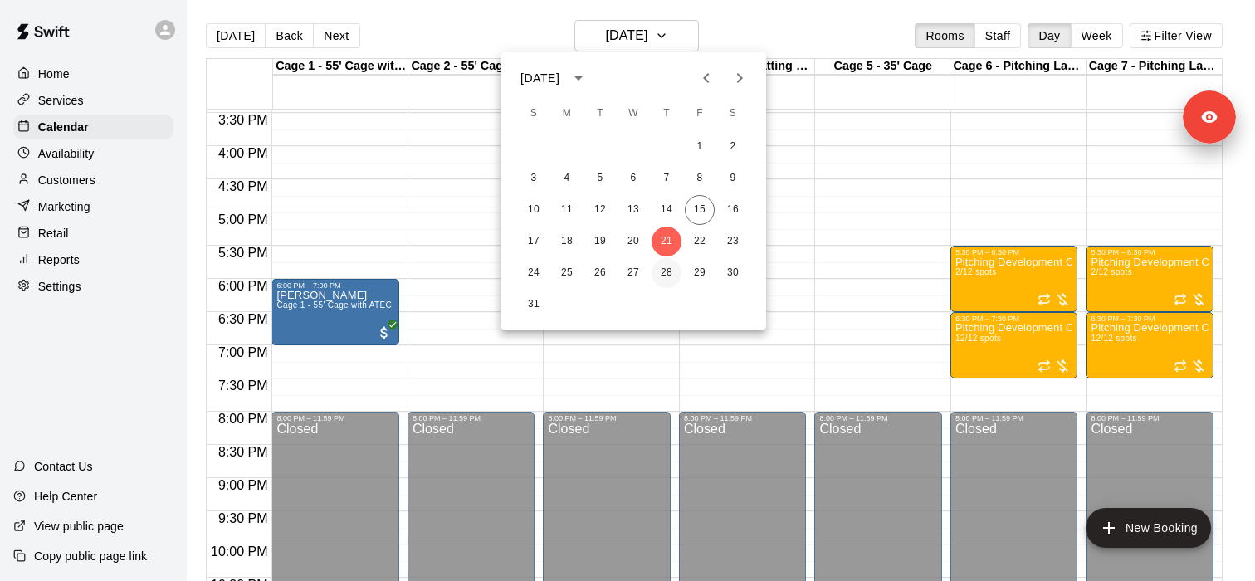
click at [660, 268] on button "28" at bounding box center [667, 273] width 30 height 30
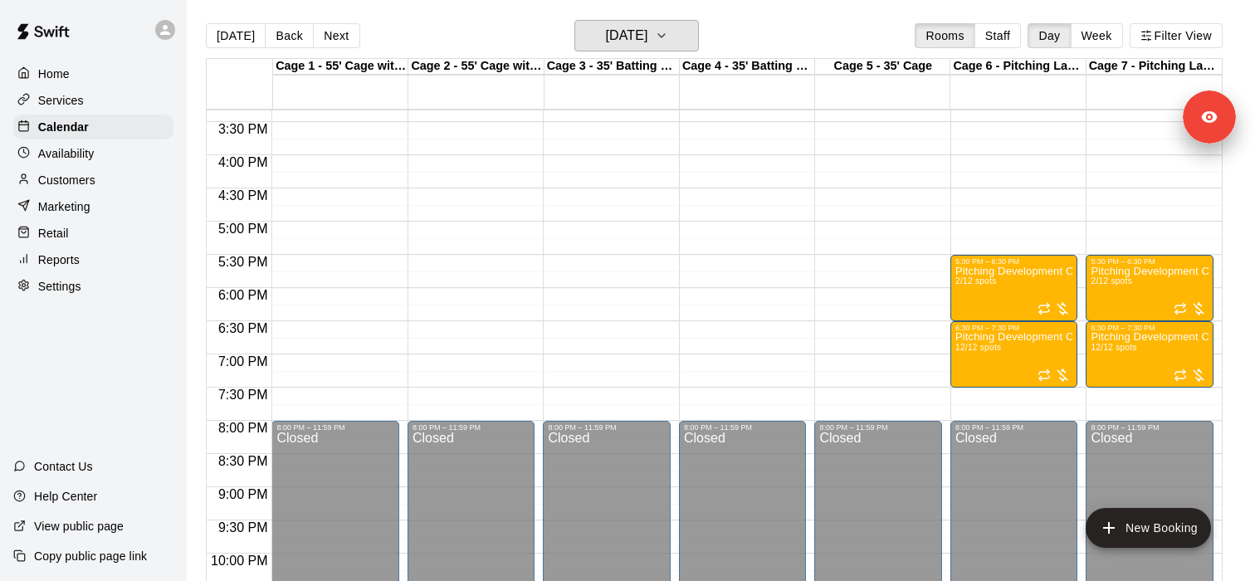
scroll to position [996, 0]
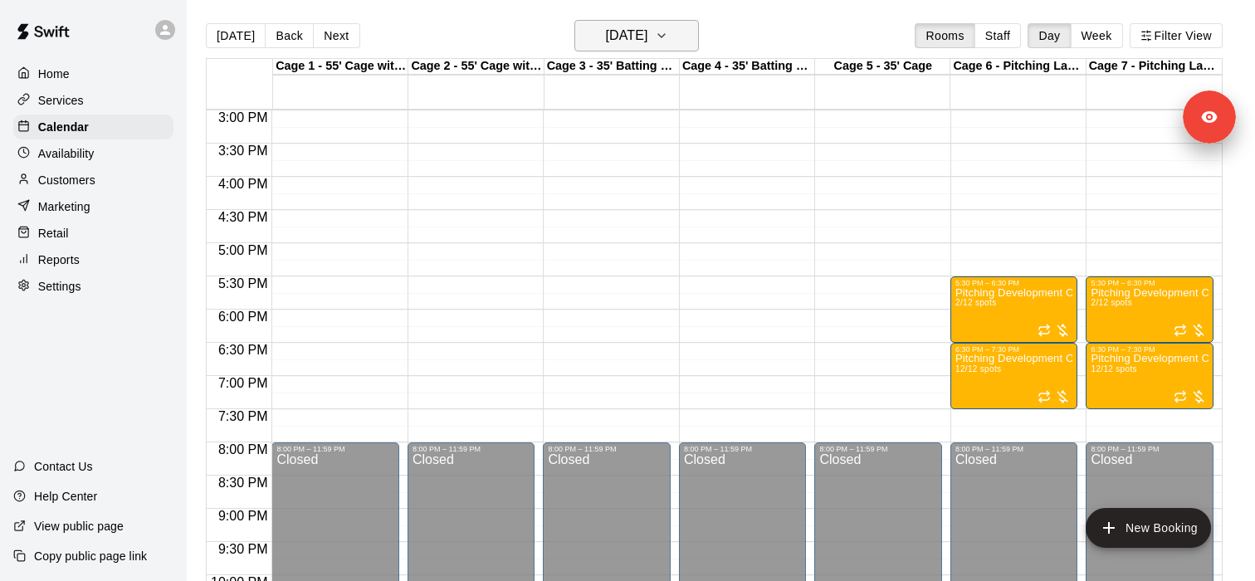
click at [648, 44] on h6 "Thursday Aug 28" at bounding box center [626, 35] width 42 height 23
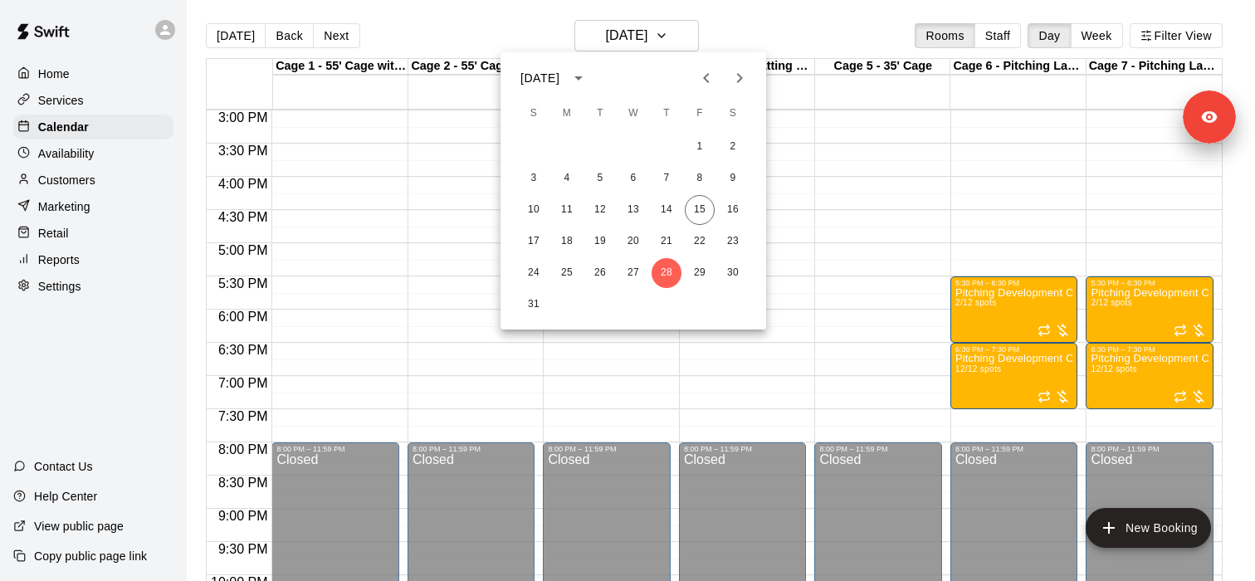
click at [736, 77] on icon "Next month" at bounding box center [740, 78] width 20 height 20
click at [668, 174] on button "11" at bounding box center [667, 179] width 30 height 30
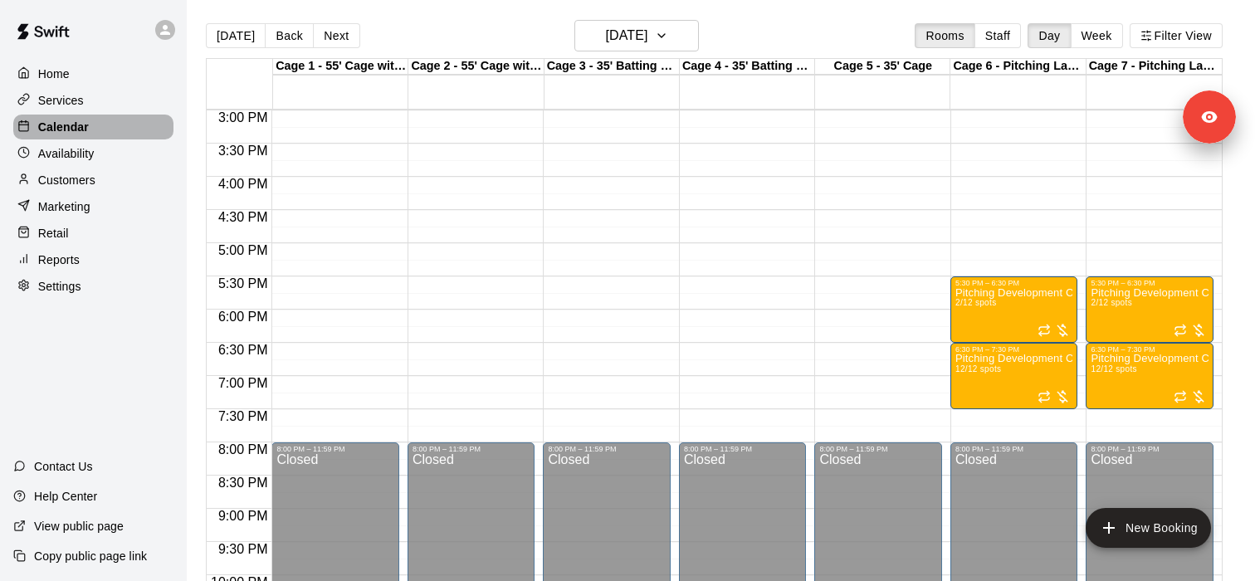
click at [115, 122] on div "Calendar" at bounding box center [93, 127] width 160 height 25
click at [145, 110] on div "Services" at bounding box center [93, 100] width 160 height 25
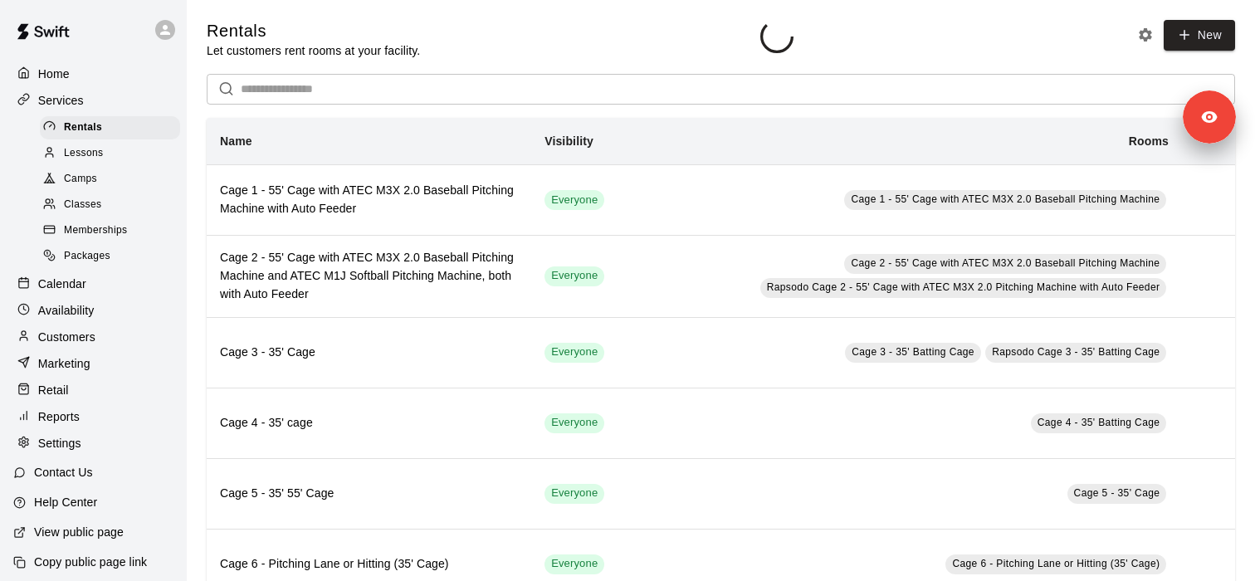
click at [145, 125] on div "Rentals" at bounding box center [110, 127] width 140 height 23
click at [123, 184] on div "Camps" at bounding box center [110, 179] width 140 height 23
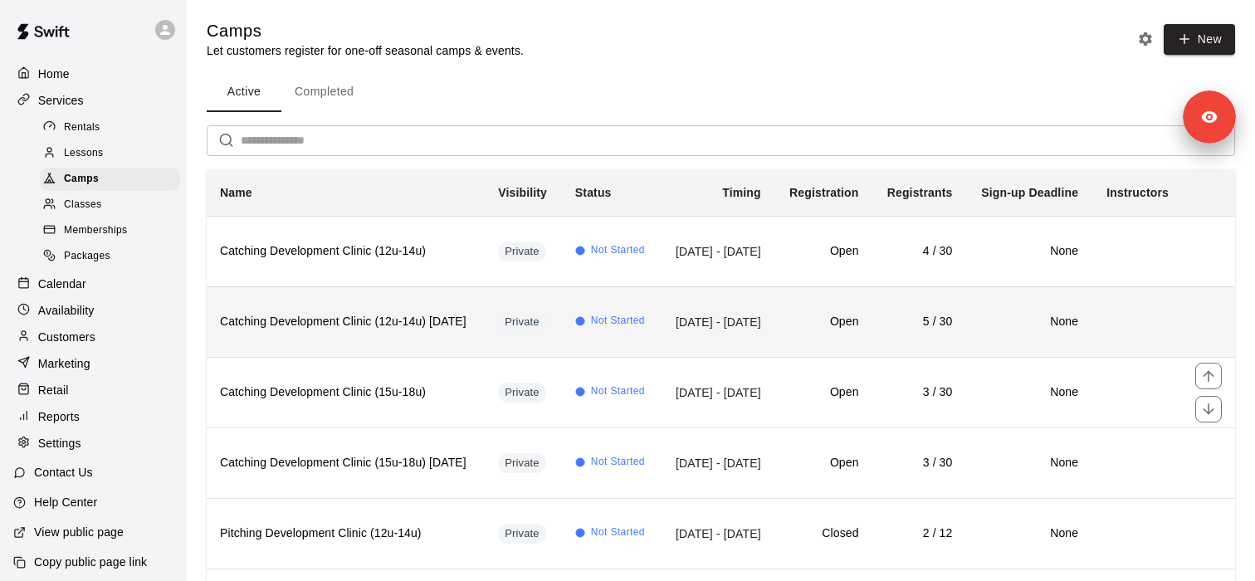
scroll to position [125, 0]
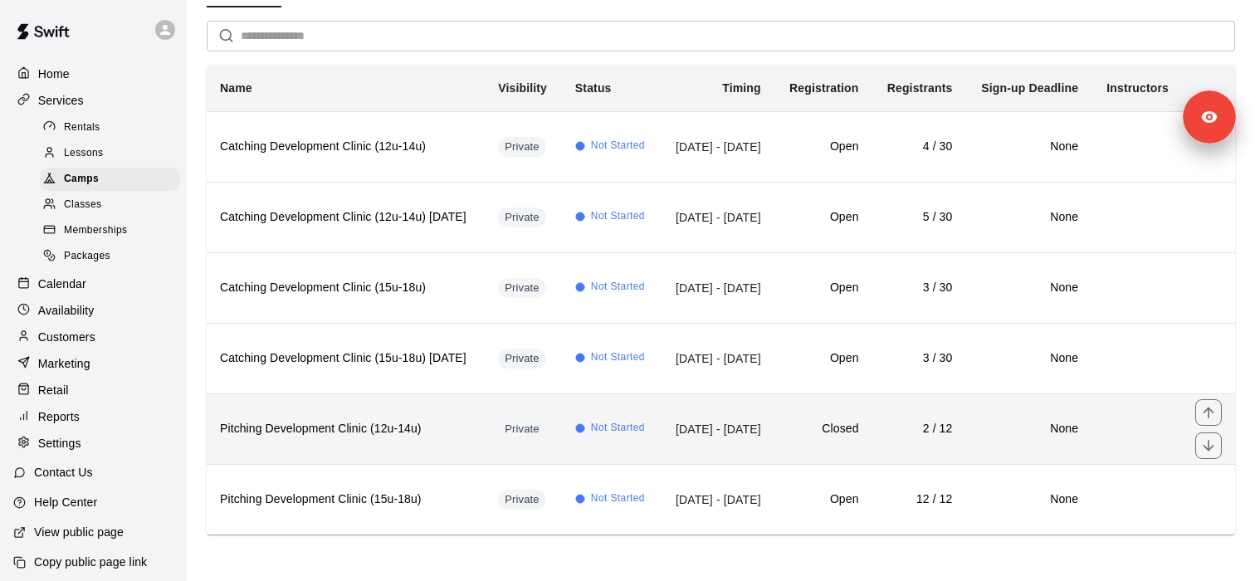
click at [369, 415] on th "Pitching Development Clinic (12u-14u)" at bounding box center [346, 429] width 278 height 71
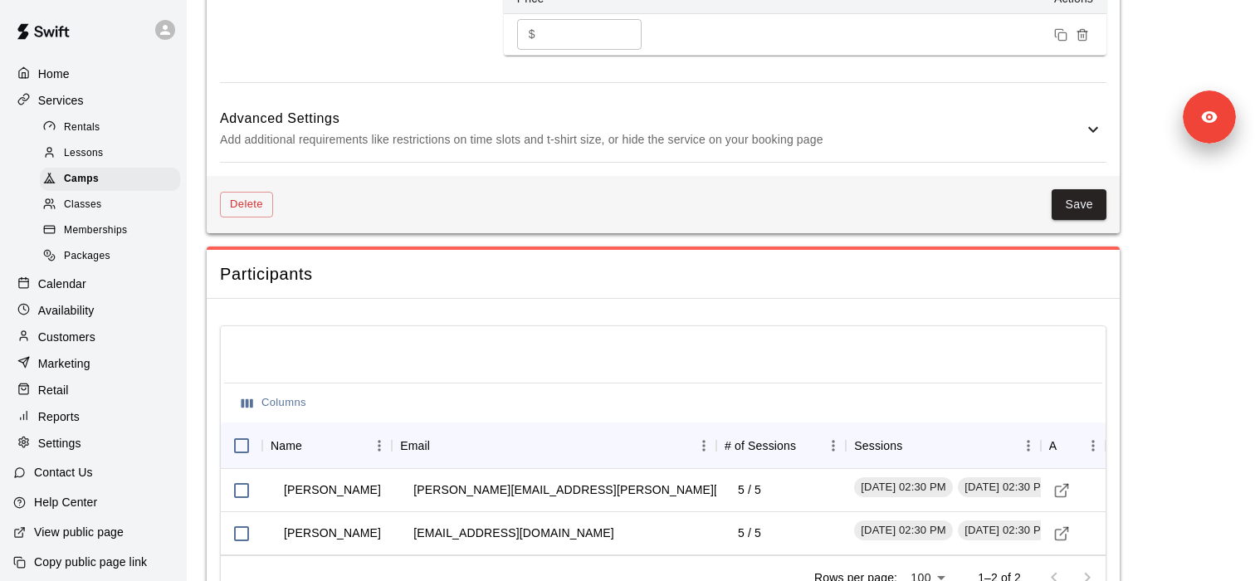
scroll to position [1329, 0]
